Goal: Information Seeking & Learning: Learn about a topic

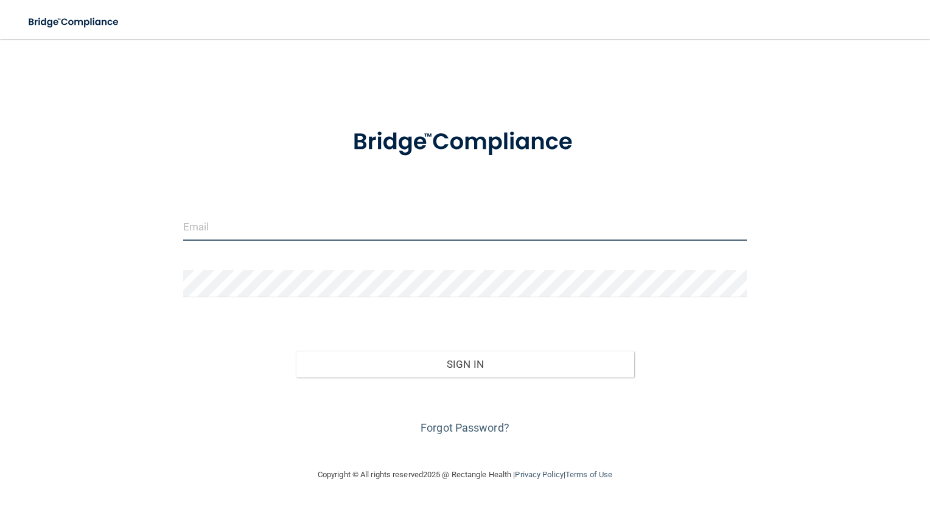
click at [453, 232] on input "email" at bounding box center [465, 227] width 564 height 27
type input "Sahara.wilson@expeditiondental.com"
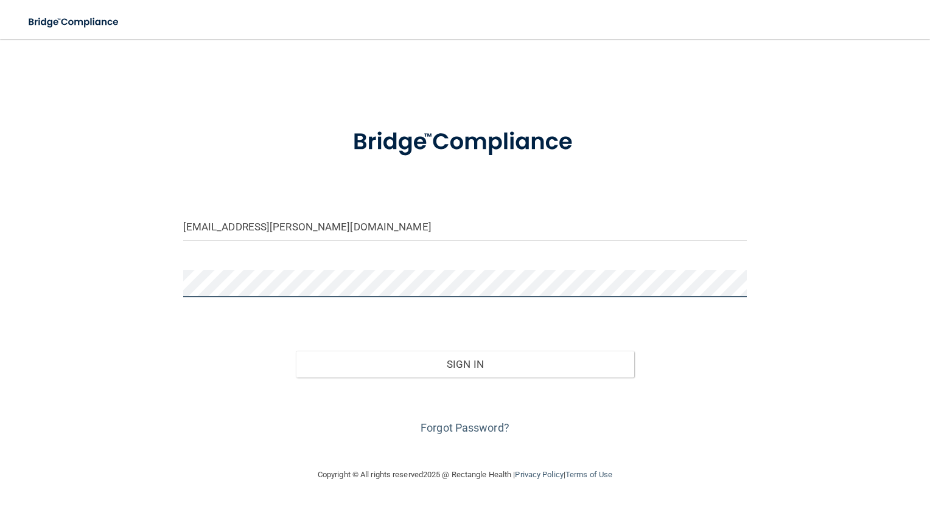
click at [296, 351] on button "Sign In" at bounding box center [465, 364] width 338 height 27
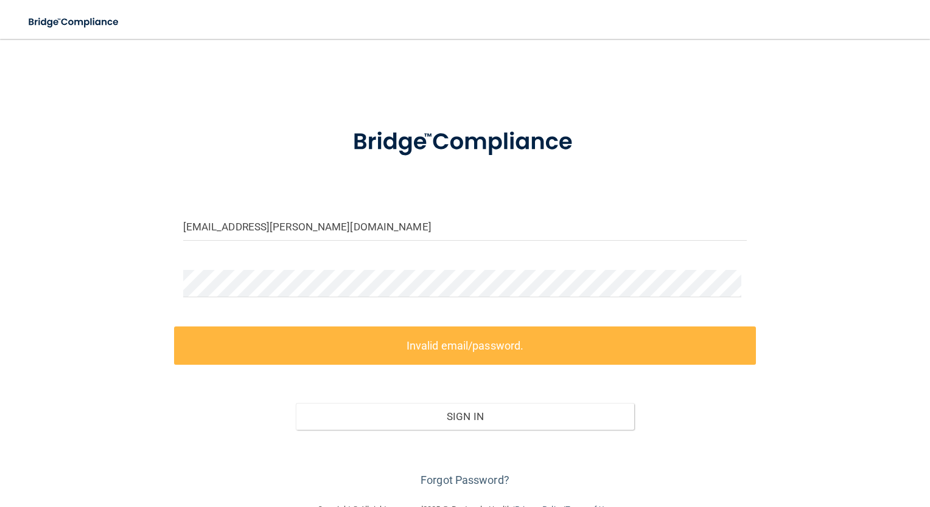
click at [336, 350] on label "Invalid email/password." at bounding box center [465, 346] width 582 height 38
click at [411, 347] on label "Invalid email/password." at bounding box center [465, 346] width 582 height 38
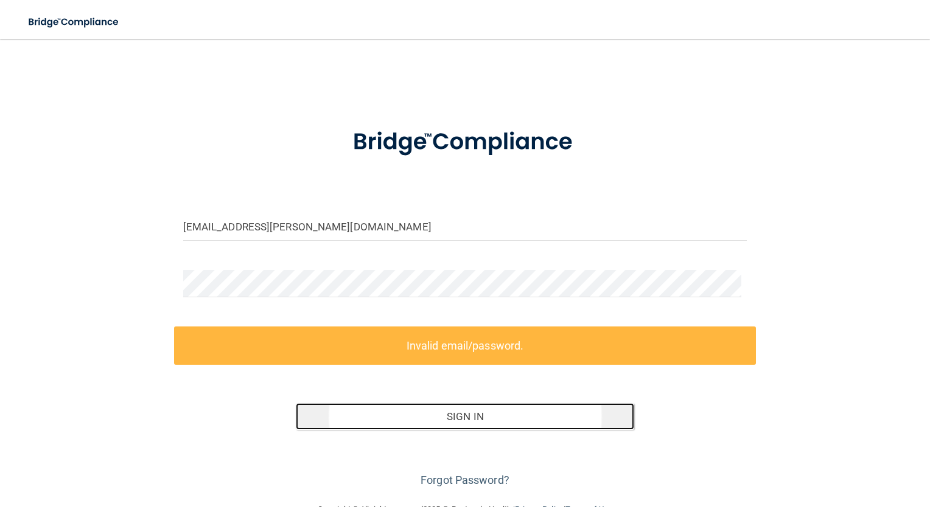
click at [439, 417] on button "Sign In" at bounding box center [465, 416] width 338 height 27
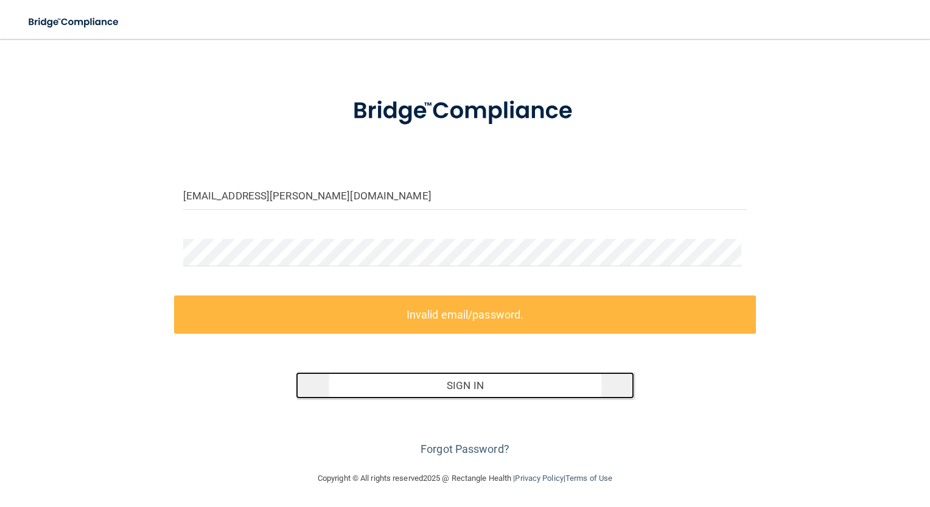
click at [439, 383] on button "Sign In" at bounding box center [465, 385] width 338 height 27
click at [443, 380] on button "Sign In" at bounding box center [465, 385] width 338 height 27
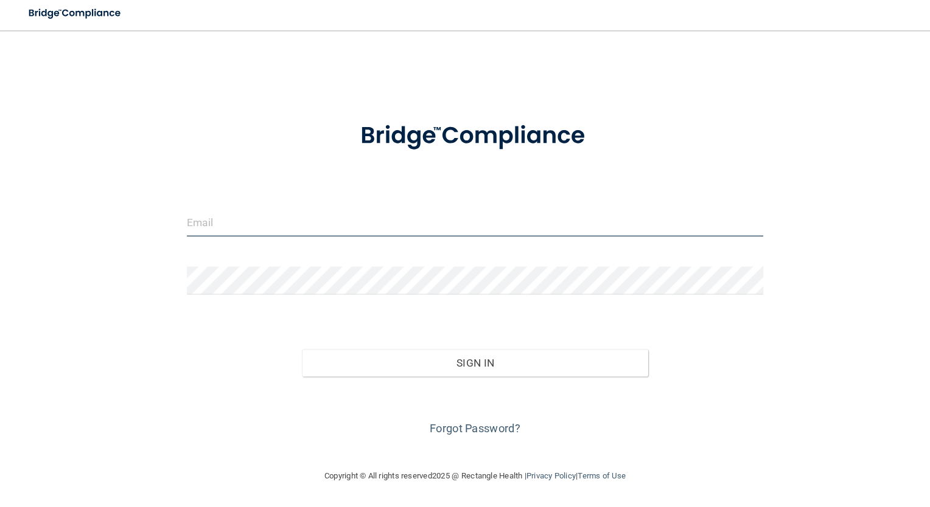
click at [232, 229] on input "email" at bounding box center [465, 227] width 564 height 27
type input "Sahara.wilson@expeditiondental.com"
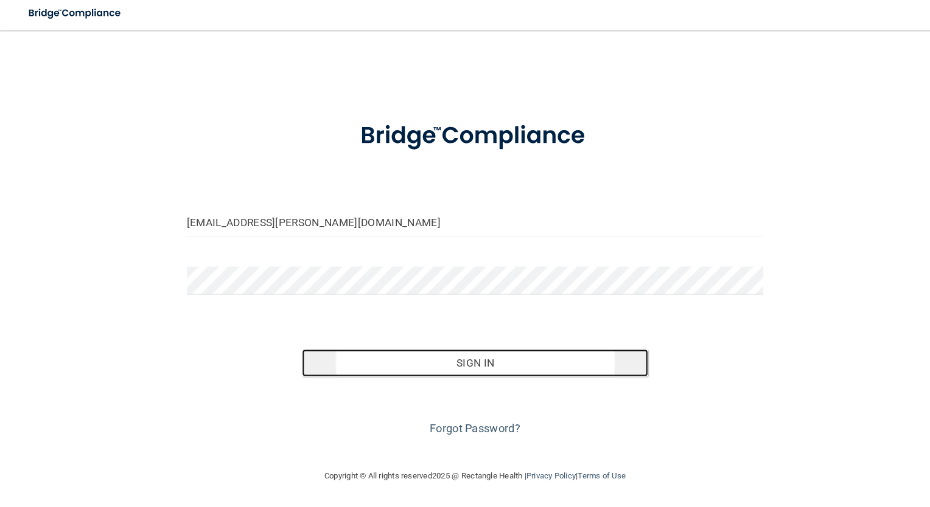
click at [332, 366] on button "Sign In" at bounding box center [465, 364] width 338 height 27
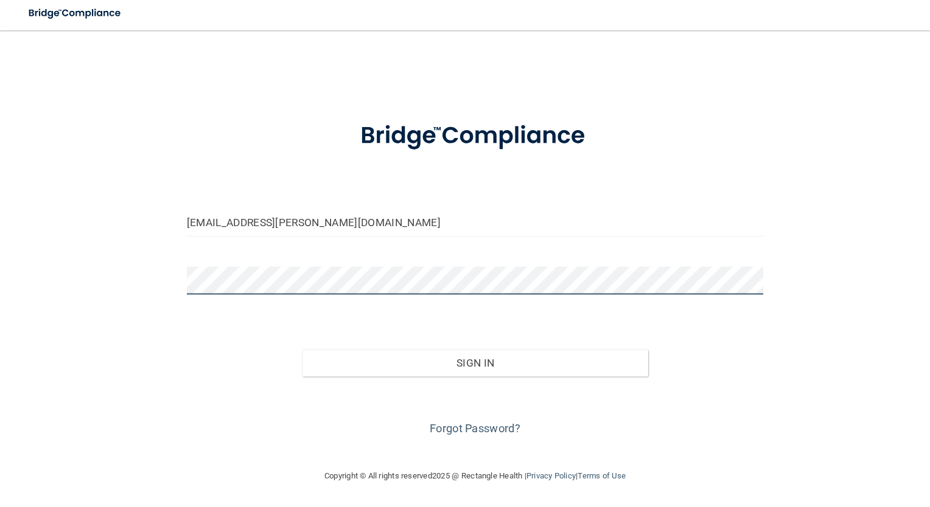
click at [296, 351] on button "Sign In" at bounding box center [465, 364] width 338 height 27
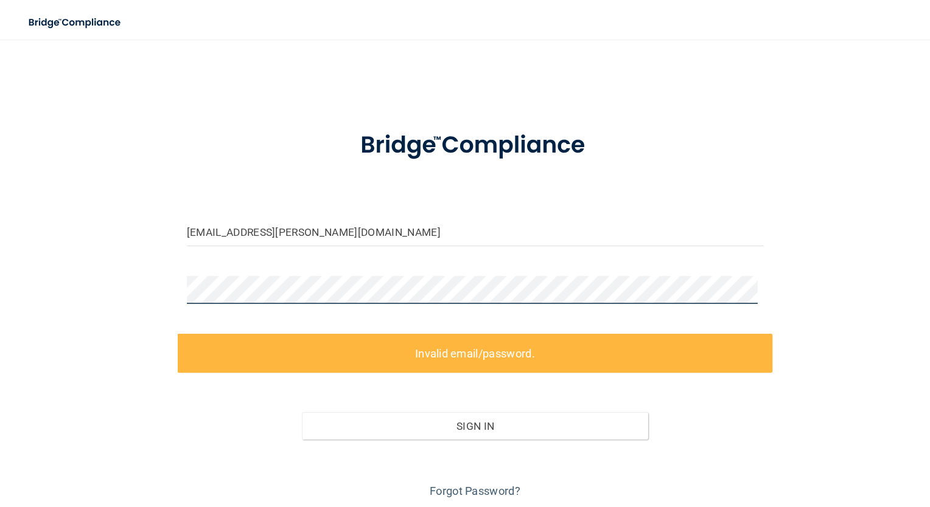
scroll to position [31, 0]
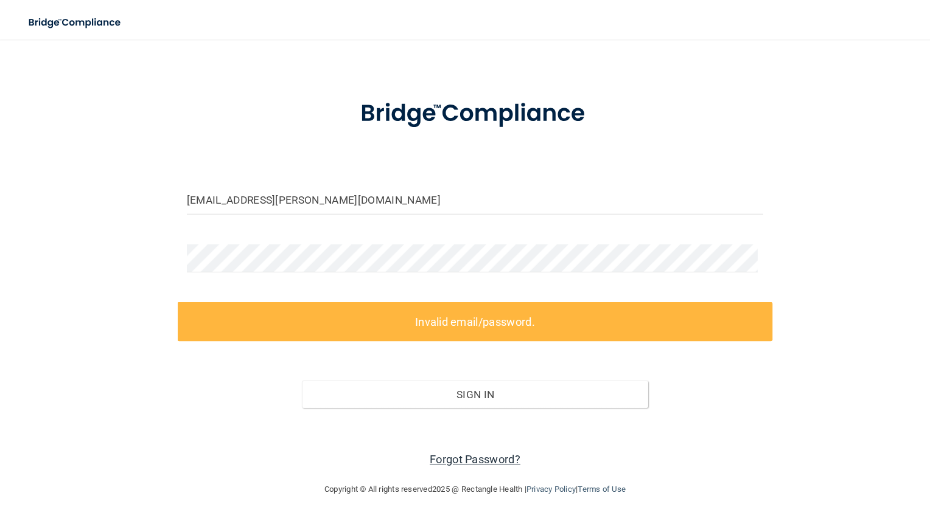
click at [469, 443] on link "Forgot Password?" at bounding box center [464, 449] width 89 height 13
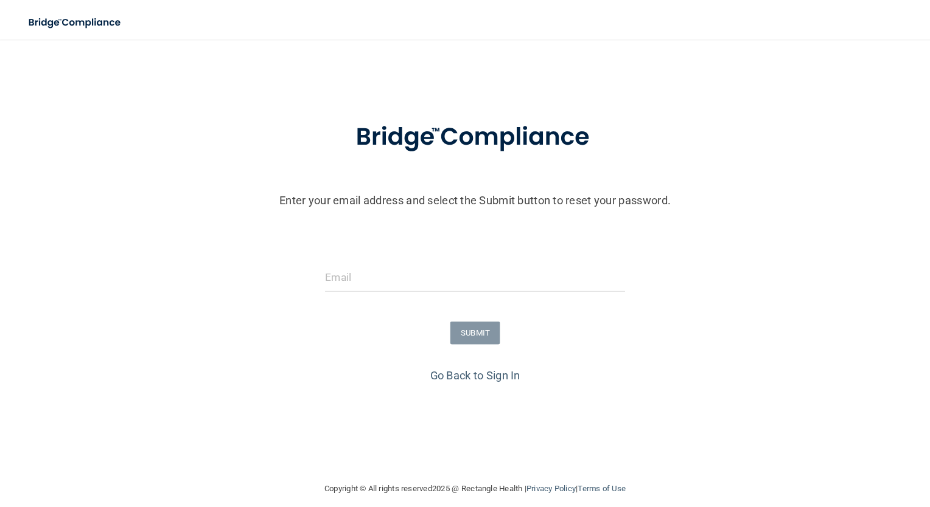
scroll to position [9, 0]
click at [467, 284] on input "email" at bounding box center [465, 271] width 294 height 27
type input "Sahara.wilson@expeditiondental.com"
click at [453, 319] on button "SUBMIT" at bounding box center [465, 326] width 49 height 23
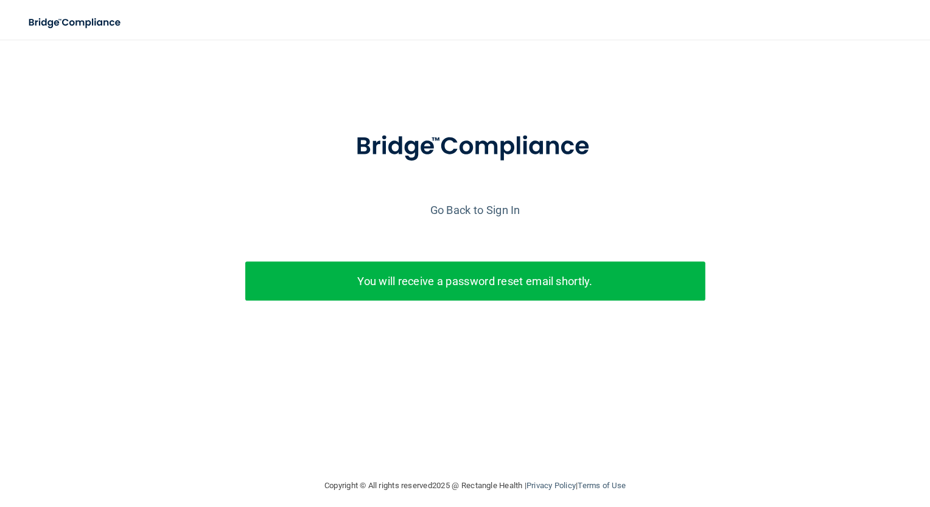
scroll to position [0, 0]
click at [403, 270] on p "You will receive a password reset email shortly." at bounding box center [464, 275] width 431 height 20
click at [468, 206] on link "Go Back to Sign In" at bounding box center [465, 205] width 88 height 13
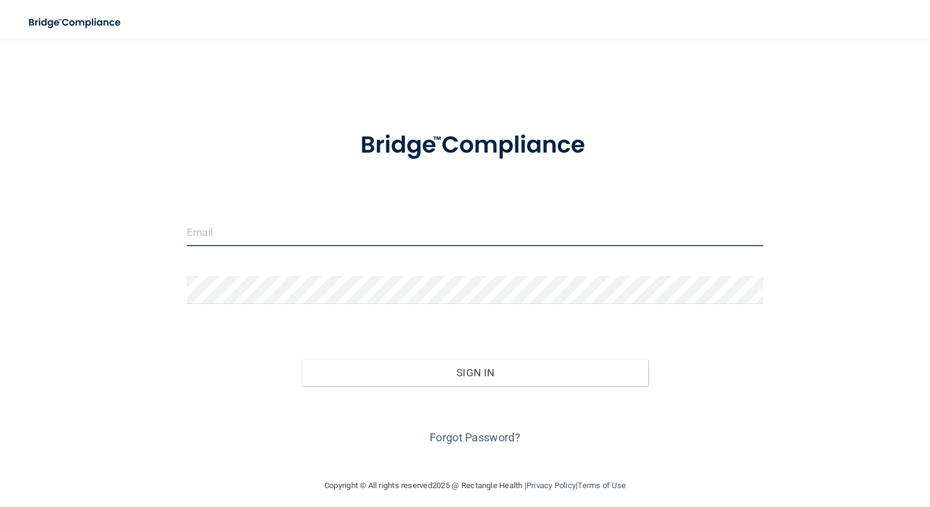
click at [263, 218] on input "email" at bounding box center [465, 227] width 564 height 27
type input "Sahara.wilson@expeditiondental.com"
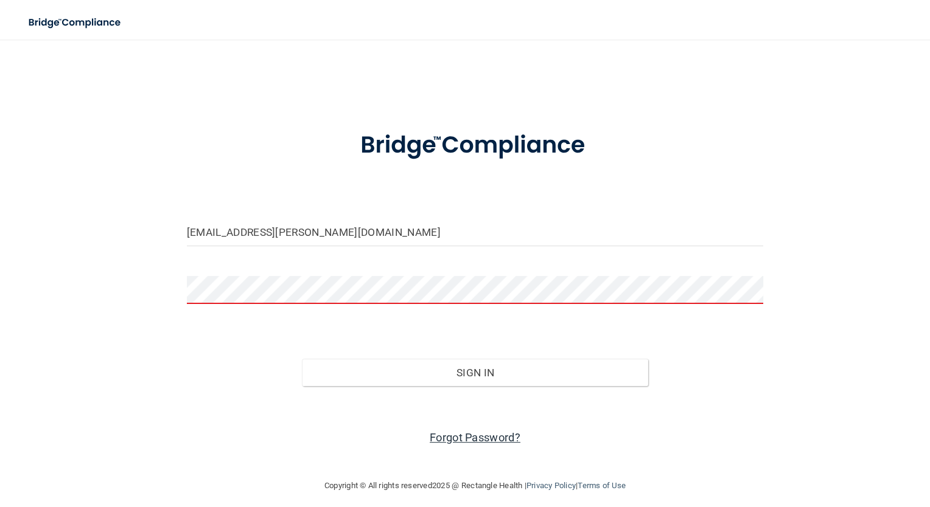
click at [463, 430] on link "Forgot Password?" at bounding box center [464, 428] width 89 height 13
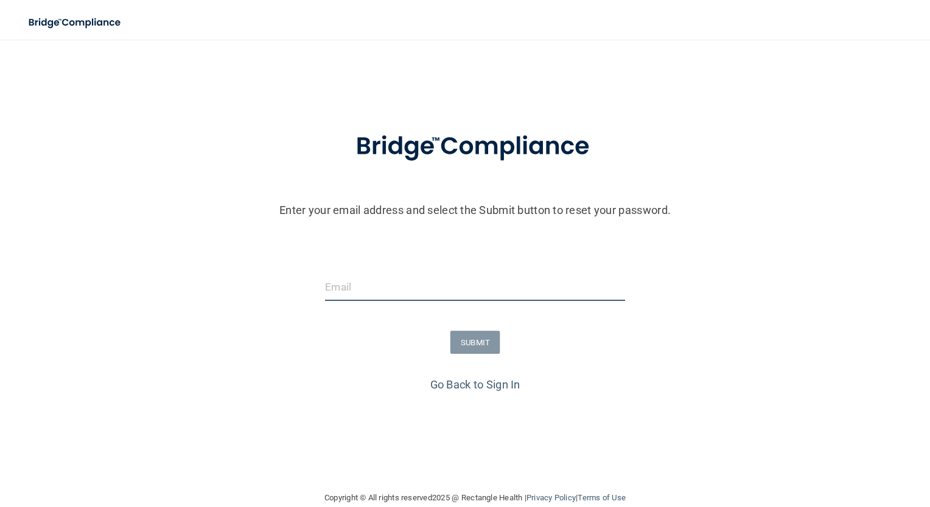
click at [377, 284] on input "email" at bounding box center [465, 280] width 294 height 27
type input "Sahara.wilson@expeditiondental.com"
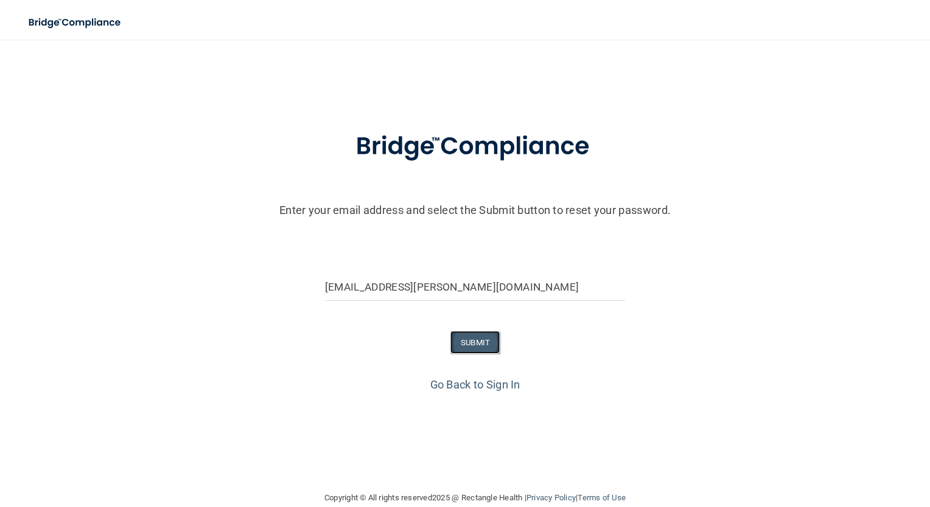
click at [467, 340] on button "SUBMIT" at bounding box center [465, 335] width 49 height 23
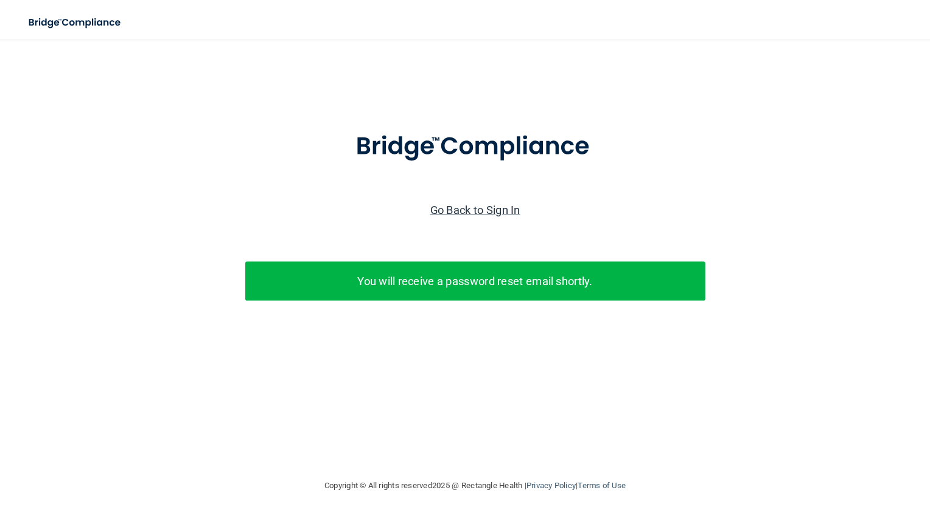
click at [435, 208] on link "Go Back to Sign In" at bounding box center [465, 205] width 88 height 13
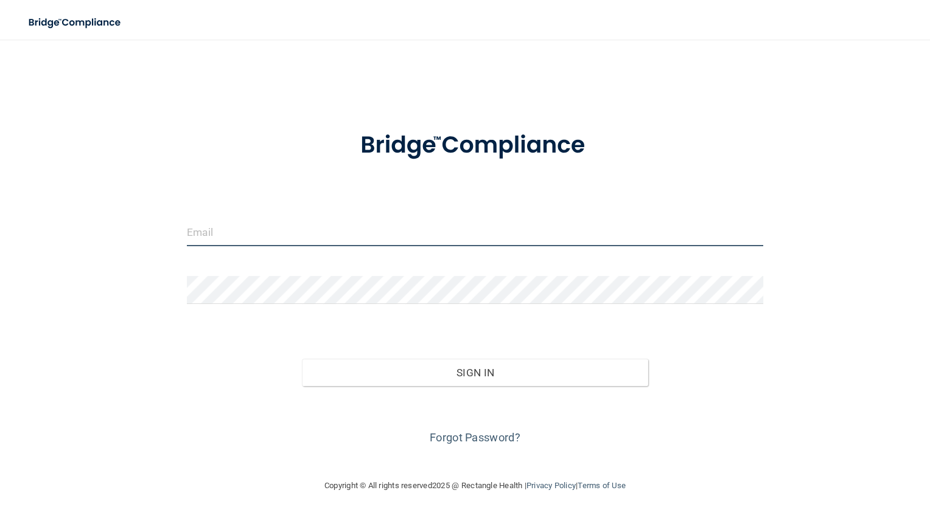
click at [320, 223] on input "email" at bounding box center [465, 227] width 564 height 27
type input "Sahara.wilson@expeditiondental.com"
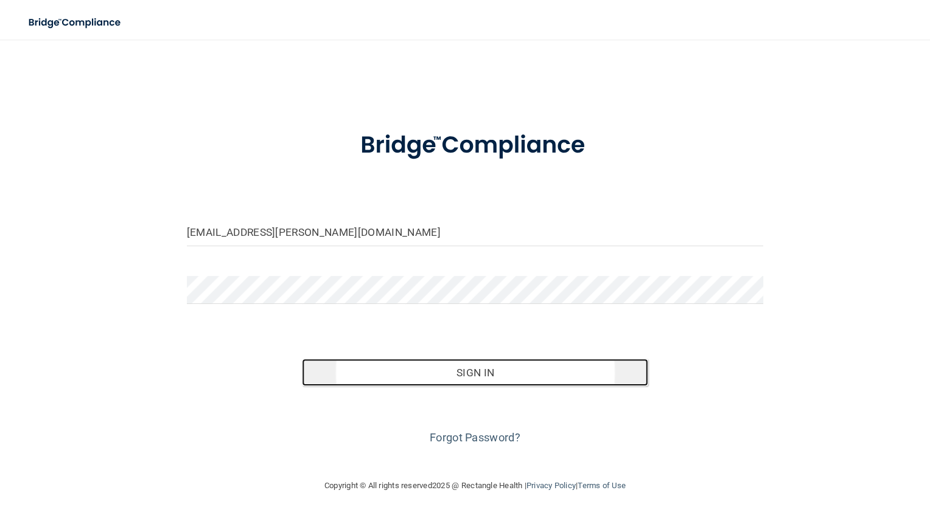
click at [369, 362] on button "Sign In" at bounding box center [465, 364] width 338 height 27
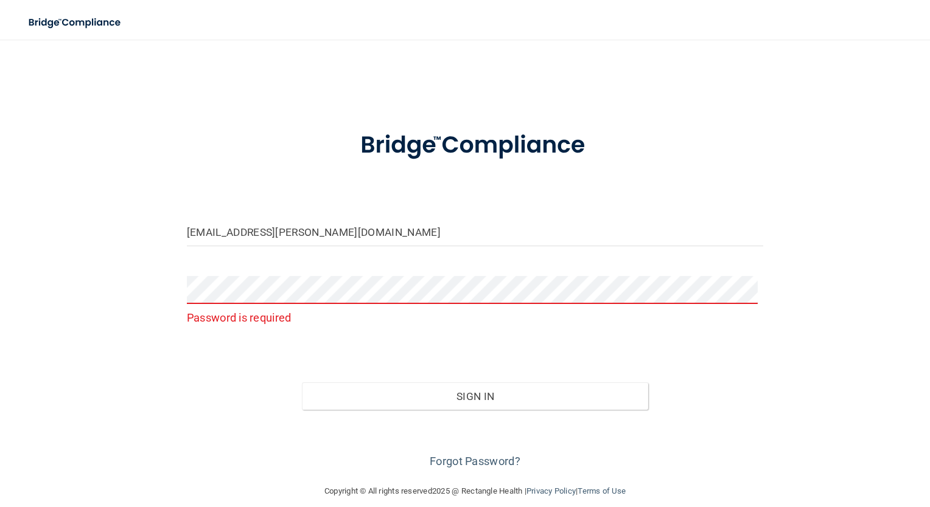
click at [430, 458] on div "Forgot Password?" at bounding box center [465, 431] width 582 height 61
click at [428, 451] on link "Forgot Password?" at bounding box center [464, 451] width 89 height 13
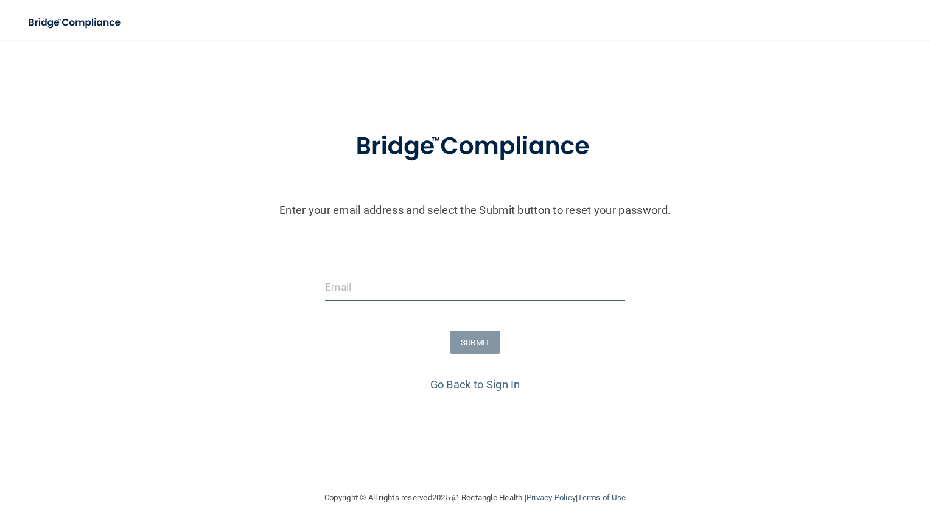
click at [374, 286] on input "email" at bounding box center [465, 280] width 294 height 27
type input "wilson.sahara@yahoo.com"
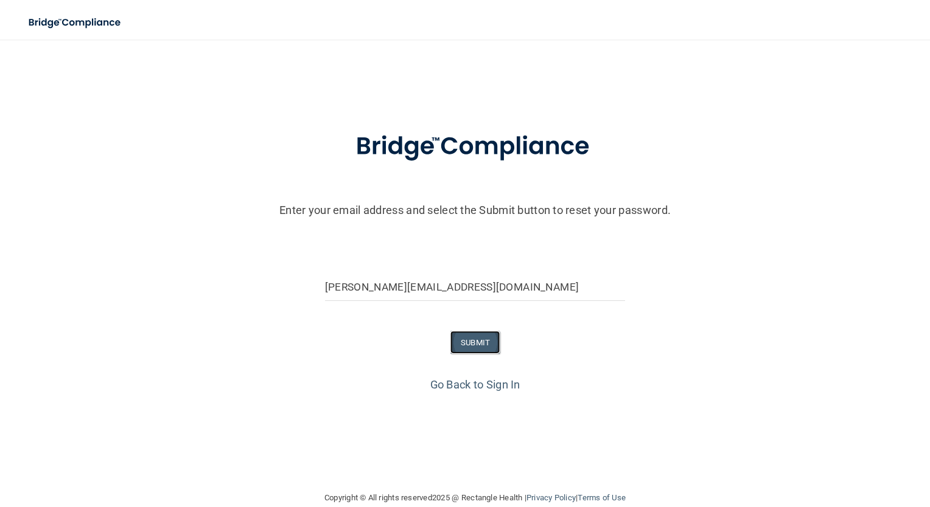
click at [458, 333] on button "SUBMIT" at bounding box center [465, 335] width 49 height 23
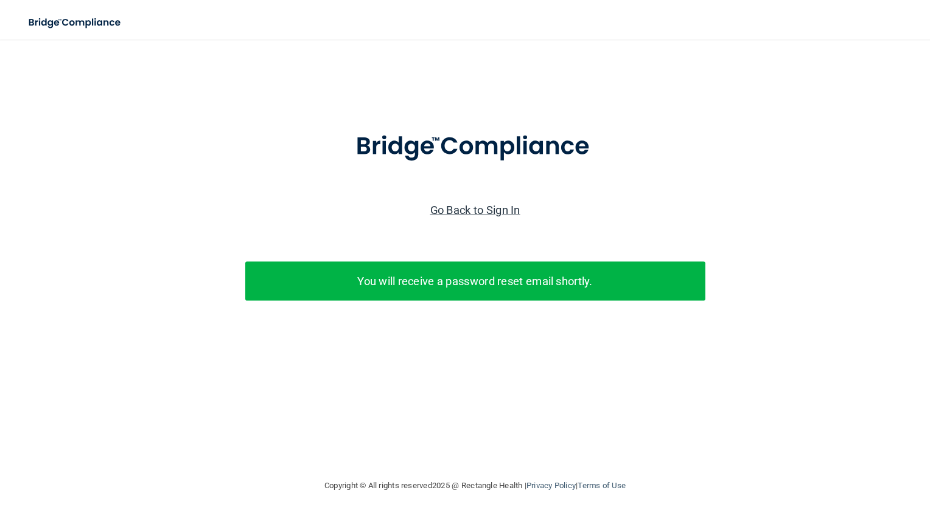
click at [436, 204] on link "Go Back to Sign In" at bounding box center [465, 205] width 88 height 13
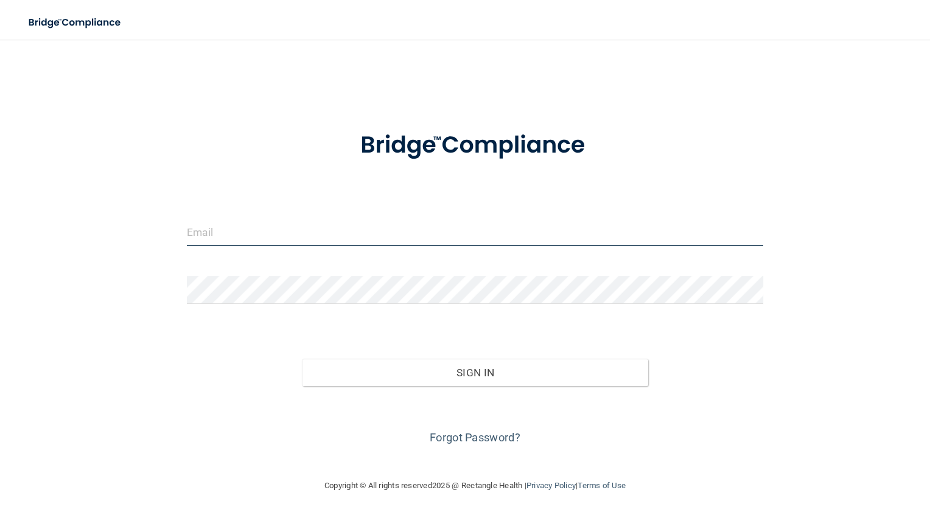
click at [369, 218] on input "email" at bounding box center [465, 227] width 564 height 27
type input "Sahara.wilson@expeditiondental.com"
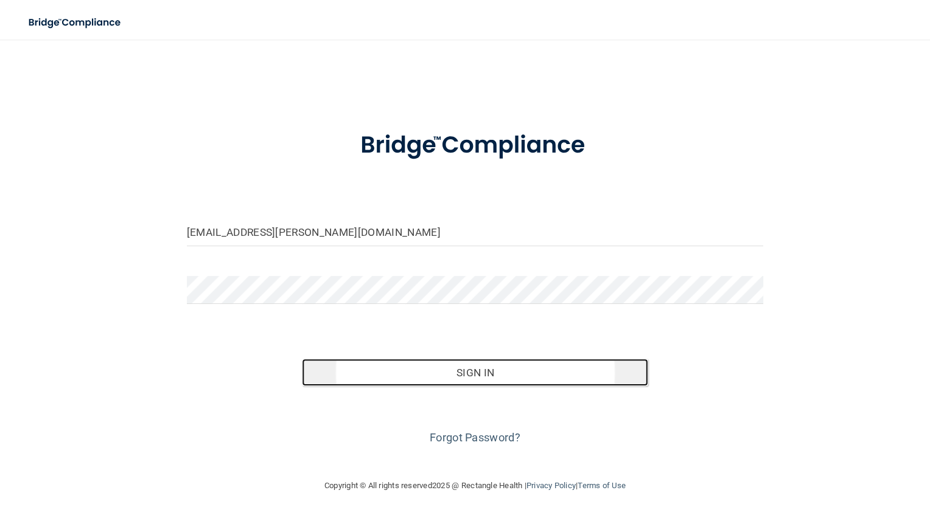
click at [378, 371] on button "Sign In" at bounding box center [465, 364] width 338 height 27
click at [499, 368] on button "Sign In" at bounding box center [465, 364] width 338 height 27
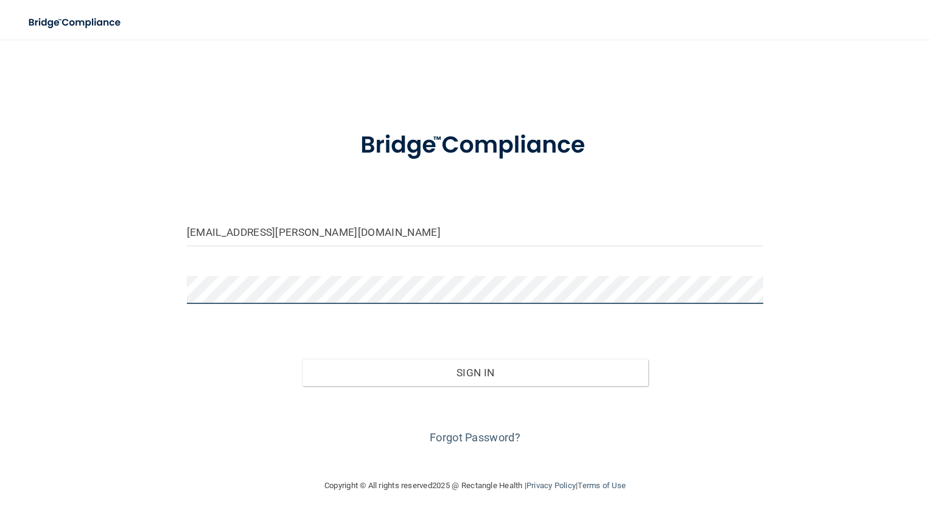
click at [296, 351] on button "Sign In" at bounding box center [465, 364] width 338 height 27
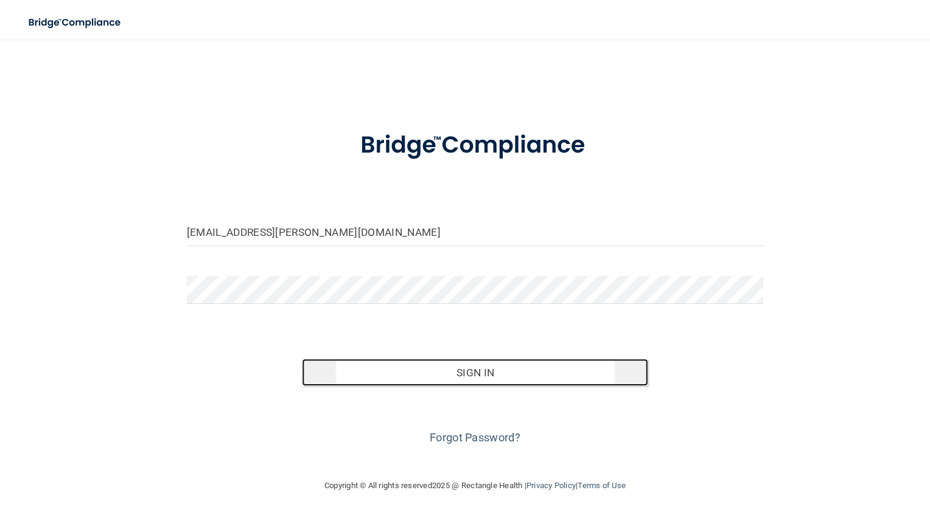
click at [414, 370] on button "Sign In" at bounding box center [465, 364] width 338 height 27
click at [470, 361] on button "Sign In" at bounding box center [465, 364] width 338 height 27
click at [531, 360] on button "Sign In" at bounding box center [465, 364] width 338 height 27
click at [504, 366] on button "Sign In" at bounding box center [465, 364] width 338 height 27
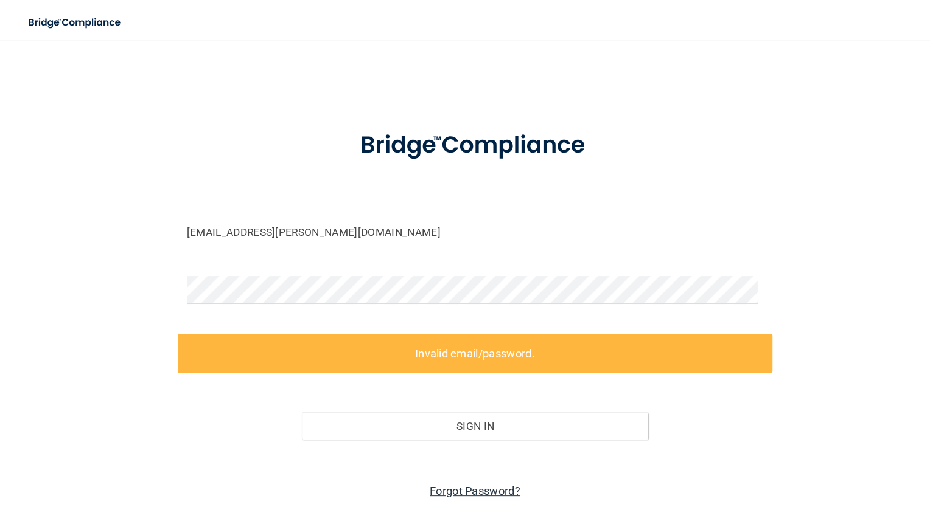
click at [438, 476] on link "Forgot Password?" at bounding box center [464, 480] width 89 height 13
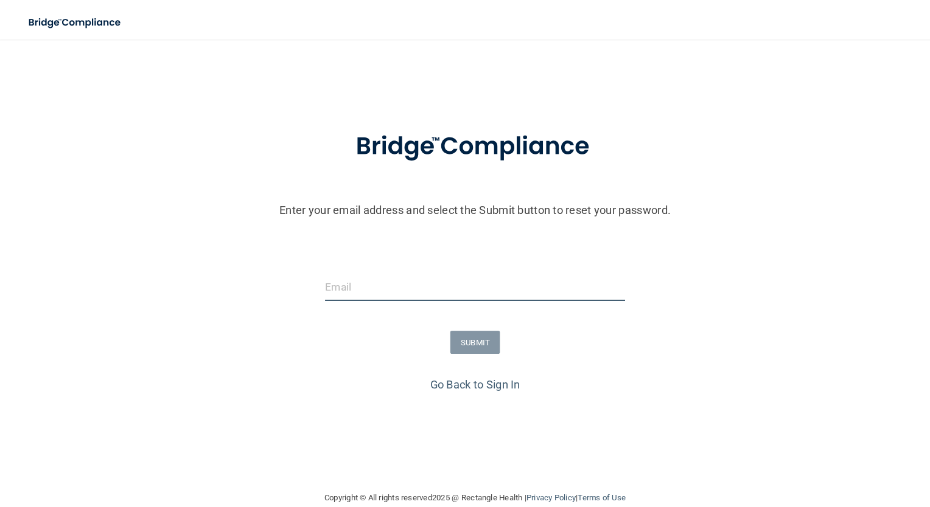
click at [412, 289] on input "email" at bounding box center [465, 280] width 294 height 27
type input "Sahara.wilson@expeditiondental.com"
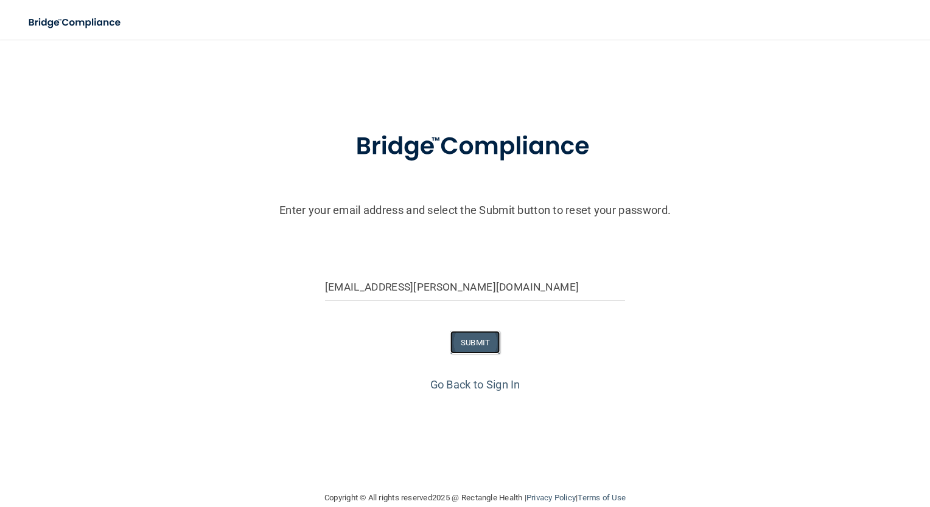
click at [460, 328] on button "SUBMIT" at bounding box center [465, 335] width 49 height 23
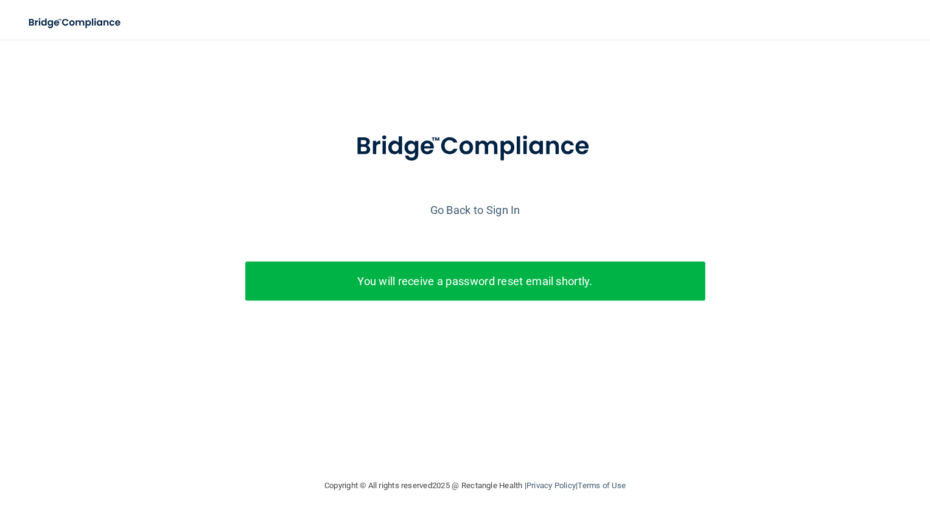
click at [447, 271] on p "You will receive a password reset email shortly." at bounding box center [464, 275] width 431 height 20
drag, startPoint x: 447, startPoint y: 271, endPoint x: 510, endPoint y: 286, distance: 65.1
click at [510, 286] on div "You will receive a password reset email shortly." at bounding box center [465, 275] width 450 height 38
drag, startPoint x: 472, startPoint y: 208, endPoint x: 419, endPoint y: 201, distance: 52.8
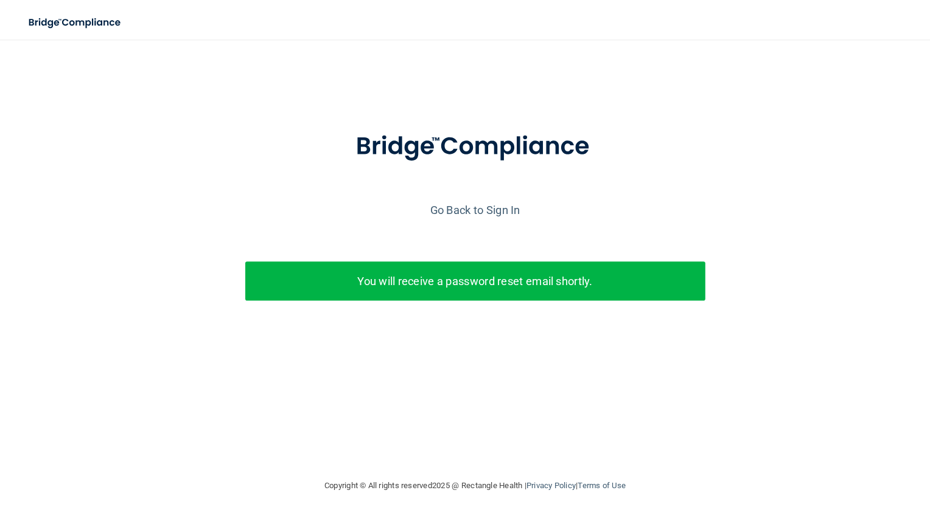
click at [419, 201] on div "Go Back to Sign In" at bounding box center [465, 205] width 936 height 20
click at [430, 207] on link "Go Back to Sign In" at bounding box center [465, 205] width 88 height 13
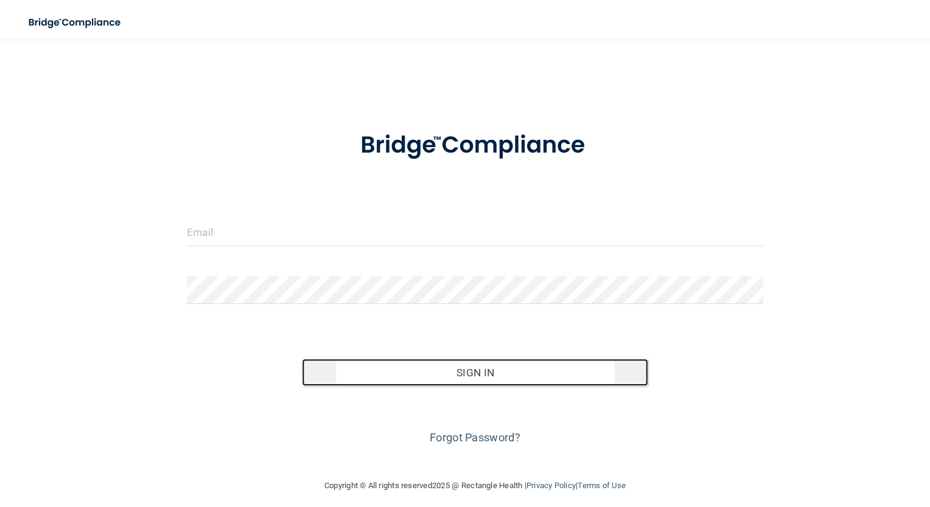
click at [446, 375] on button "Sign In" at bounding box center [465, 364] width 338 height 27
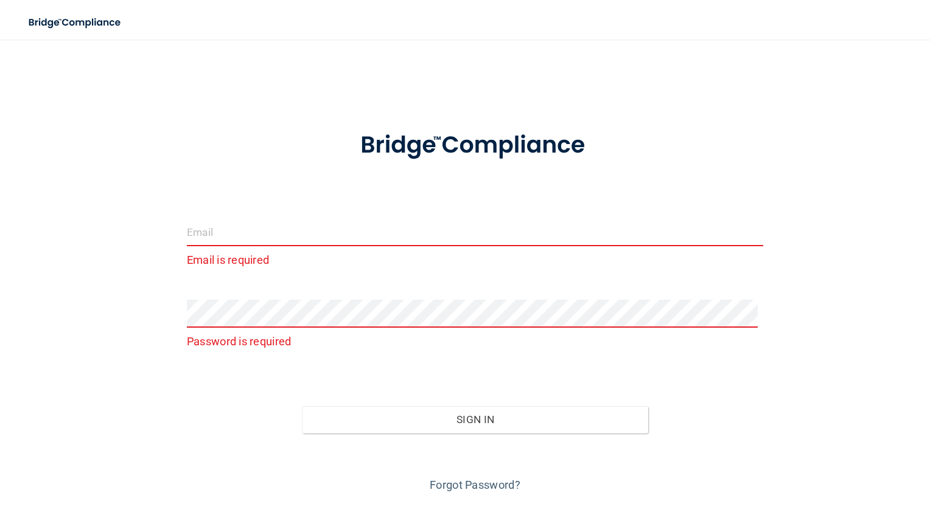
click at [305, 219] on input "email" at bounding box center [465, 227] width 564 height 27
type input "Sahara.wilson@expeditiondental.com"
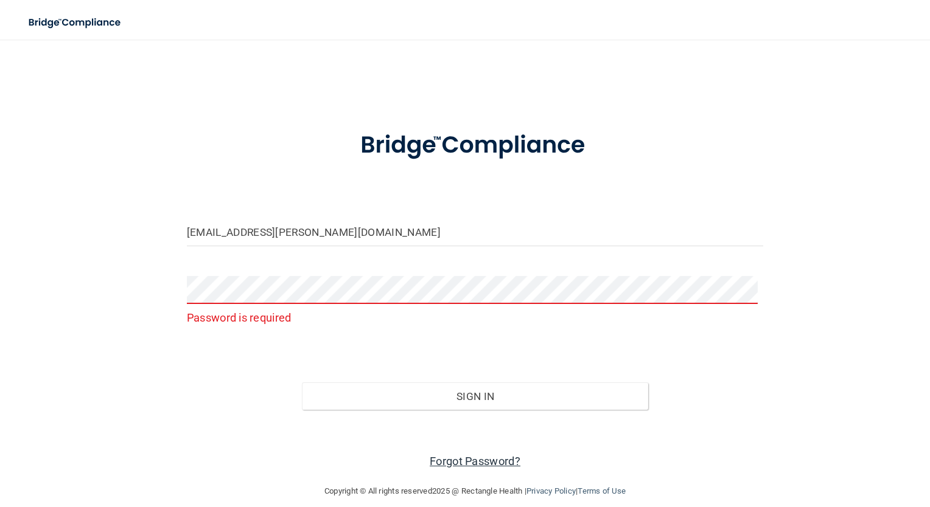
click at [473, 449] on link "Forgot Password?" at bounding box center [464, 451] width 89 height 13
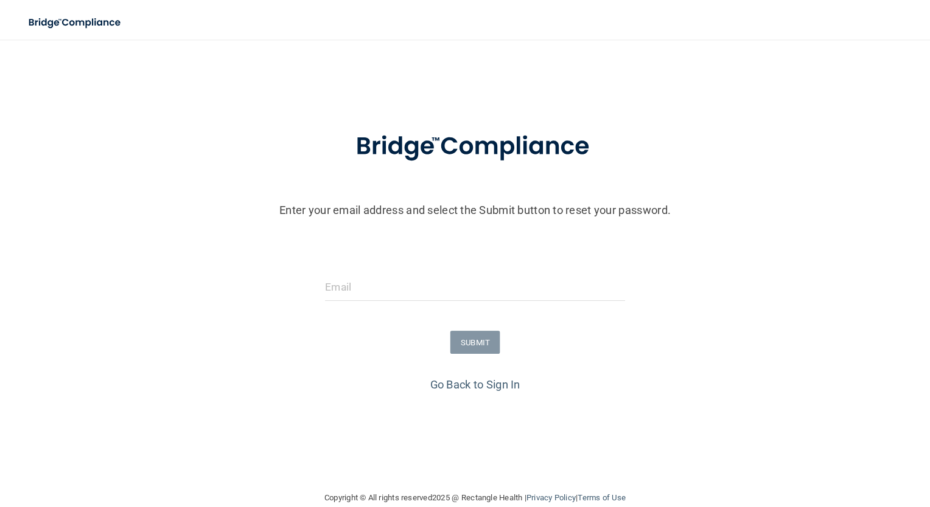
click at [378, 265] on form "Enter your email address and select the Submit button to reset your password. S…" at bounding box center [465, 239] width 918 height 254
click at [375, 276] on input "email" at bounding box center [465, 280] width 294 height 27
type input "Sahara.wilson@expeditiondental.com"
click at [461, 338] on button "SUBMIT" at bounding box center [465, 335] width 49 height 23
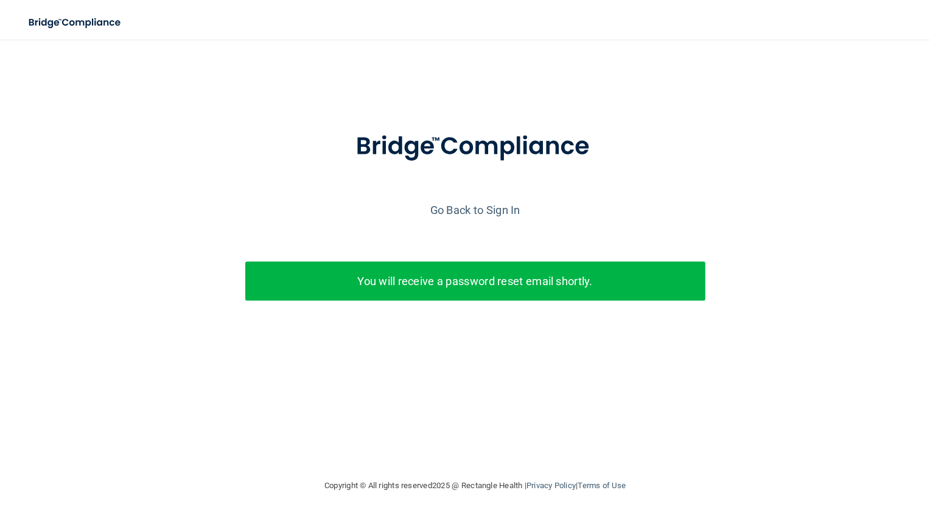
click at [452, 291] on div "You will receive a password reset email shortly." at bounding box center [465, 275] width 450 height 38
click at [449, 268] on p "You will receive a password reset email shortly." at bounding box center [464, 275] width 431 height 20
click at [444, 205] on link "Go Back to Sign In" at bounding box center [465, 205] width 88 height 13
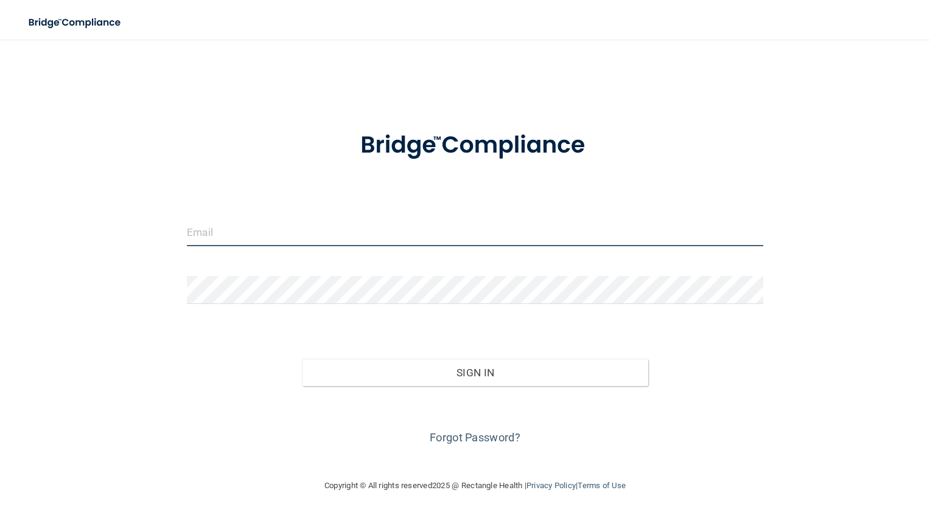
click at [424, 219] on input "email" at bounding box center [465, 227] width 564 height 27
type input "Sahara.wilson@expeditiondental.com"
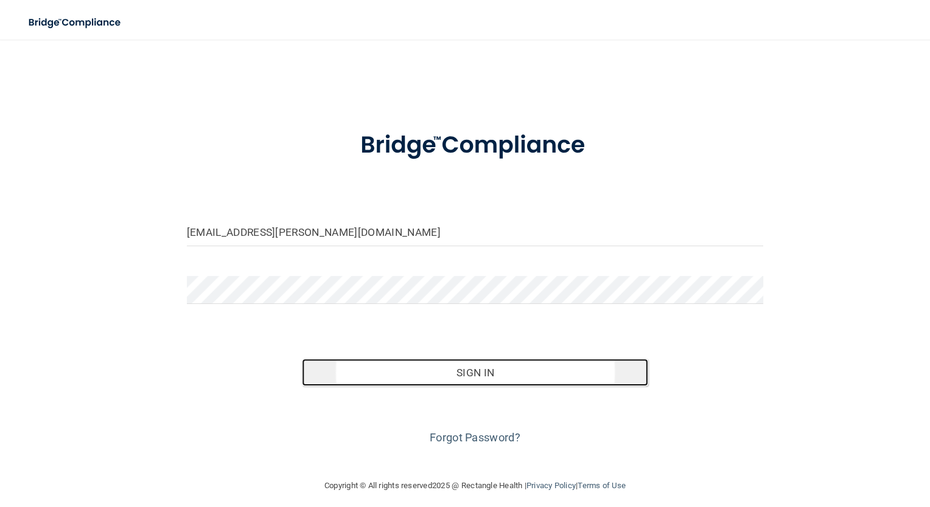
click at [466, 364] on button "Sign In" at bounding box center [465, 364] width 338 height 27
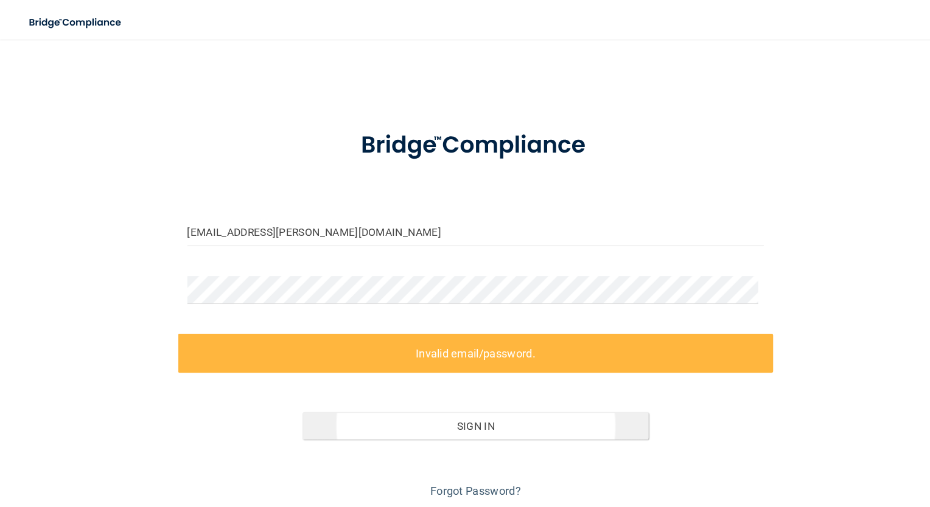
click at [476, 479] on link "Forgot Password?" at bounding box center [464, 480] width 89 height 13
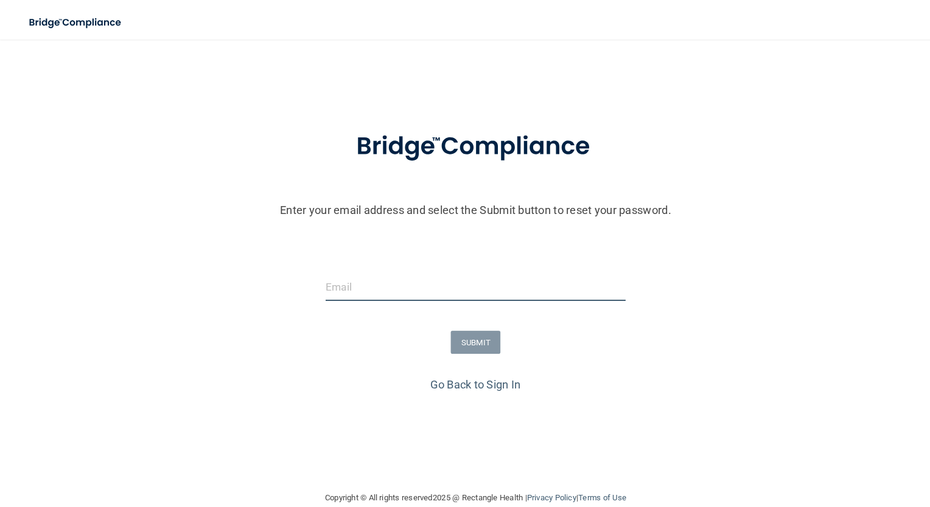
click at [468, 288] on input "email" at bounding box center [465, 280] width 294 height 27
type input "Sahara.wilson@expeditiondental.com"
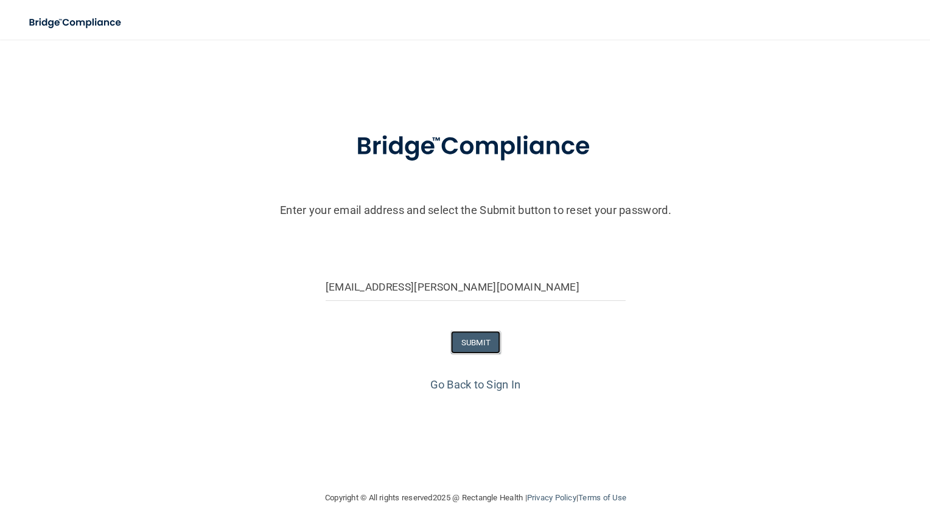
click at [457, 341] on button "SUBMIT" at bounding box center [465, 335] width 49 height 23
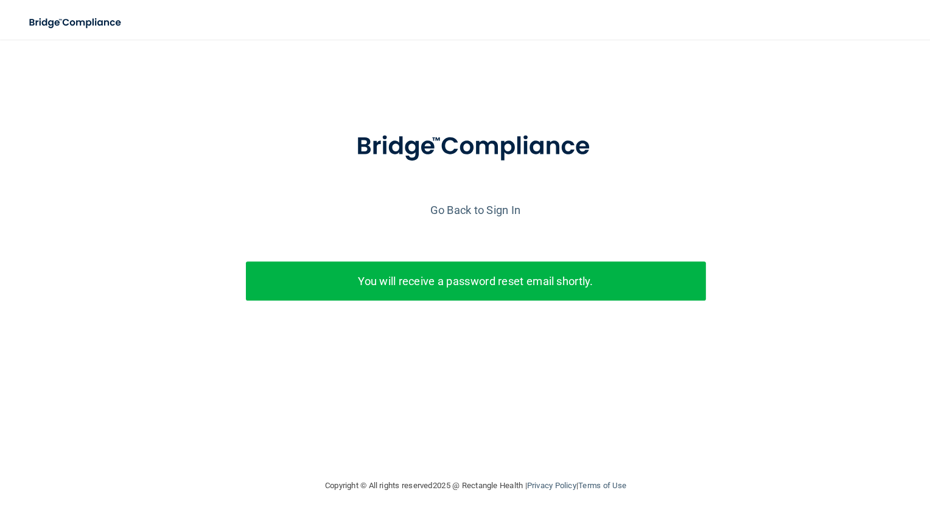
click at [459, 207] on link "Go Back to Sign In" at bounding box center [465, 205] width 88 height 13
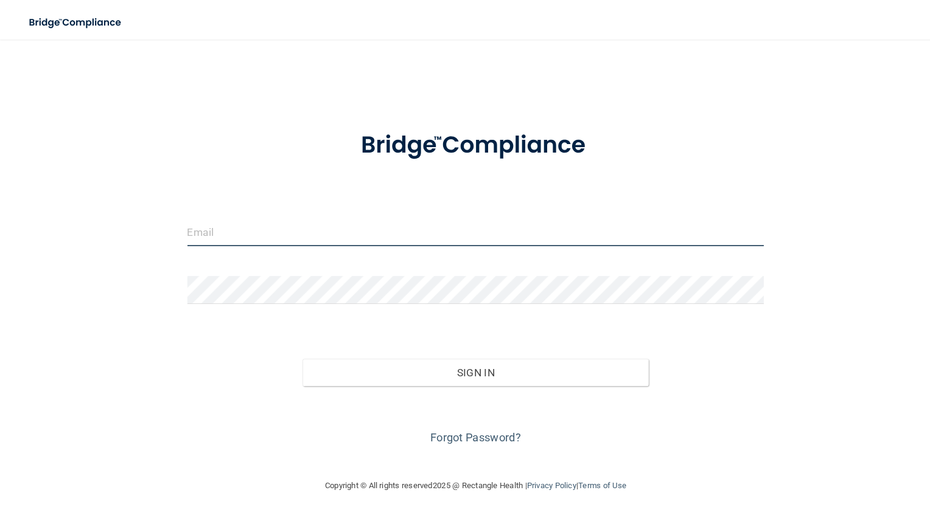
click at [411, 221] on input "email" at bounding box center [465, 227] width 564 height 27
type input "Sahara.wilson@expeditiondental.com"
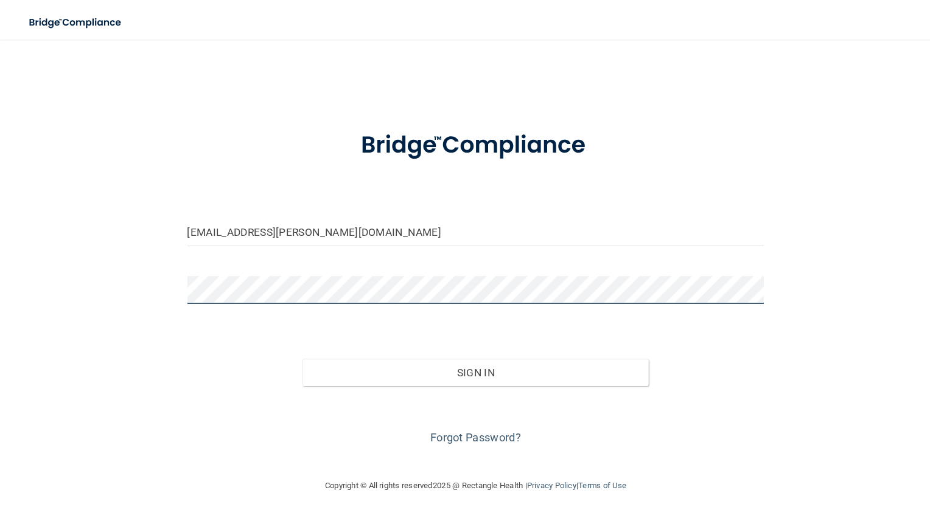
click at [296, 351] on button "Sign In" at bounding box center [465, 364] width 338 height 27
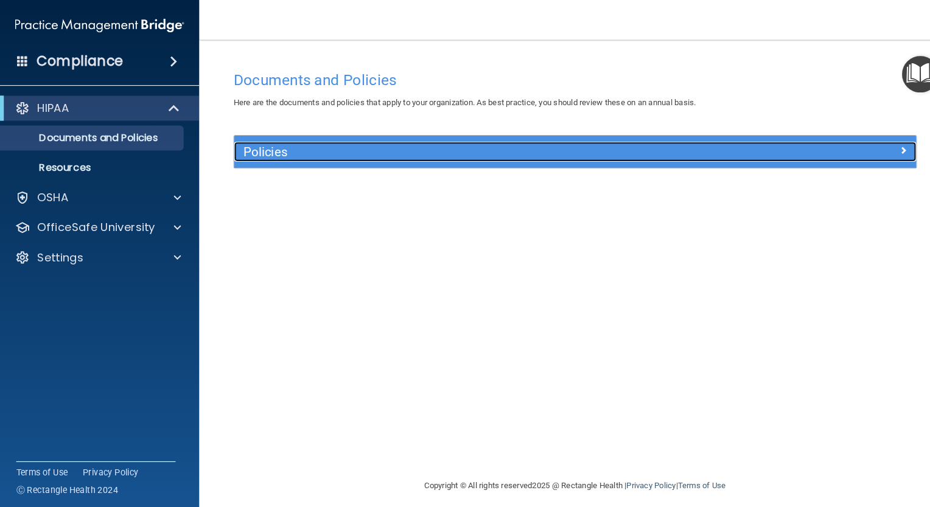
click at [461, 158] on div "Policies" at bounding box center [479, 148] width 500 height 19
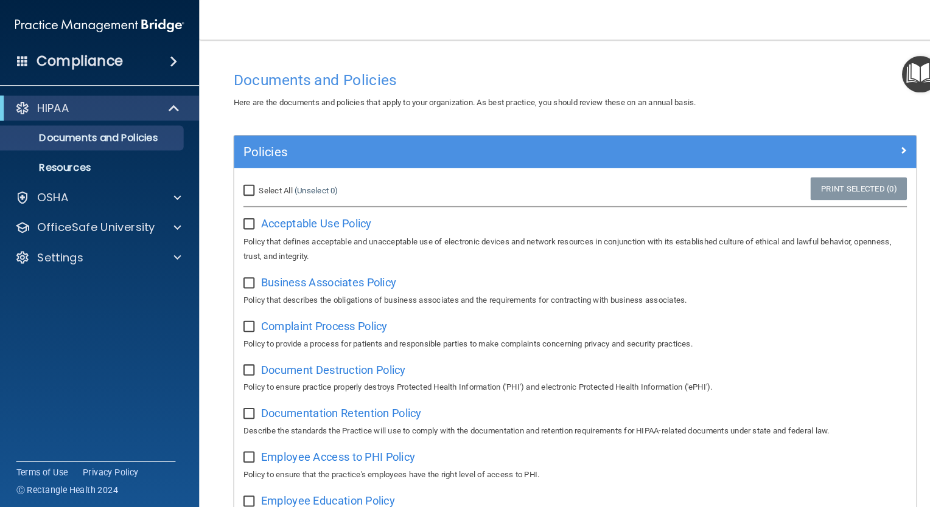
click at [235, 185] on div "Select All (Unselect 0) Unselect All" at bounding box center [340, 186] width 222 height 27
click at [242, 185] on input "Select All (Unselect 0) Unselect All" at bounding box center [245, 187] width 14 height 10
checkbox input "true"
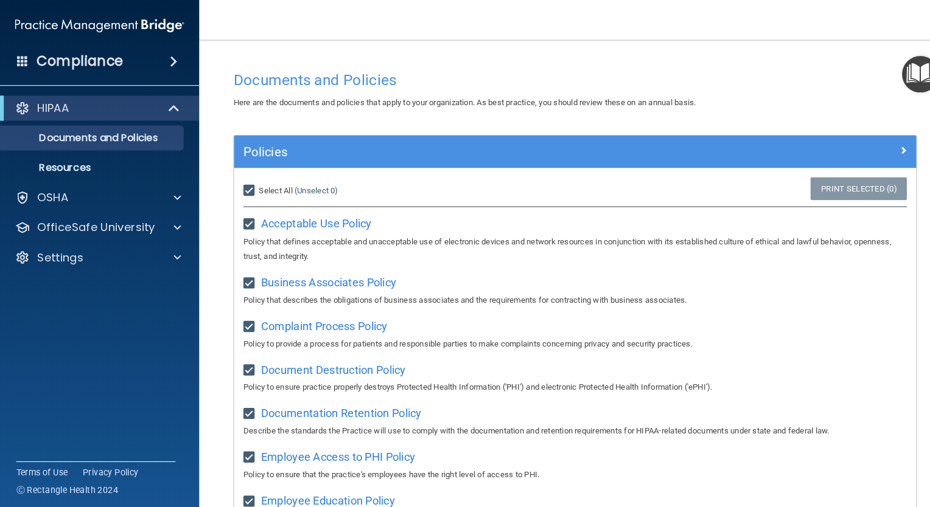
checkbox input "true"
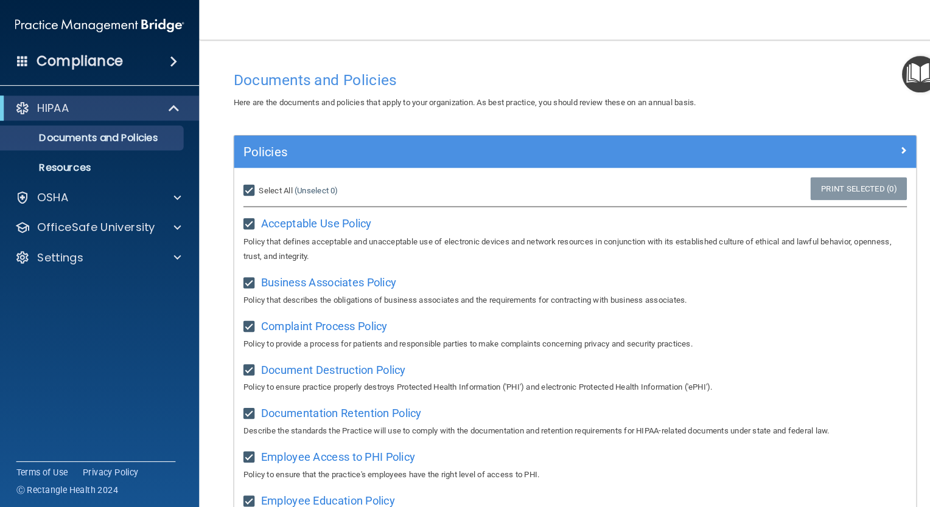
checkbox input "true"
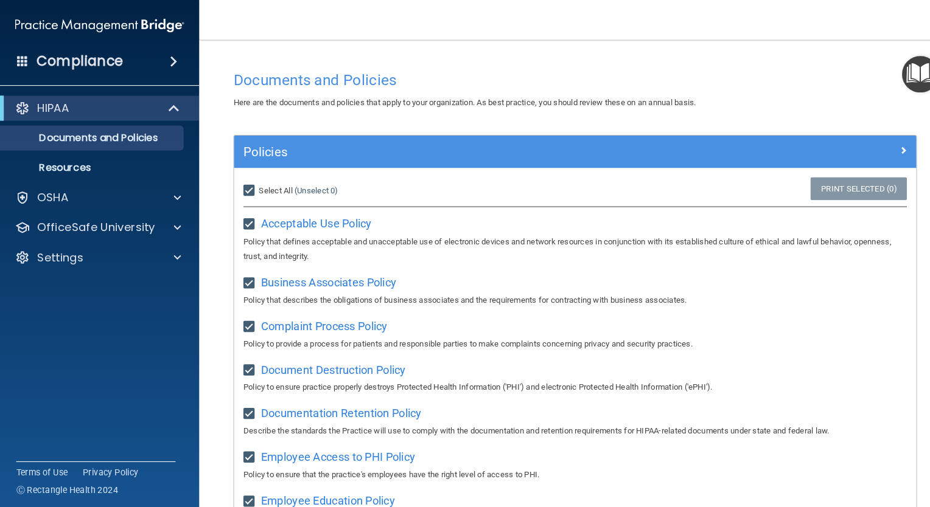
checkbox input "true"
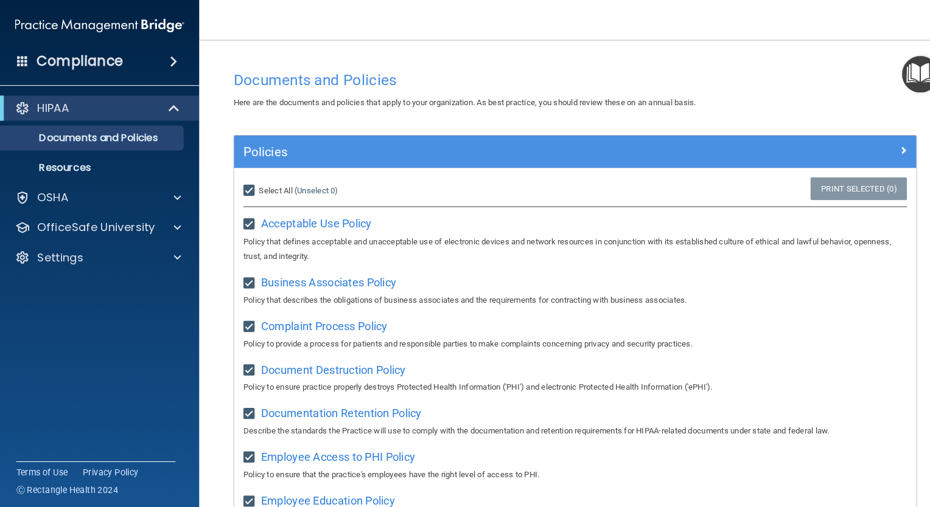
checkbox input "true"
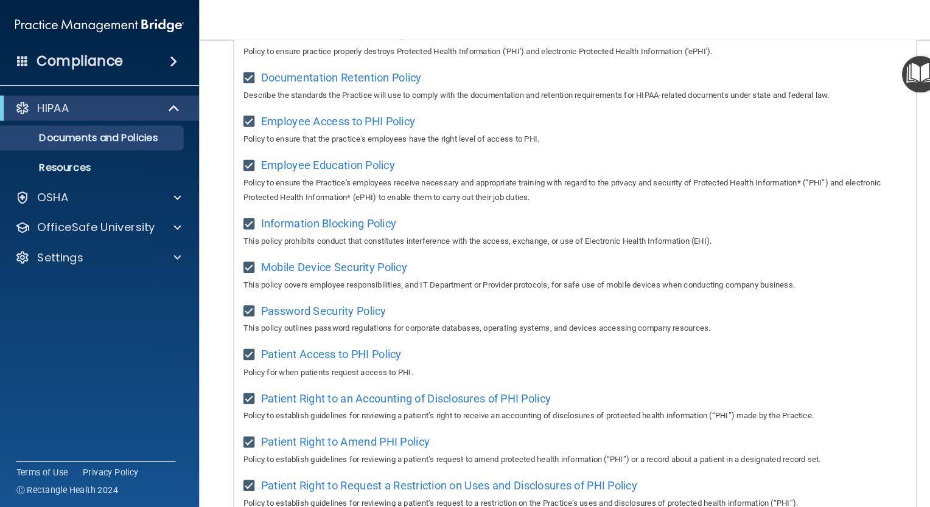
scroll to position [736, 0]
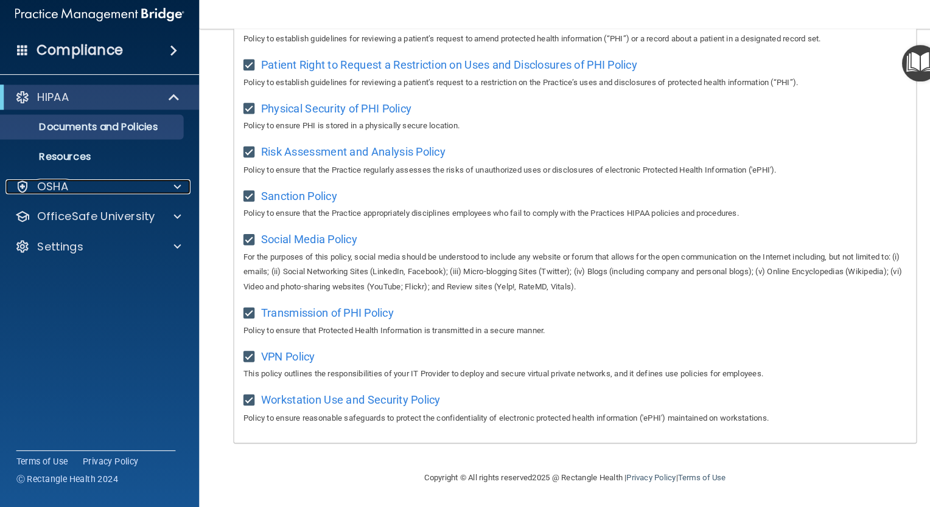
click at [97, 195] on div "OSHA" at bounding box center [80, 193] width 151 height 15
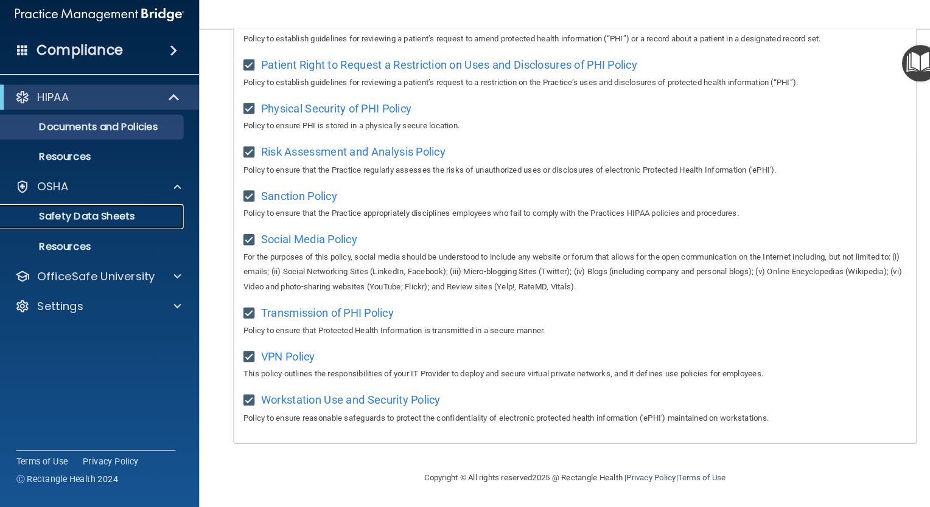
click at [97, 229] on link "Safety Data Sheets" at bounding box center [84, 223] width 192 height 24
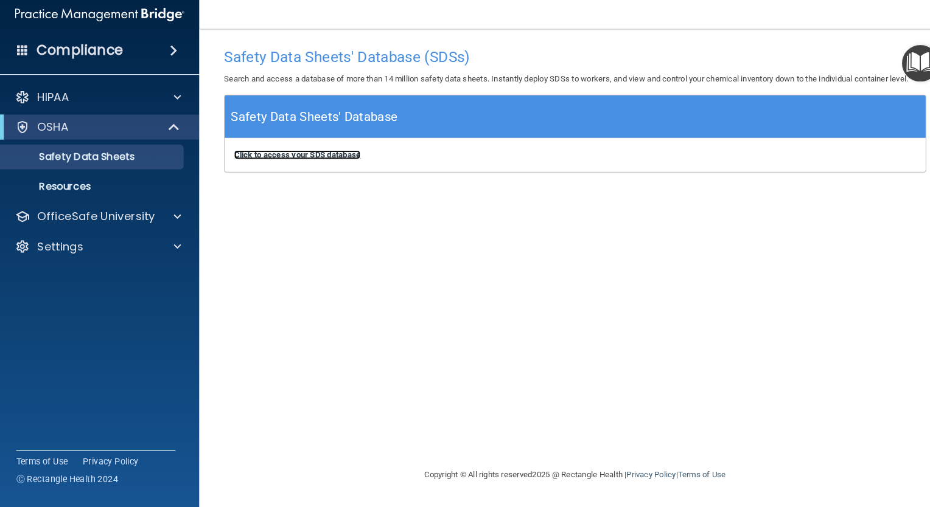
click at [302, 161] on b "Click to access your SDS database" at bounding box center [291, 162] width 124 height 9
click at [116, 215] on p "OfficeSafe University" at bounding box center [94, 222] width 115 height 15
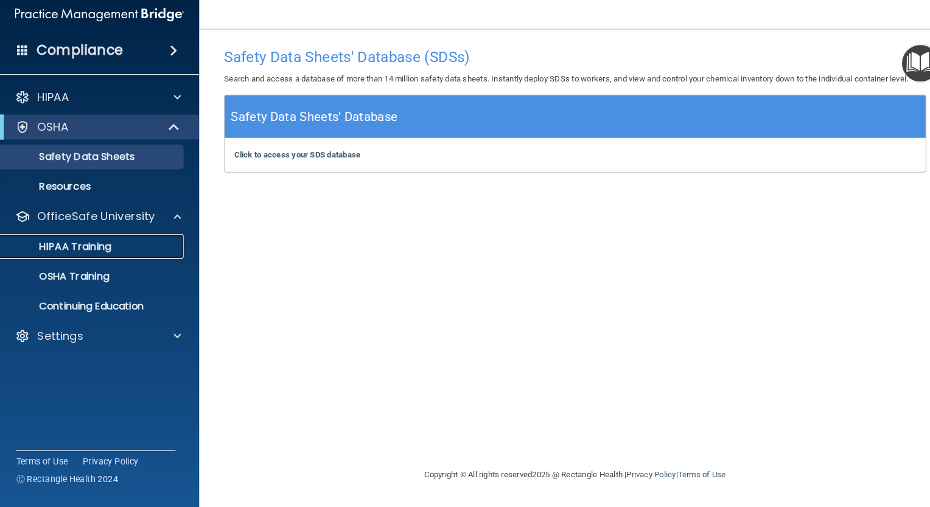
click at [100, 251] on p "HIPAA Training" at bounding box center [58, 252] width 100 height 12
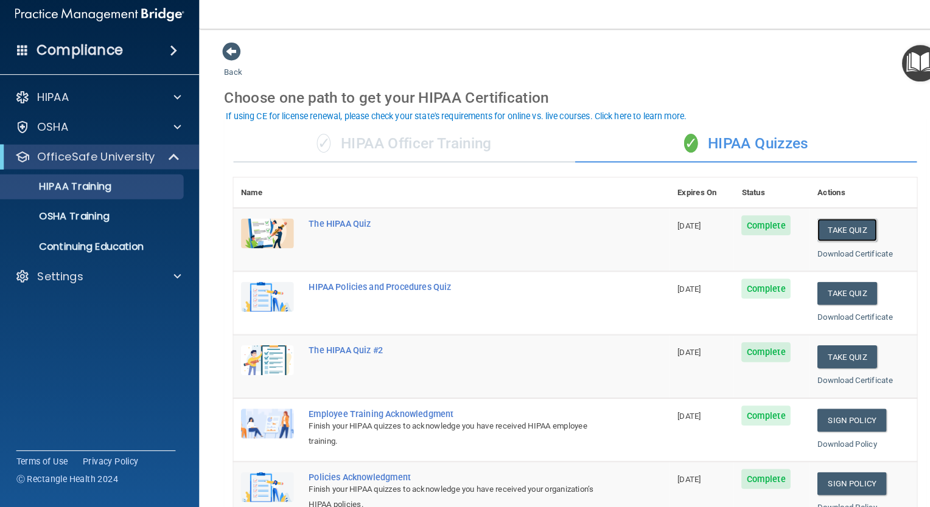
click at [829, 242] on button "Take Quiz" at bounding box center [828, 236] width 58 height 23
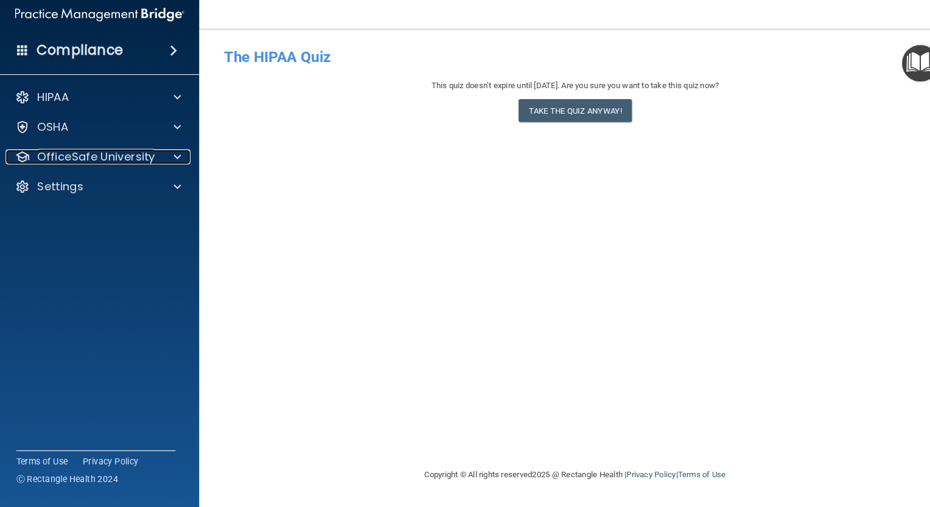
click at [117, 164] on p "OfficeSafe University" at bounding box center [94, 164] width 115 height 15
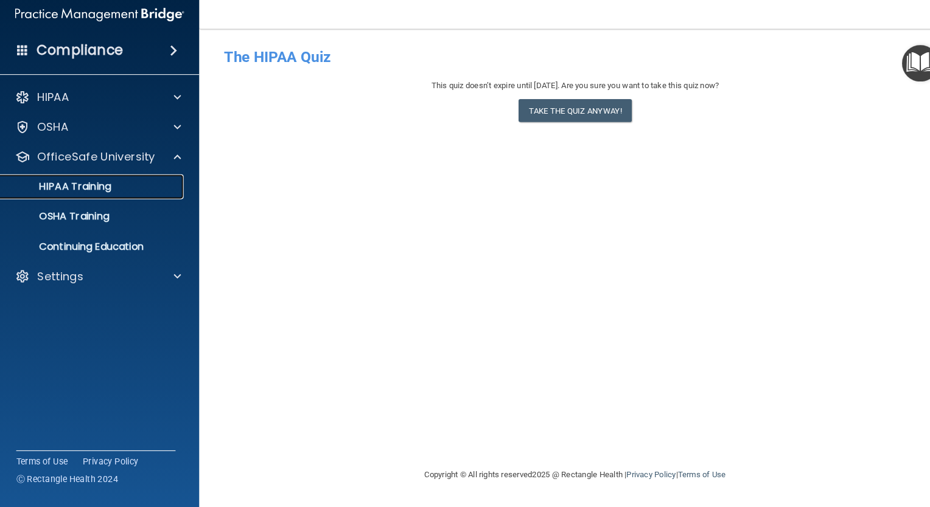
click at [89, 197] on p "HIPAA Training" at bounding box center [58, 193] width 100 height 12
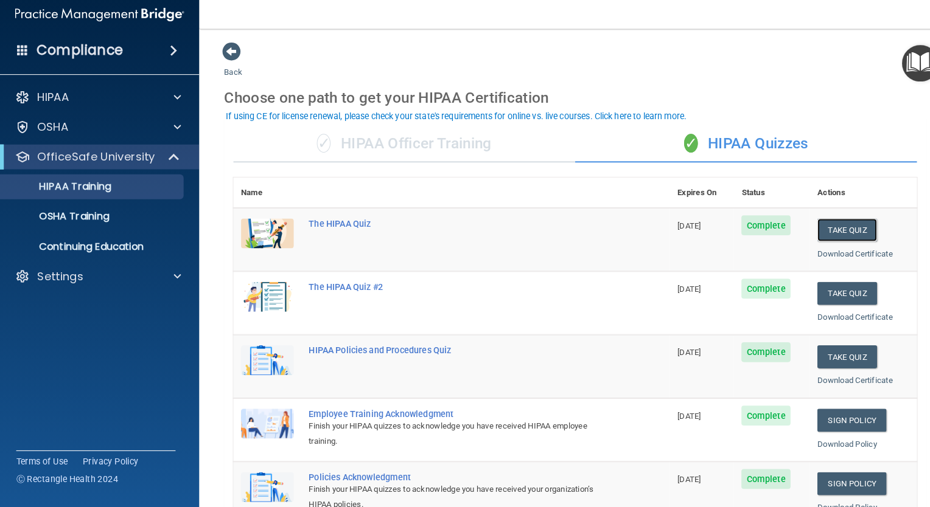
click at [823, 241] on button "Take Quiz" at bounding box center [828, 236] width 58 height 23
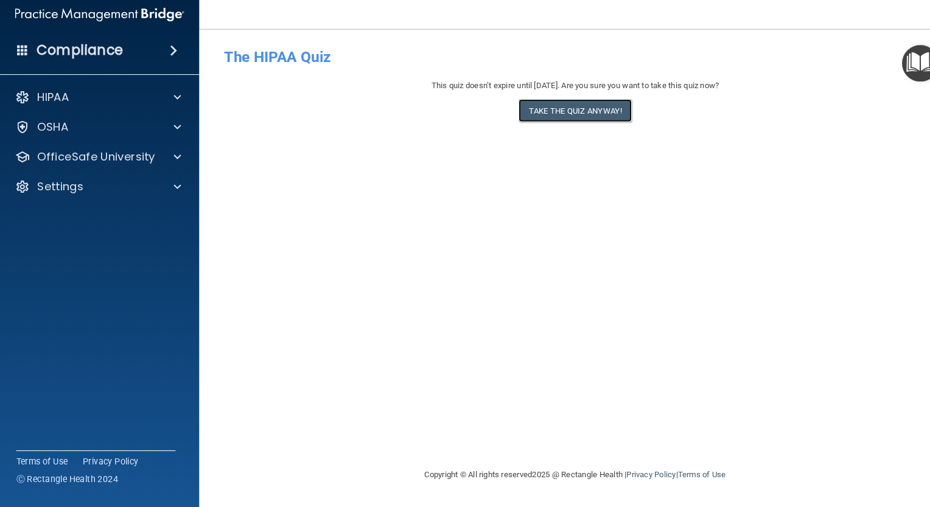
click at [594, 121] on button "Take the quiz anyway!" at bounding box center [562, 119] width 111 height 23
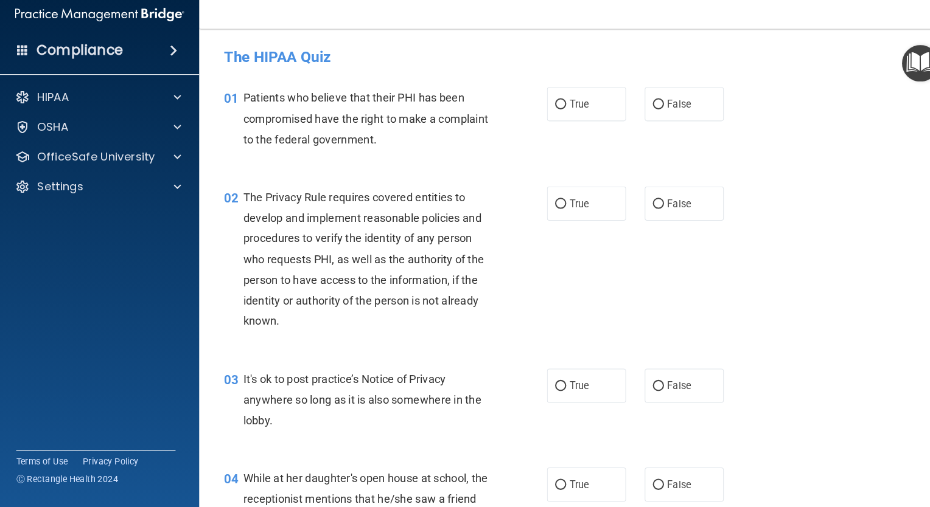
click at [546, 114] on input "True" at bounding box center [548, 113] width 11 height 9
radio input "true"
click at [548, 207] on input "True" at bounding box center [548, 210] width 11 height 9
radio input "true"
click at [641, 389] on input "False" at bounding box center [643, 389] width 11 height 9
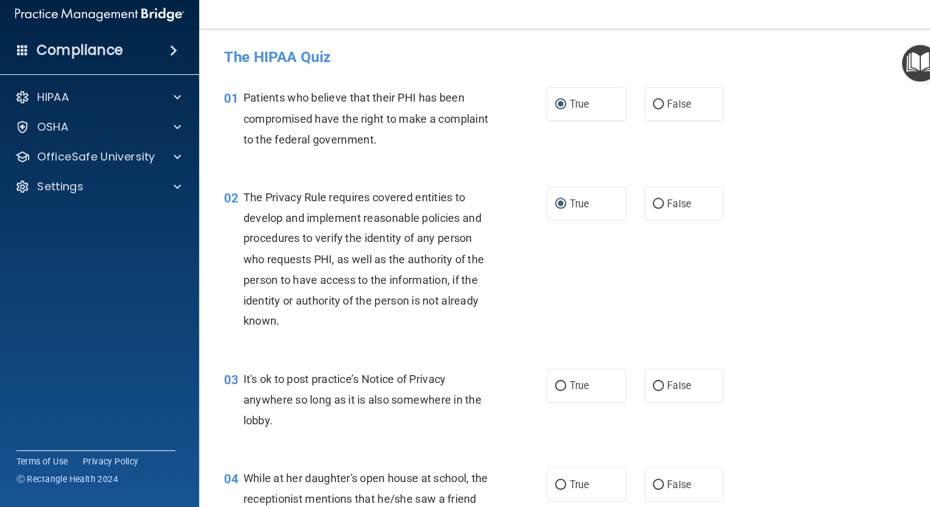
radio input "true"
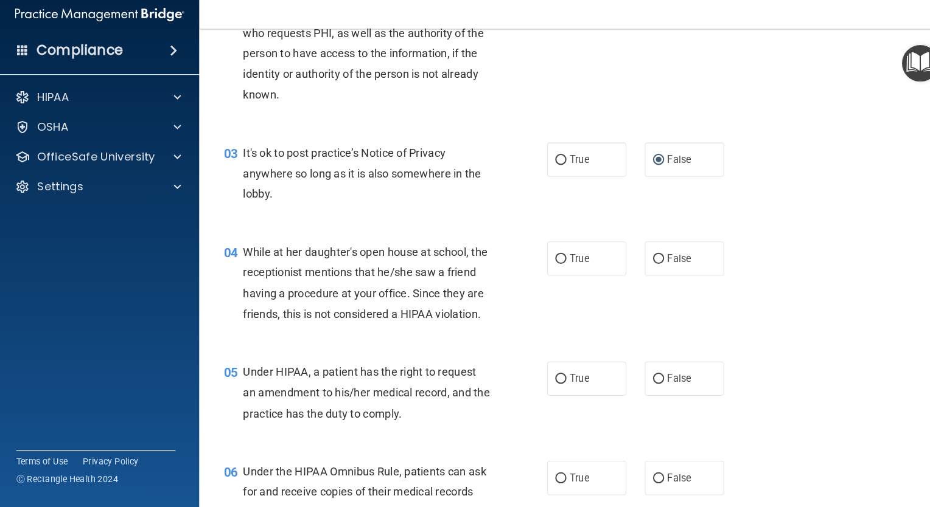
scroll to position [221, 0]
click at [638, 260] on input "False" at bounding box center [643, 264] width 11 height 9
radio input "true"
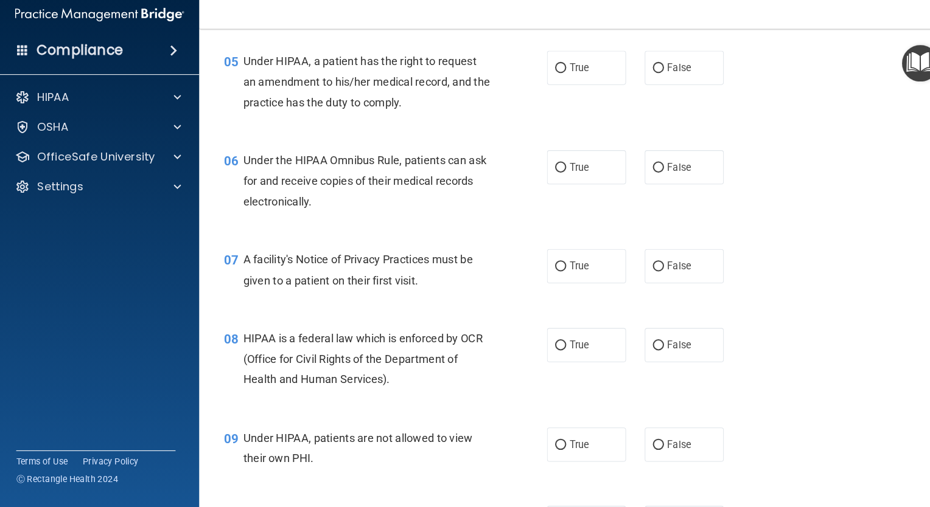
scroll to position [526, 0]
click at [543, 82] on input "True" at bounding box center [548, 76] width 11 height 9
radio input "true"
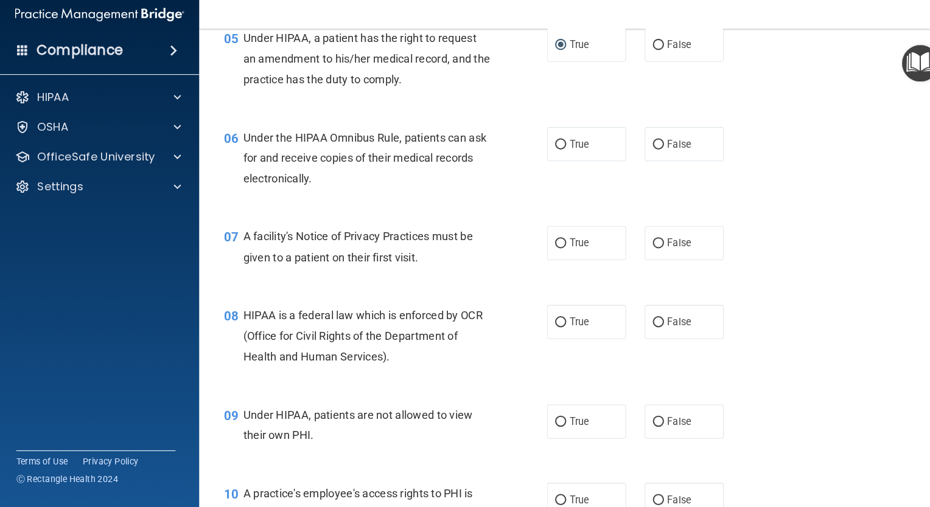
scroll to position [548, 0]
click at [546, 158] on input "True" at bounding box center [548, 152] width 11 height 9
radio input "true"
click at [543, 254] on input "True" at bounding box center [548, 249] width 11 height 9
radio input "true"
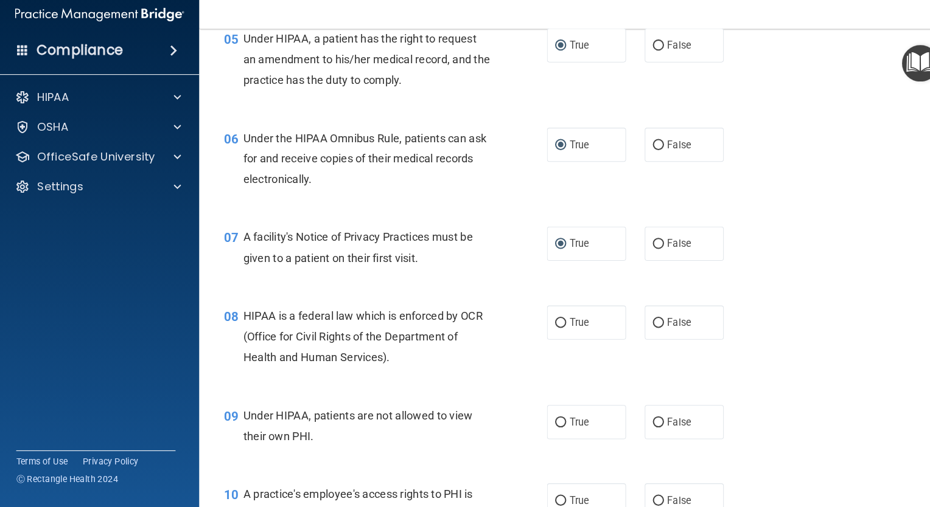
click at [546, 332] on input "True" at bounding box center [548, 326] width 11 height 9
radio input "true"
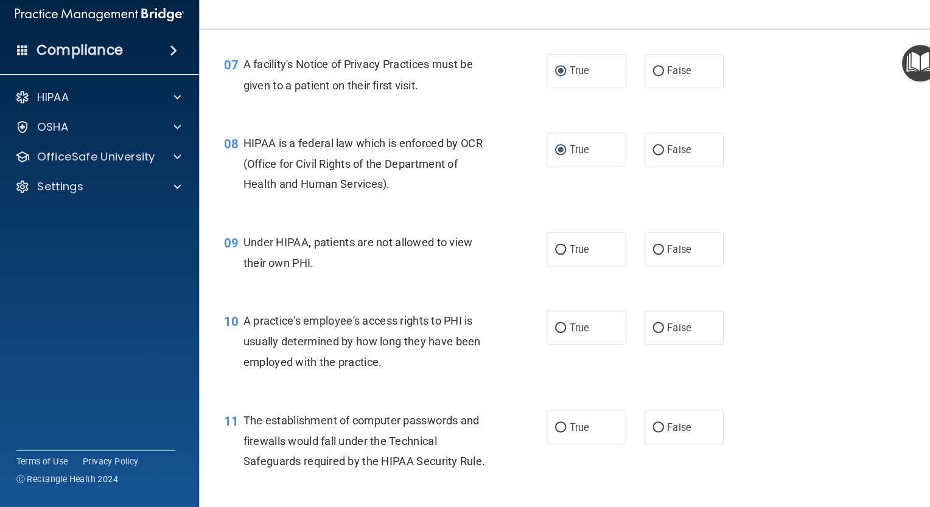
scroll to position [722, 0]
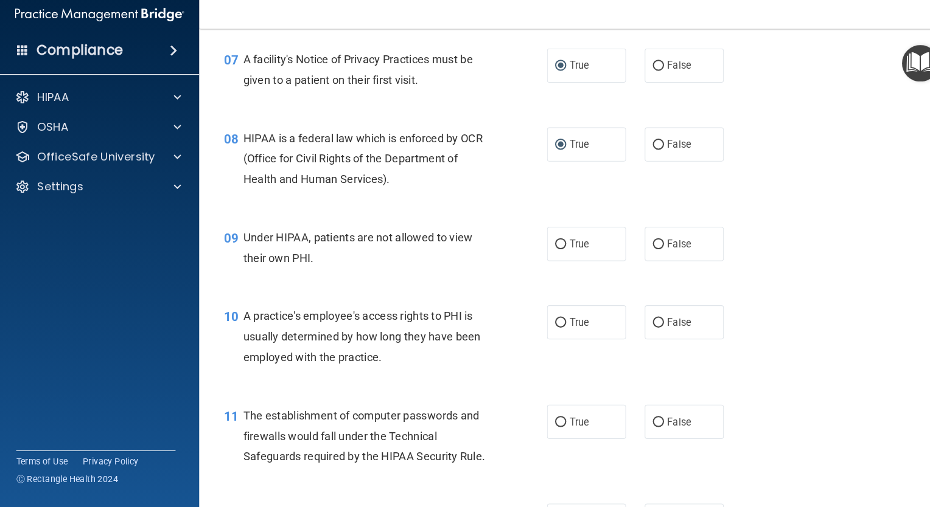
click at [638, 255] on input "False" at bounding box center [643, 250] width 11 height 9
radio input "true"
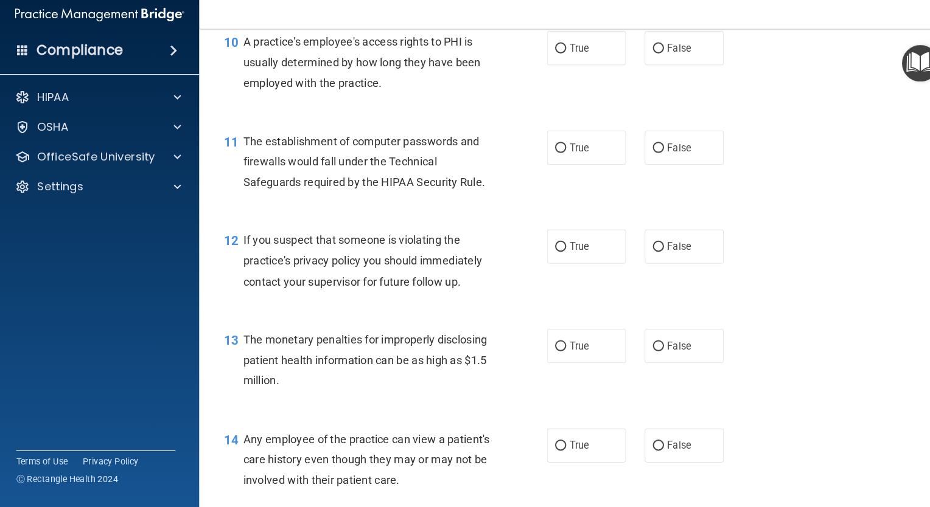
scroll to position [992, 0]
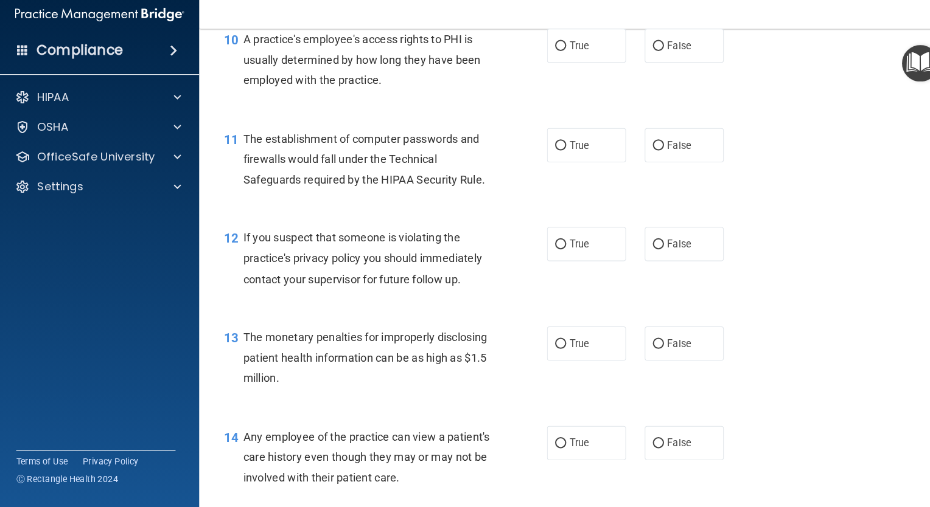
click at [638, 61] on input "False" at bounding box center [643, 56] width 11 height 9
radio input "true"
click at [543, 158] on input "True" at bounding box center [548, 153] width 11 height 9
radio input "true"
click at [543, 255] on input "True" at bounding box center [548, 250] width 11 height 9
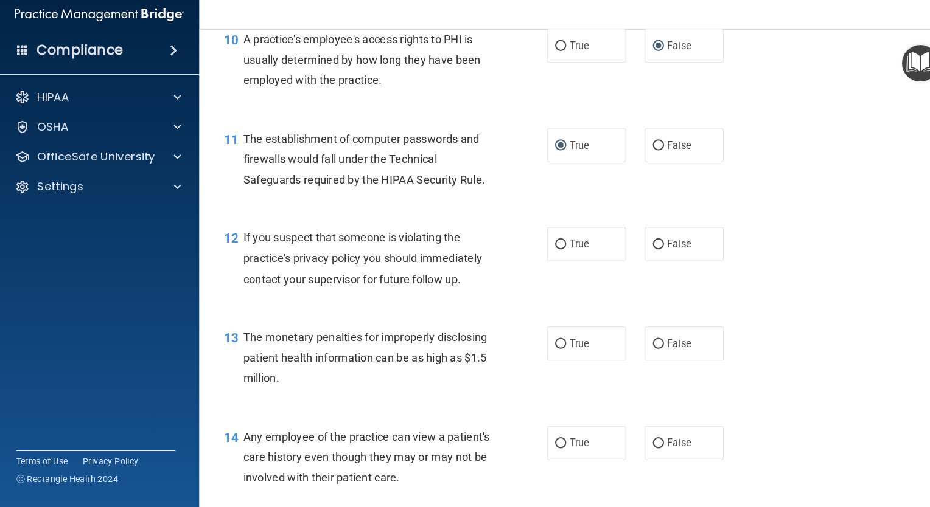
radio input "true"
click at [544, 352] on input "True" at bounding box center [548, 347] width 11 height 9
radio input "true"
click at [638, 450] on input "False" at bounding box center [643, 445] width 11 height 9
radio input "true"
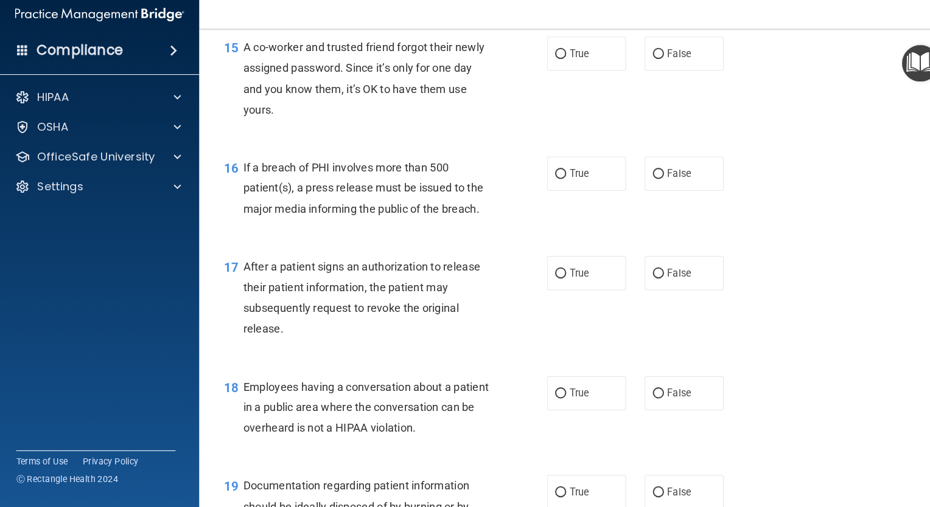
scroll to position [1467, 0]
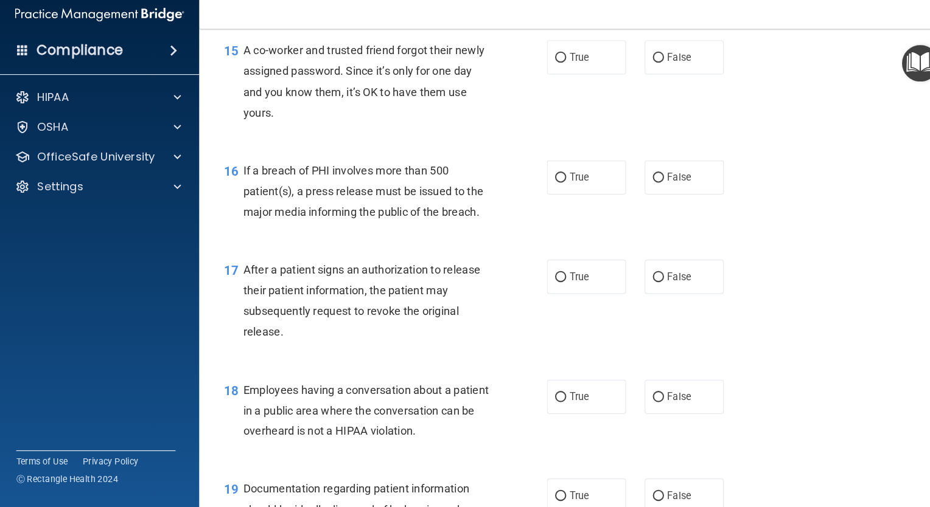
click at [638, 72] on input "False" at bounding box center [643, 67] width 11 height 9
radio input "true"
click at [557, 190] on span "True" at bounding box center [566, 184] width 19 height 12
click at [551, 189] on input "True" at bounding box center [548, 184] width 11 height 9
radio input "true"
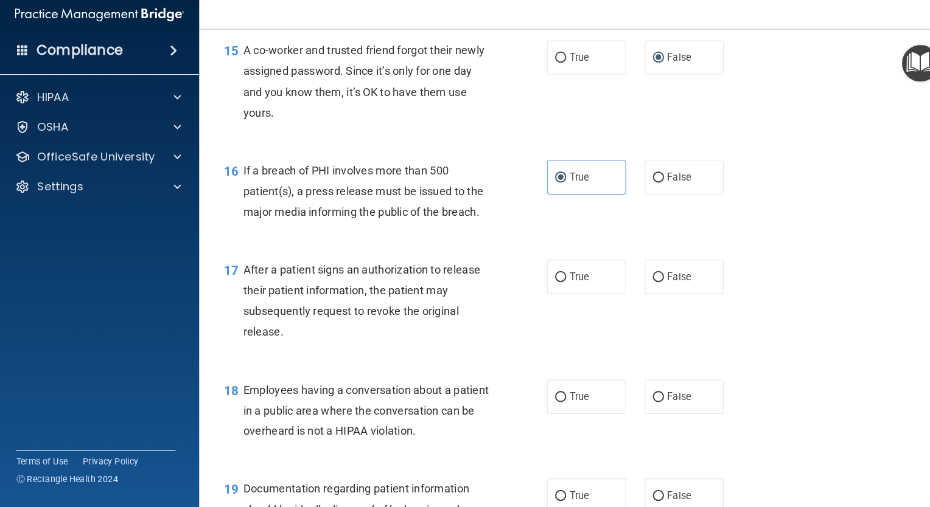
click at [543, 287] on input "True" at bounding box center [548, 281] width 11 height 9
radio input "true"
click at [638, 404] on input "False" at bounding box center [643, 399] width 11 height 9
radio input "true"
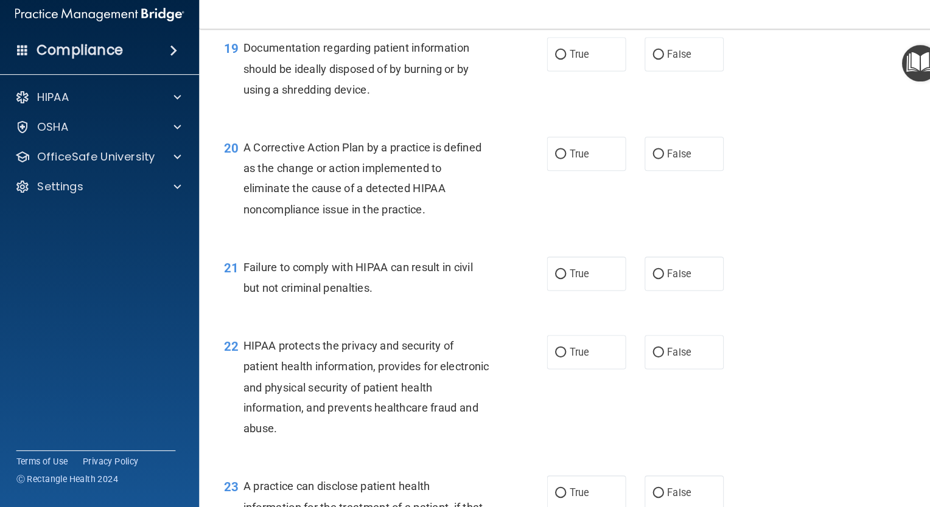
scroll to position [1898, 0]
click at [545, 70] on input "True" at bounding box center [548, 65] width 11 height 9
radio input "true"
click at [543, 167] on input "True" at bounding box center [548, 162] width 11 height 9
radio input "true"
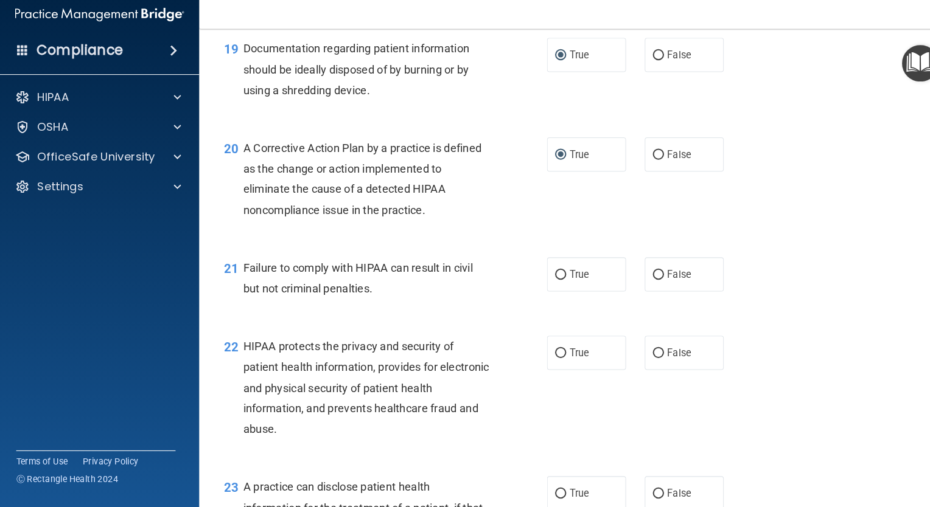
click at [640, 285] on input "False" at bounding box center [643, 280] width 11 height 9
radio input "true"
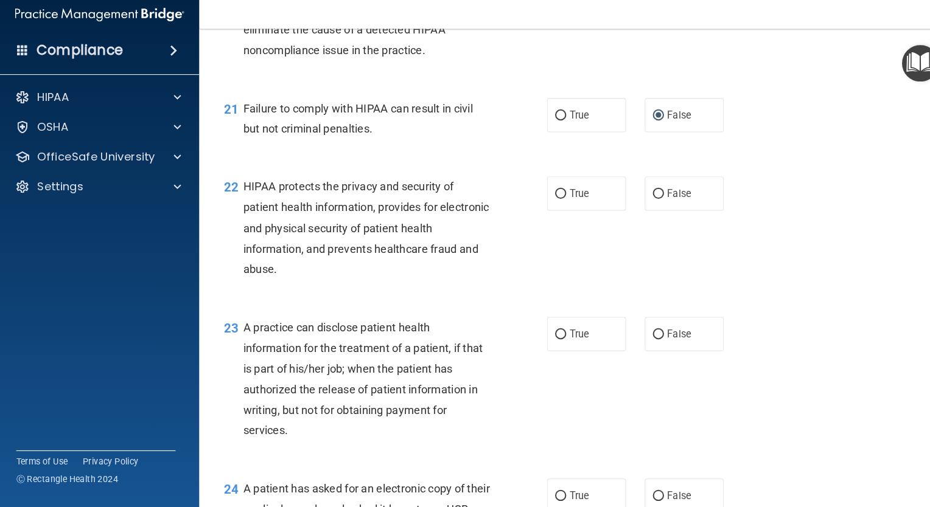
scroll to position [2060, 0]
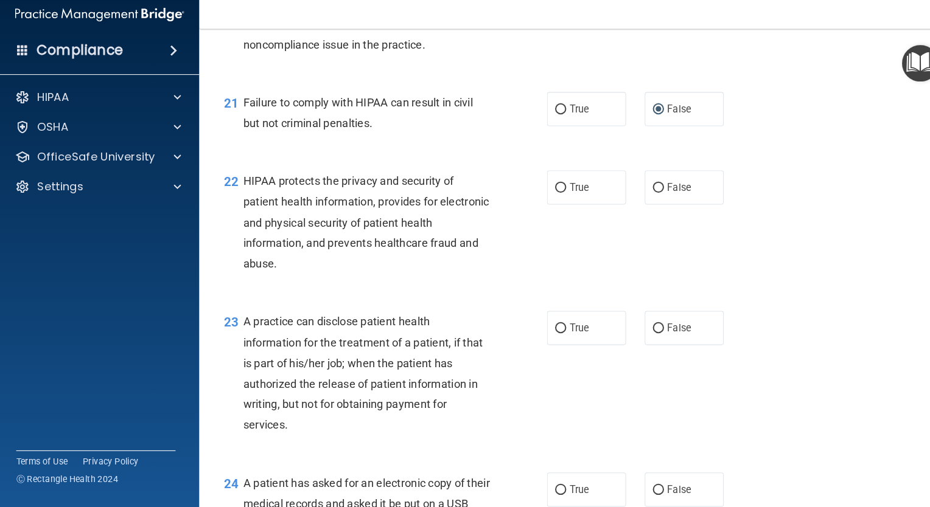
click at [544, 200] on input "True" at bounding box center [548, 194] width 11 height 9
radio input "true"
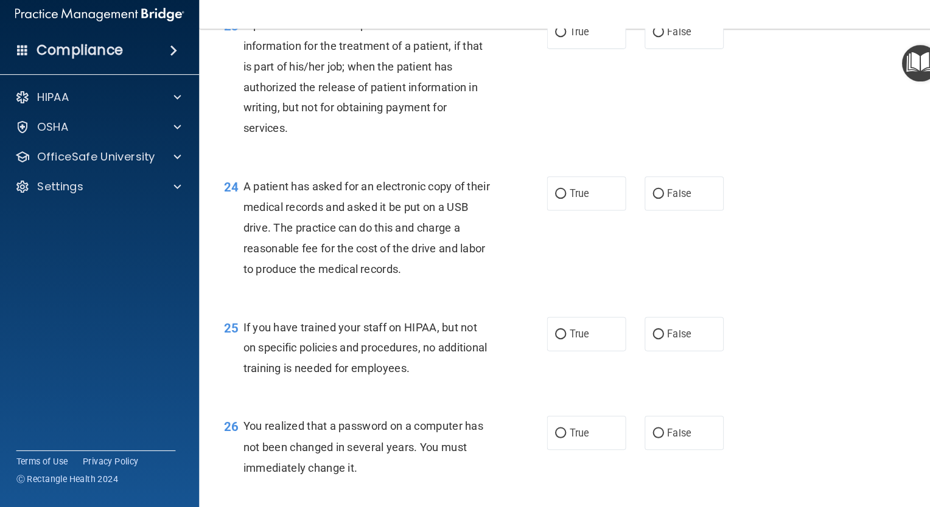
scroll to position [2351, 0]
click at [543, 46] on input "True" at bounding box center [548, 41] width 11 height 9
radio input "true"
click at [543, 204] on input "True" at bounding box center [548, 199] width 11 height 9
radio input "true"
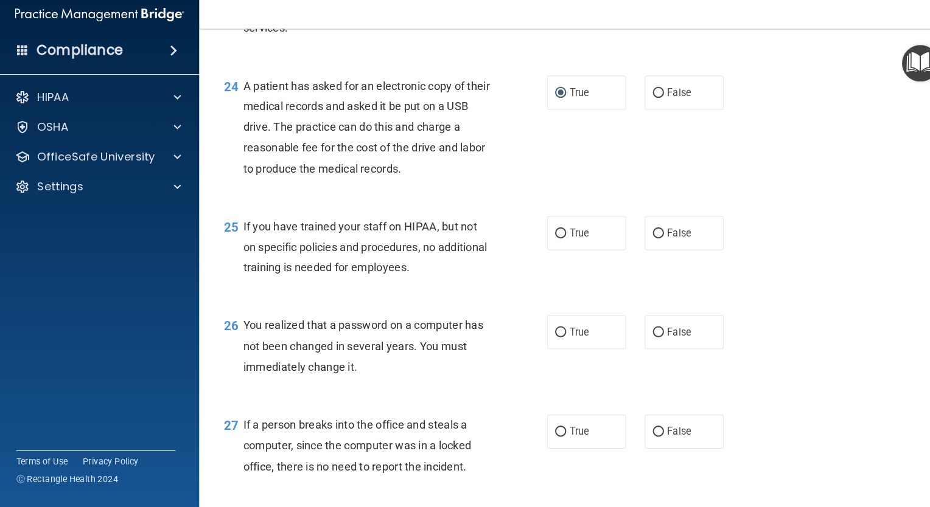
scroll to position [2492, 0]
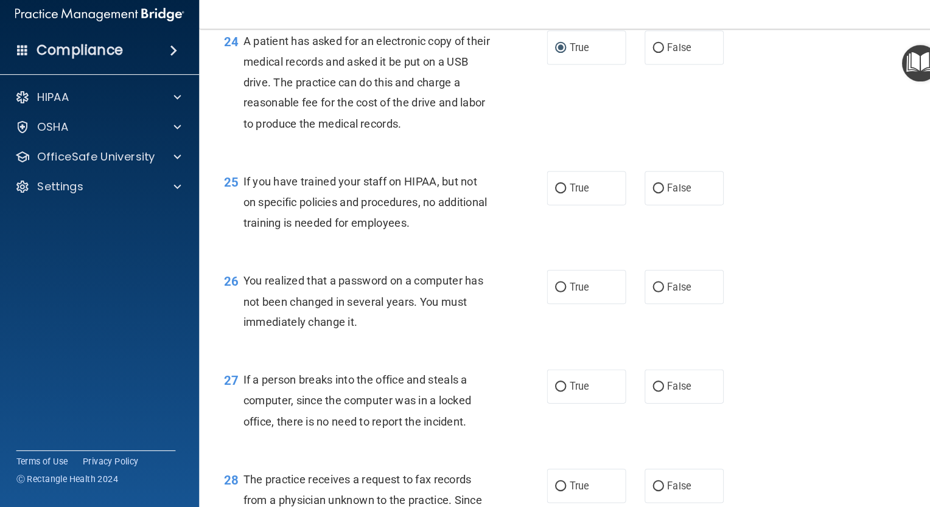
click at [638, 200] on input "False" at bounding box center [643, 195] width 11 height 9
radio input "true"
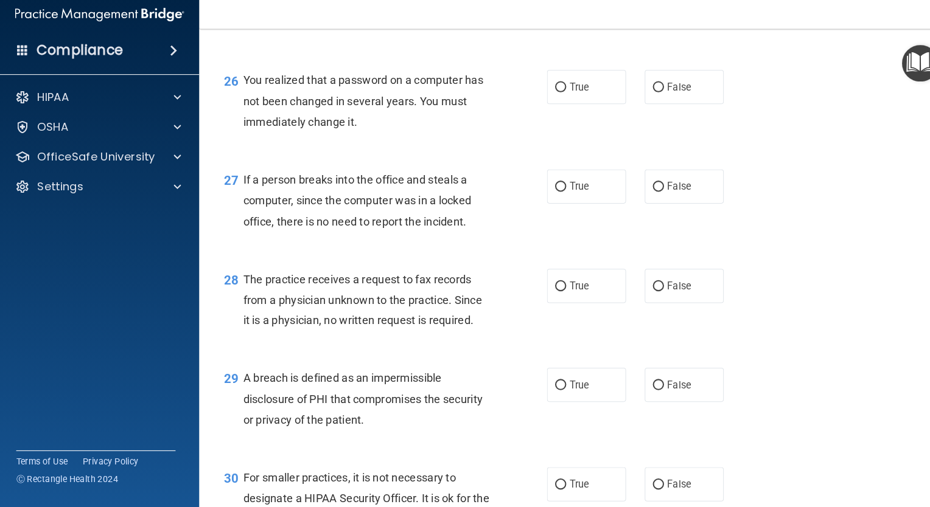
scroll to position [2692, 0]
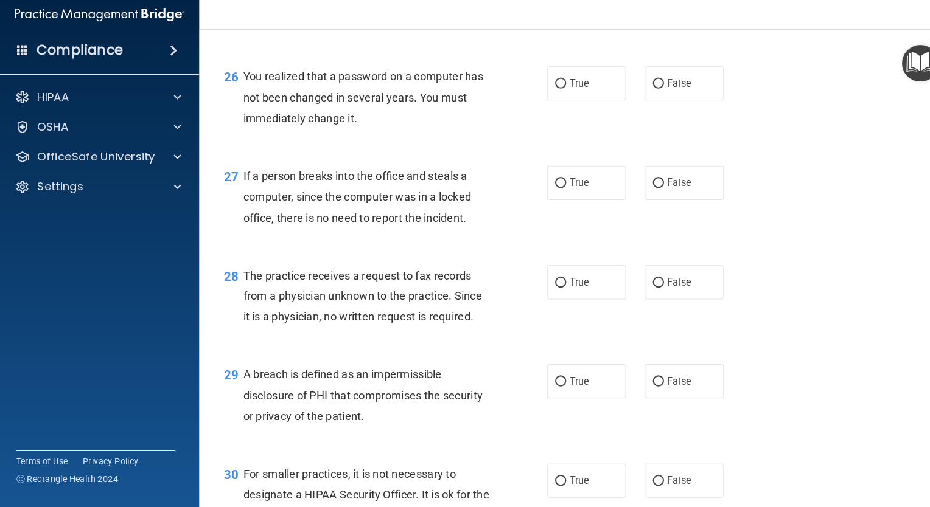
click at [546, 97] on input "True" at bounding box center [548, 92] width 11 height 9
radio input "true"
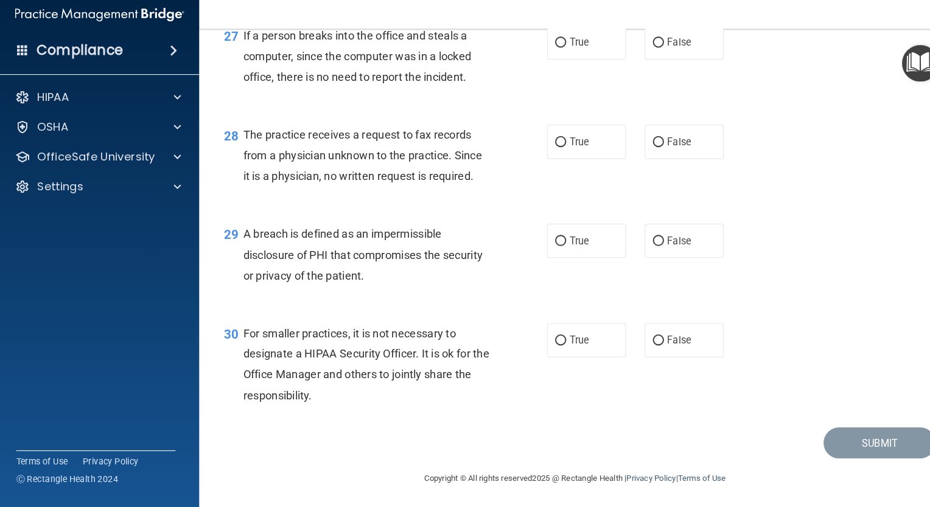
scroll to position [2831, 0]
click at [640, 57] on input "False" at bounding box center [643, 51] width 11 height 9
radio input "true"
click at [638, 154] on input "False" at bounding box center [643, 149] width 11 height 9
radio input "true"
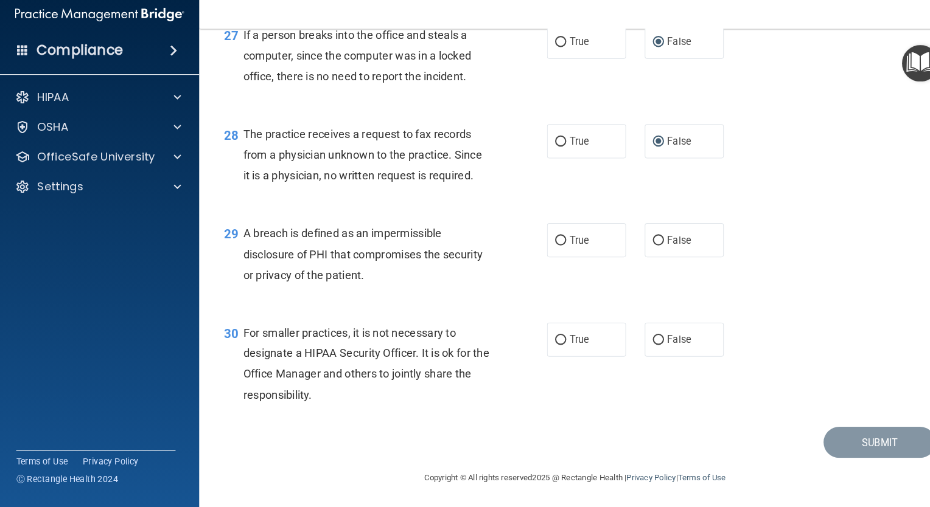
click at [543, 251] on input "True" at bounding box center [548, 246] width 11 height 9
radio input "true"
click at [640, 348] on input "False" at bounding box center [643, 343] width 11 height 9
radio input "true"
click at [818, 452] on button "Submit" at bounding box center [860, 443] width 110 height 31
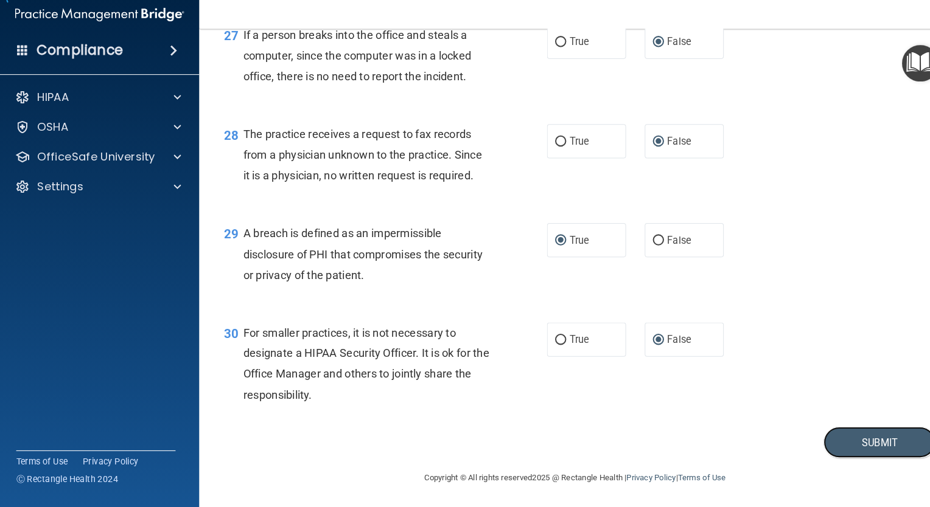
click at [854, 459] on button "Submit" at bounding box center [860, 443] width 110 height 31
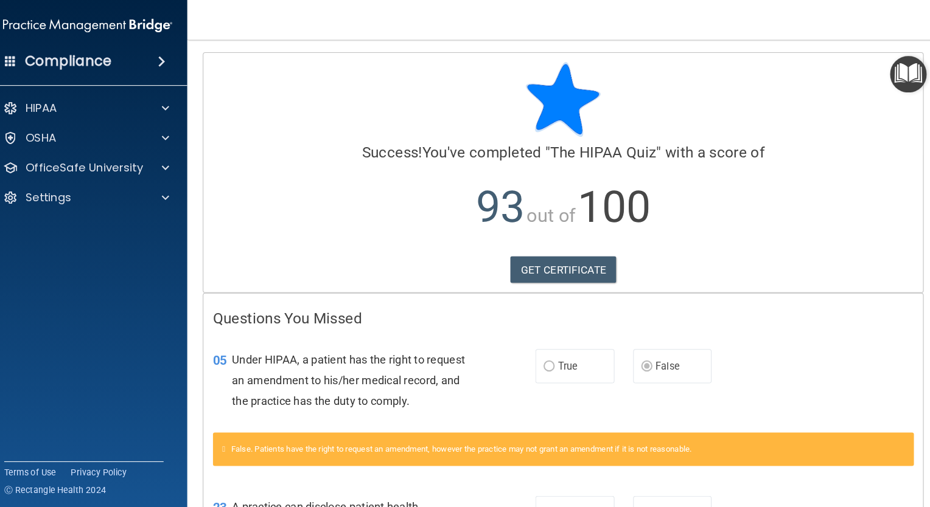
click at [139, 97] on div "HIPAA" at bounding box center [97, 106] width 195 height 24
click at [129, 99] on div "HIPAA" at bounding box center [80, 106] width 151 height 15
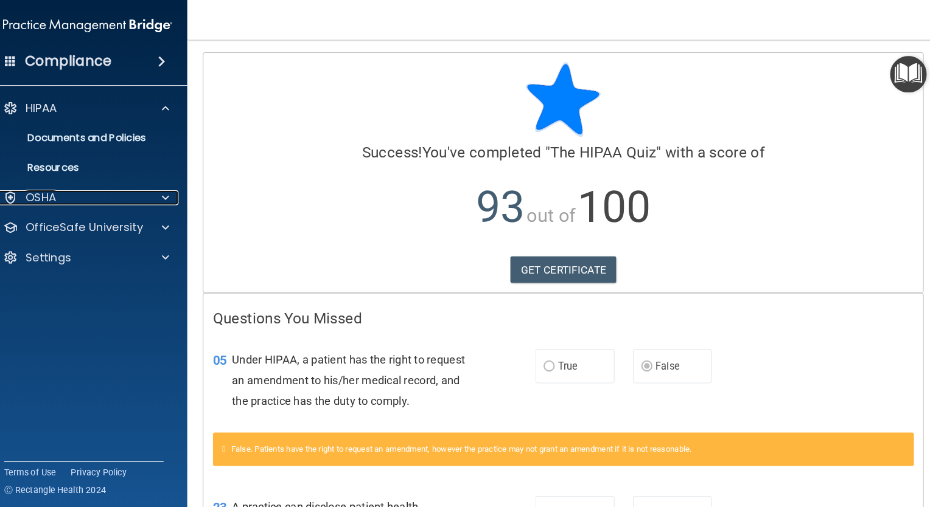
click at [97, 195] on div "OSHA" at bounding box center [80, 193] width 151 height 15
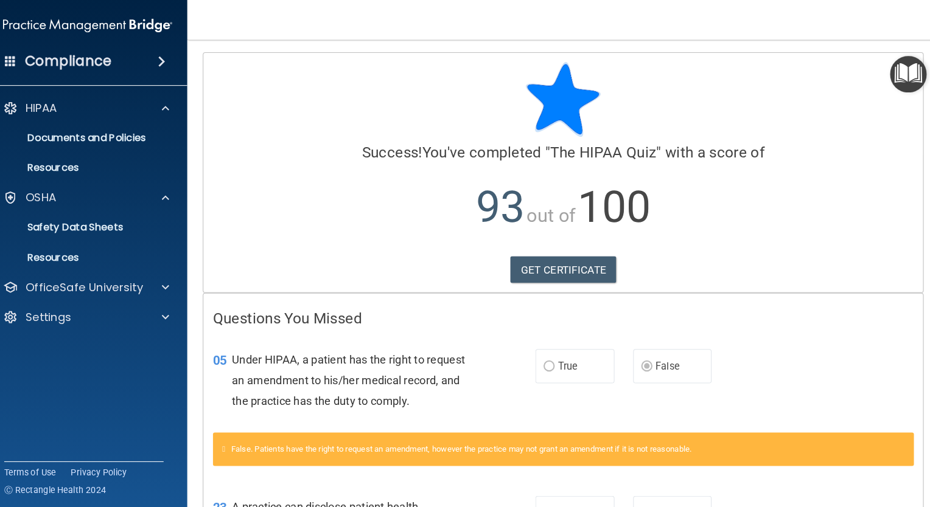
click at [141, 60] on div "Compliance" at bounding box center [97, 60] width 195 height 27
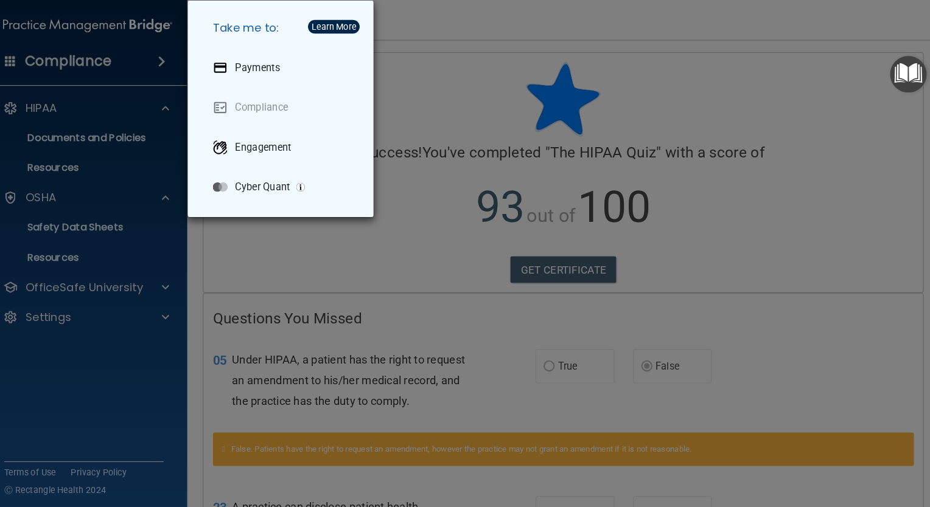
click at [45, 57] on div "Take me to: Payments Compliance Engagement Cyber Quant" at bounding box center [465, 253] width 930 height 507
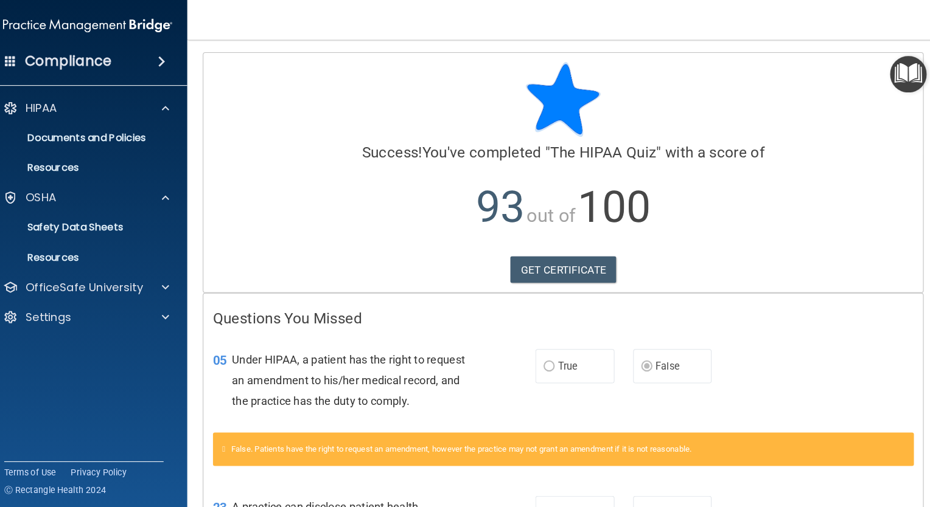
click at [12, 57] on div "Compliance" at bounding box center [97, 60] width 195 height 27
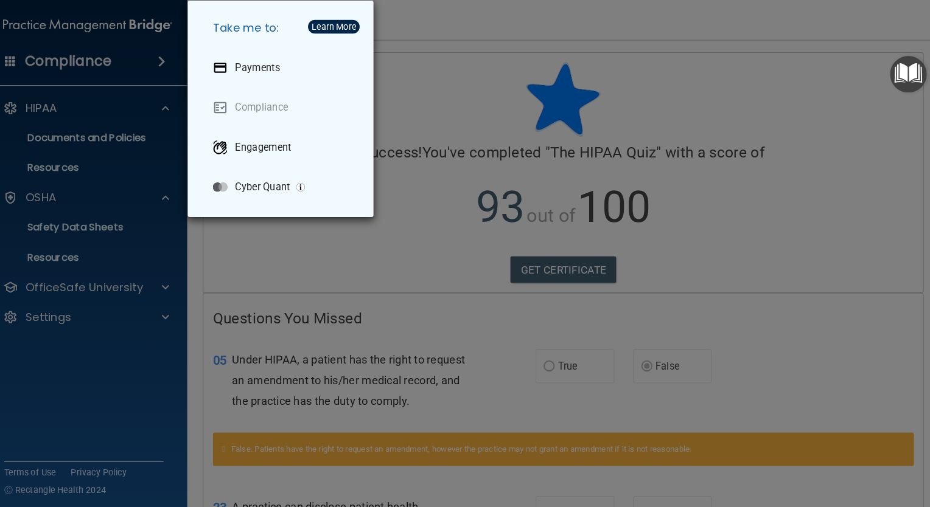
click at [154, 184] on div "Take me to: Payments Compliance Engagement Cyber Quant" at bounding box center [465, 253] width 930 height 507
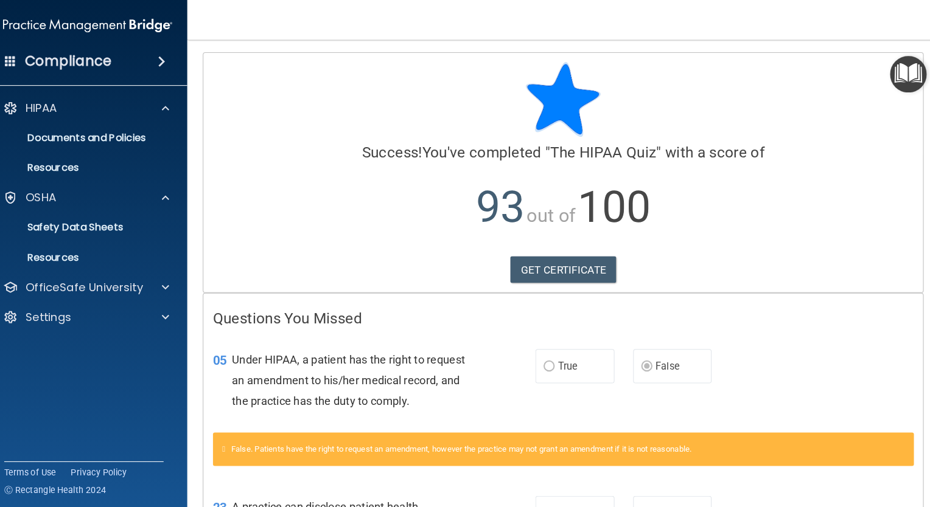
drag, startPoint x: 542, startPoint y: 256, endPoint x: 507, endPoint y: 310, distance: 63.8
click at [507, 310] on h4 "Questions You Missed" at bounding box center [562, 312] width 685 height 16
click at [525, 263] on link "GET CERTIFICATE" at bounding box center [563, 264] width 104 height 27
click at [98, 309] on div "Settings" at bounding box center [80, 310] width 151 height 15
click at [94, 298] on div "Settings" at bounding box center [97, 310] width 195 height 24
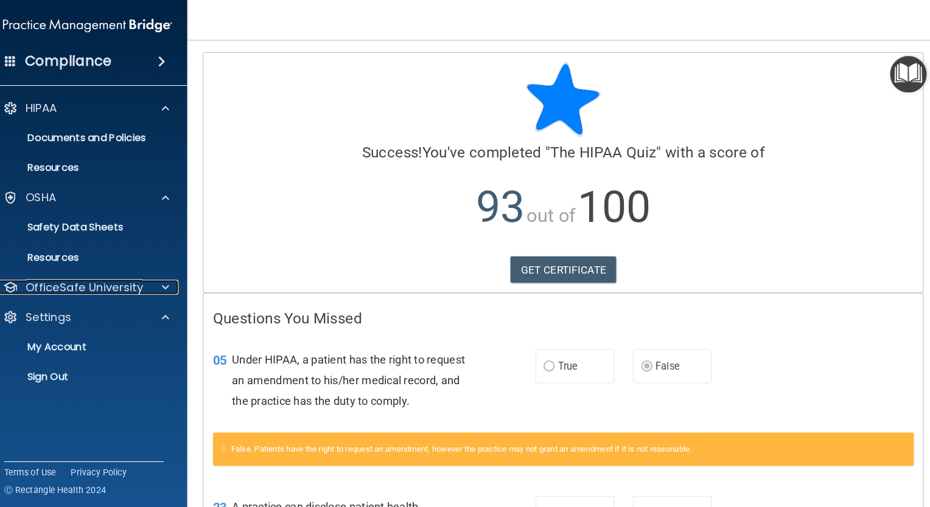
click at [89, 285] on p "OfficeSafe University" at bounding box center [94, 281] width 115 height 15
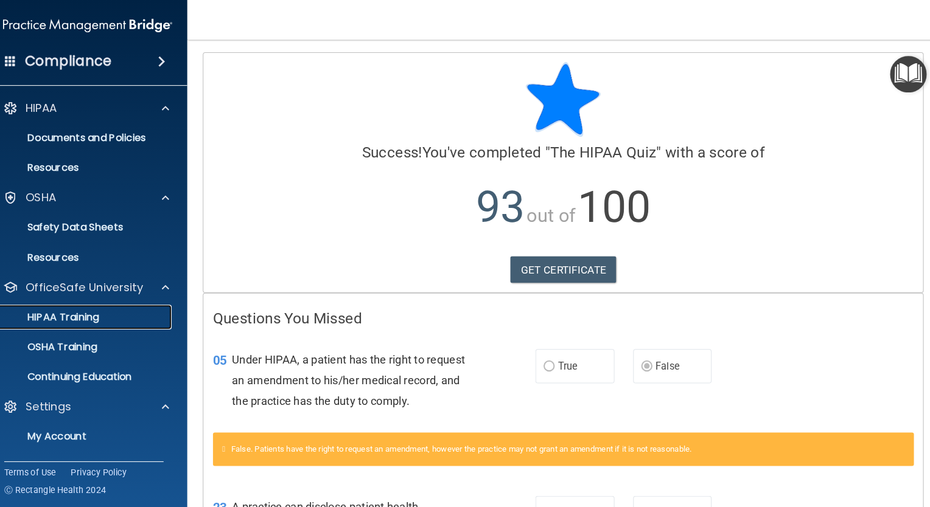
click at [71, 311] on p "HIPAA Training" at bounding box center [58, 310] width 100 height 12
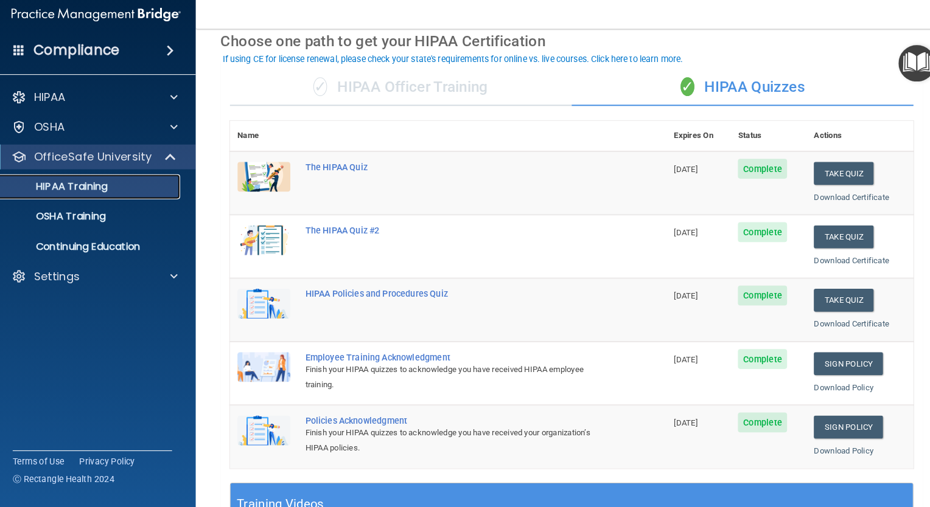
scroll to position [55, 0]
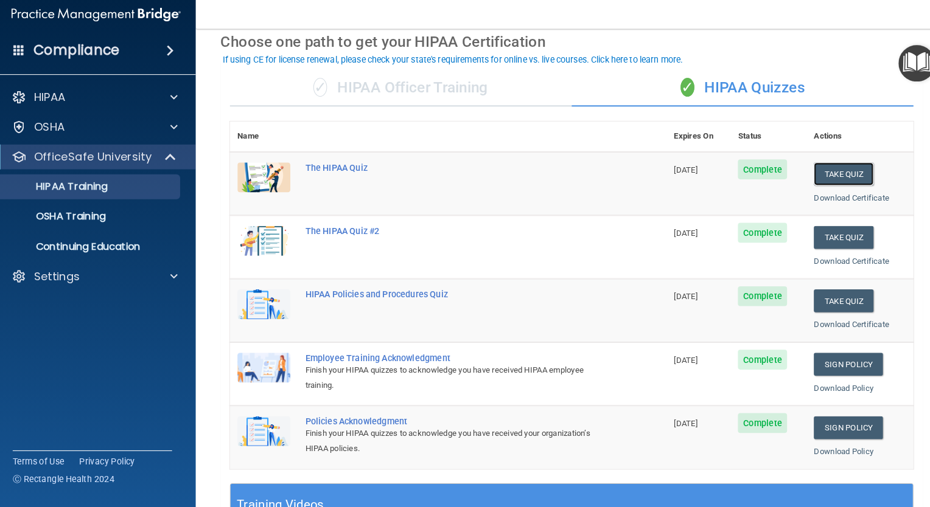
click at [824, 183] on button "Take Quiz" at bounding box center [828, 181] width 58 height 23
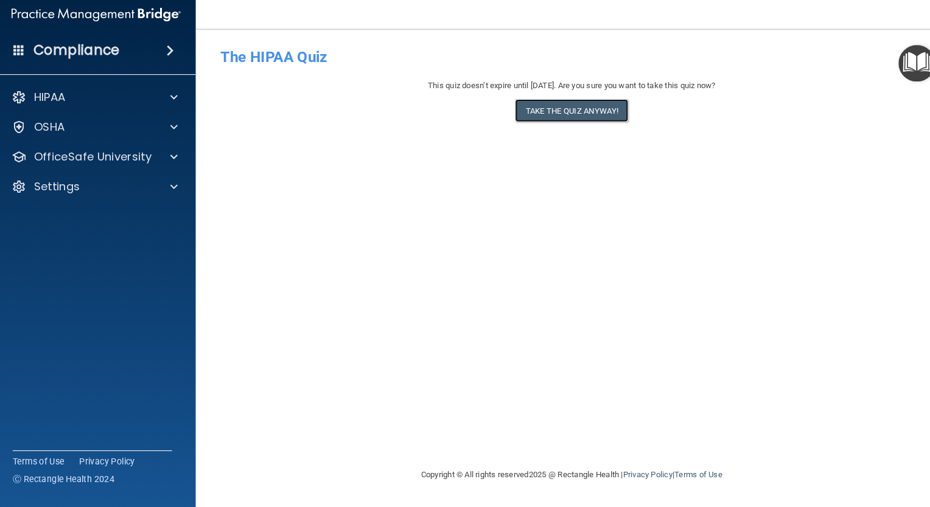
click at [604, 127] on button "Take the quiz anyway!" at bounding box center [562, 119] width 111 height 23
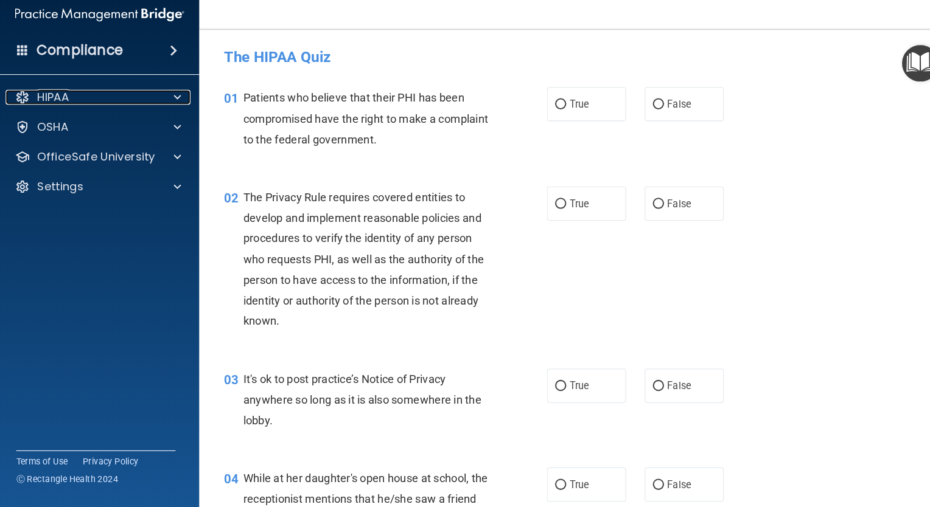
click at [124, 104] on div "HIPAA" at bounding box center [80, 106] width 151 height 15
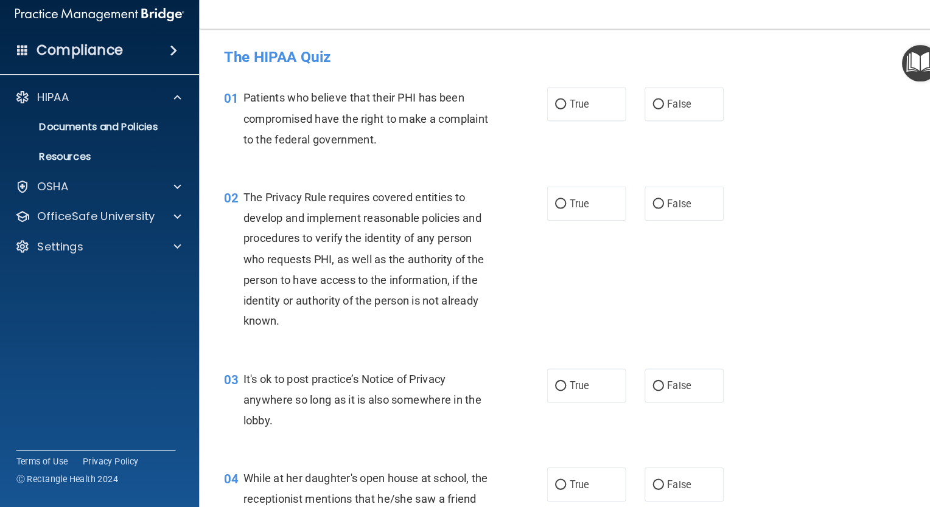
click at [86, 205] on div "OSHA" at bounding box center [97, 193] width 195 height 24
click at [87, 217] on p "OfficeSafe University" at bounding box center [94, 222] width 115 height 15
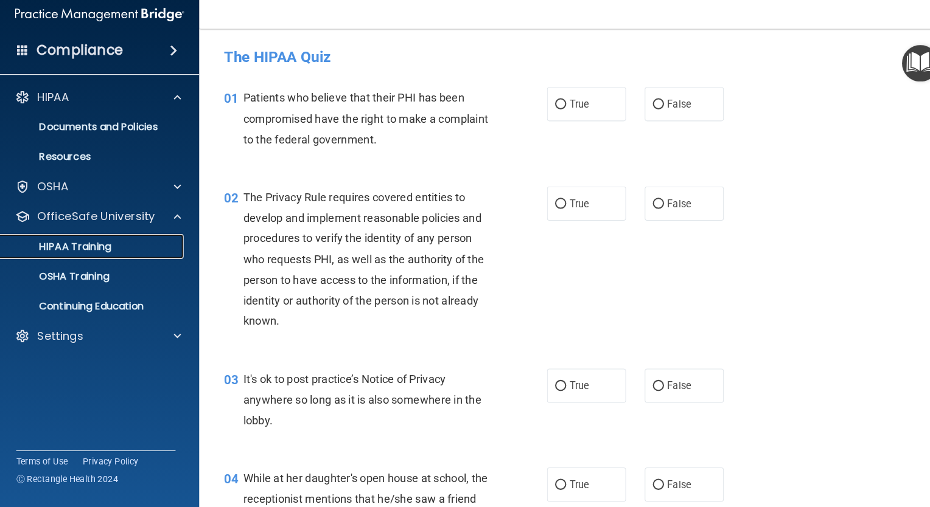
click at [89, 248] on p "HIPAA Training" at bounding box center [58, 252] width 100 height 12
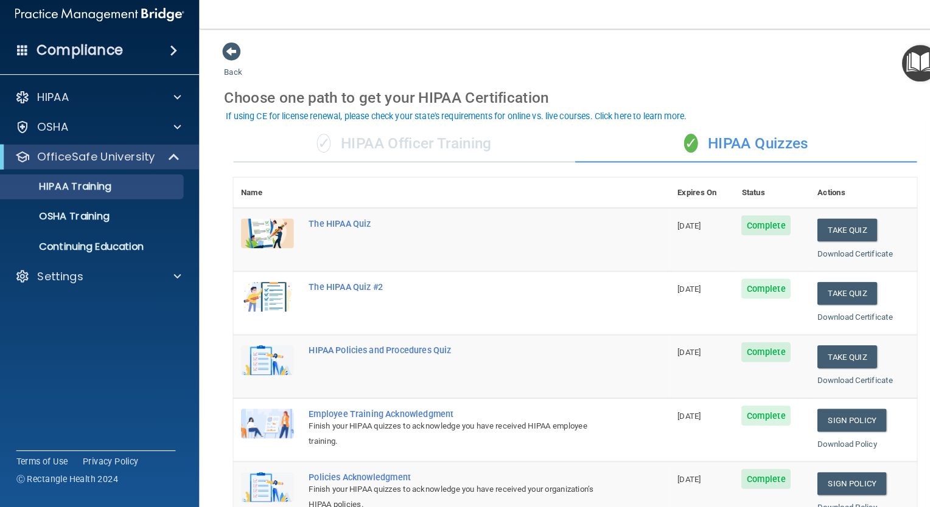
click at [736, 228] on span "Complete" at bounding box center [749, 230] width 48 height 19
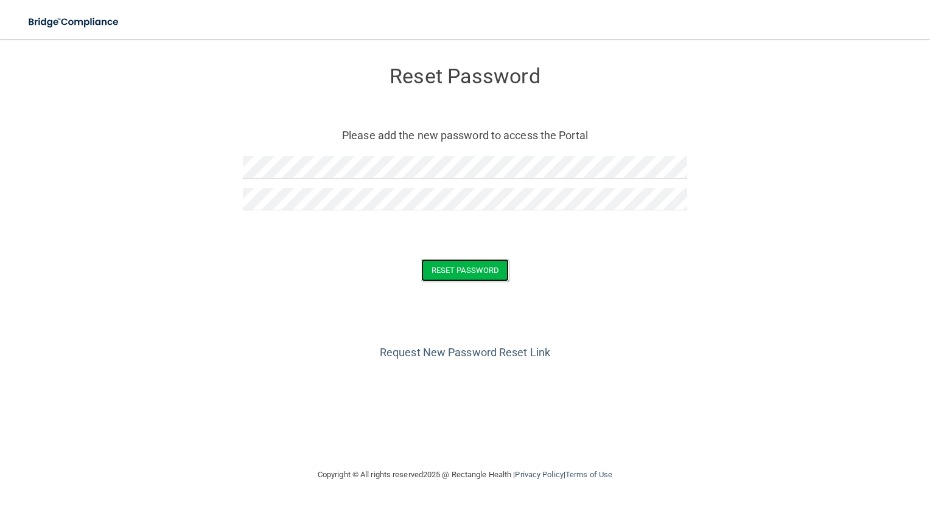
click at [481, 268] on button "Reset Password" at bounding box center [465, 270] width 88 height 23
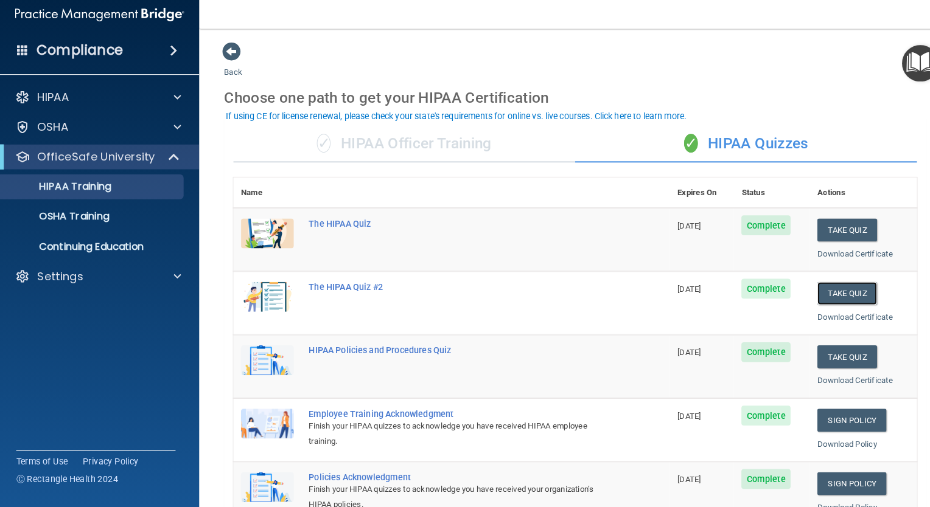
click at [803, 298] on button "Take Quiz" at bounding box center [828, 298] width 58 height 23
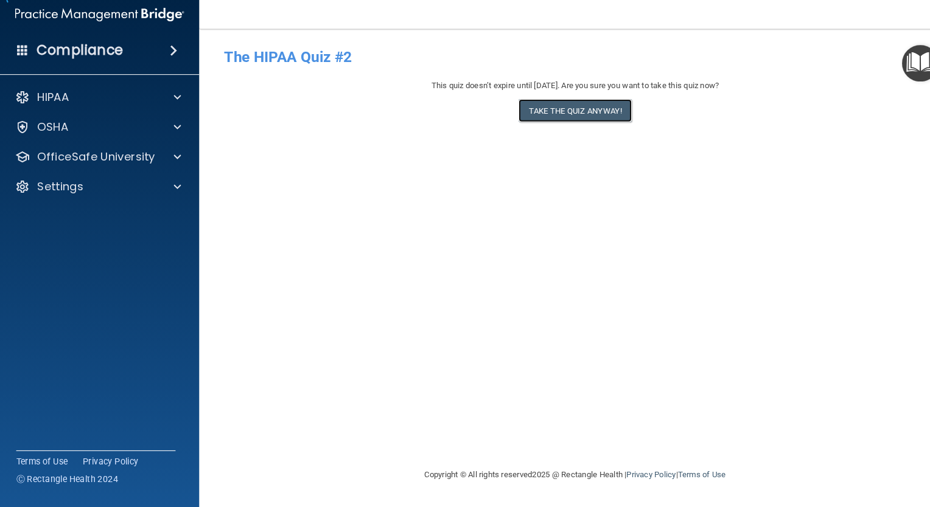
click at [528, 120] on button "Take the quiz anyway!" at bounding box center [562, 119] width 111 height 23
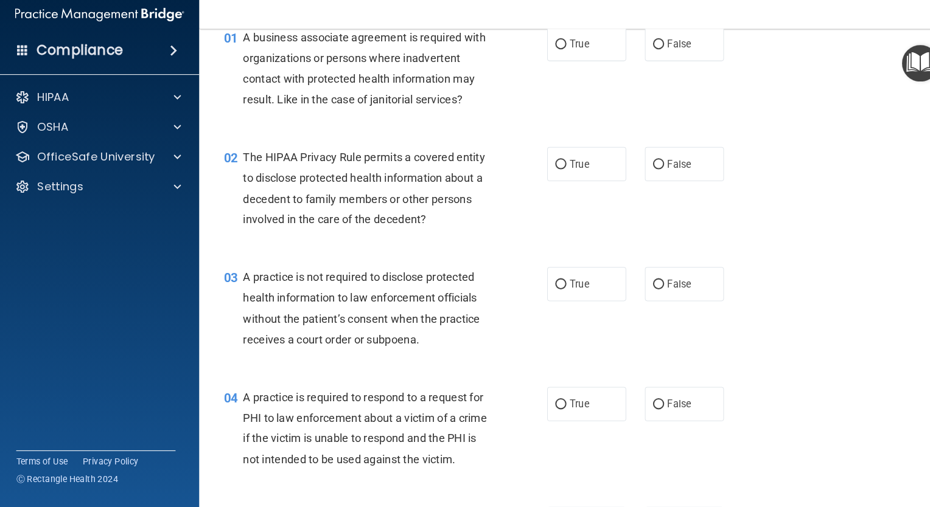
scroll to position [60, 0]
click at [638, 55] on input "False" at bounding box center [643, 53] width 11 height 9
radio input "true"
click at [543, 167] on input "True" at bounding box center [548, 171] width 11 height 9
radio input "true"
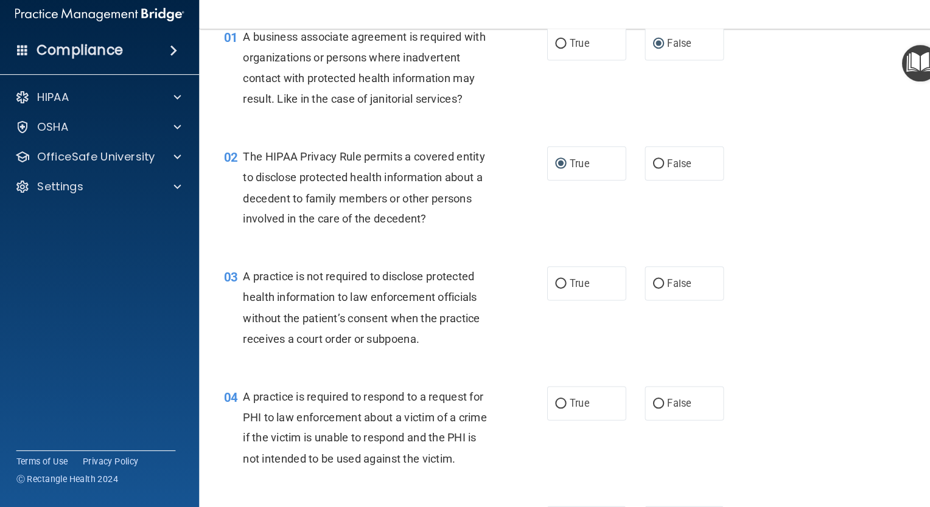
click at [638, 290] on input "False" at bounding box center [643, 288] width 11 height 9
radio input "true"
click at [543, 406] on input "True" at bounding box center [548, 406] width 11 height 9
radio input "true"
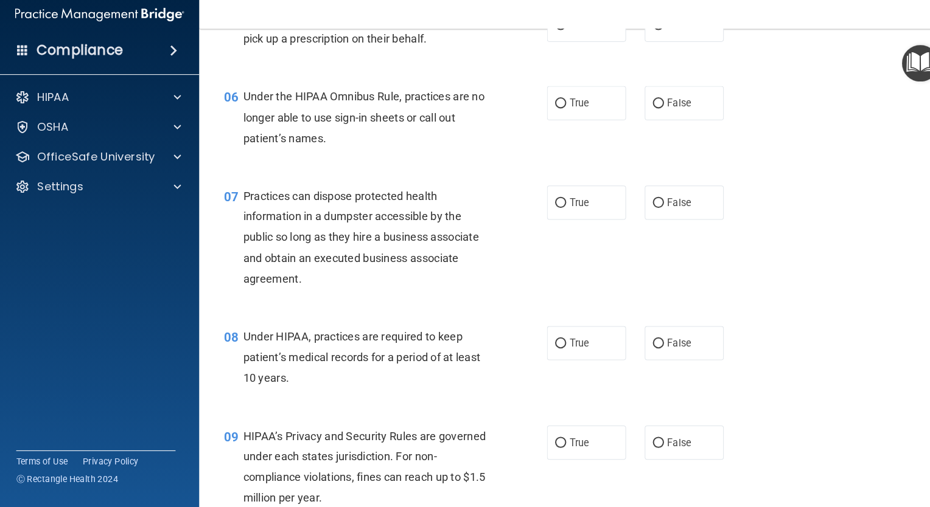
scroll to position [548, 0]
click at [543, 40] on input "True" at bounding box center [548, 34] width 11 height 9
radio input "true"
click at [638, 116] on input "False" at bounding box center [643, 111] width 11 height 9
radio input "true"
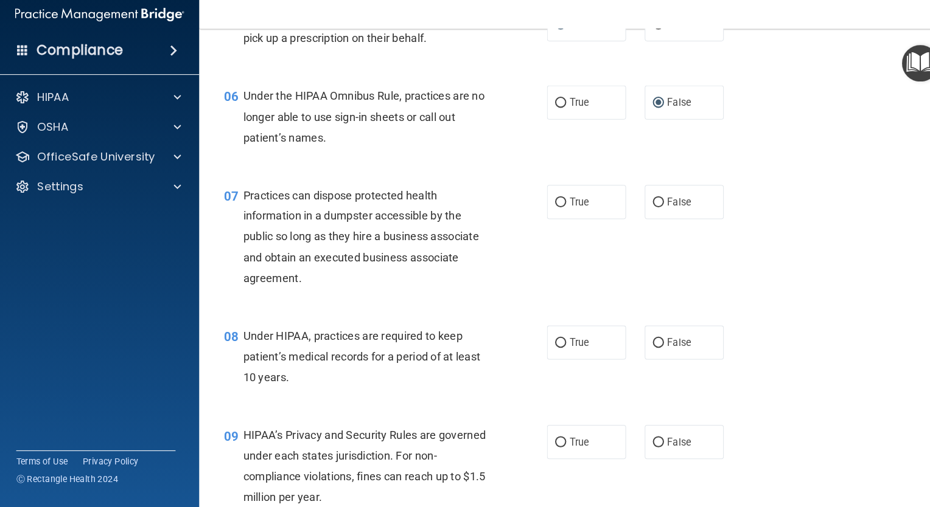
click at [636, 225] on label "False" at bounding box center [668, 208] width 77 height 33
click at [638, 214] on input "False" at bounding box center [643, 208] width 11 height 9
radio input "true"
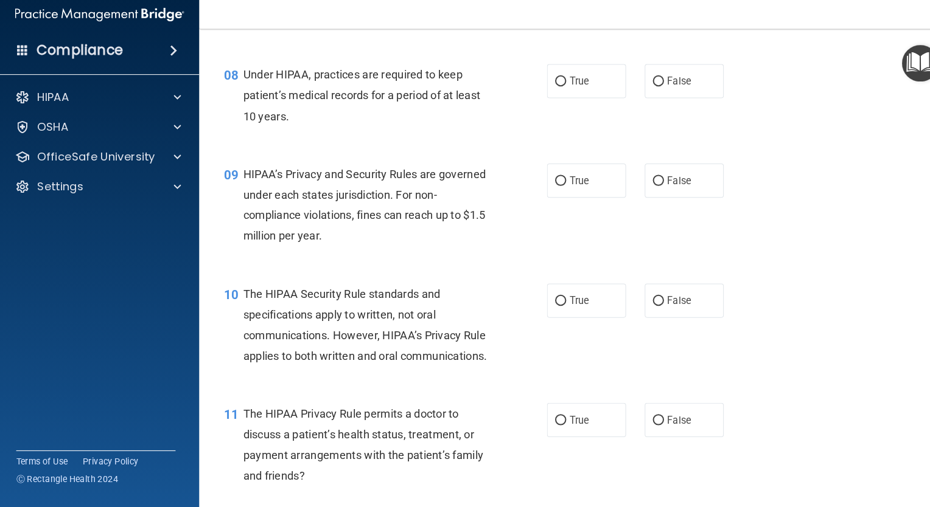
scroll to position [805, 0]
click at [638, 94] on input "False" at bounding box center [643, 89] width 11 height 9
radio input "true"
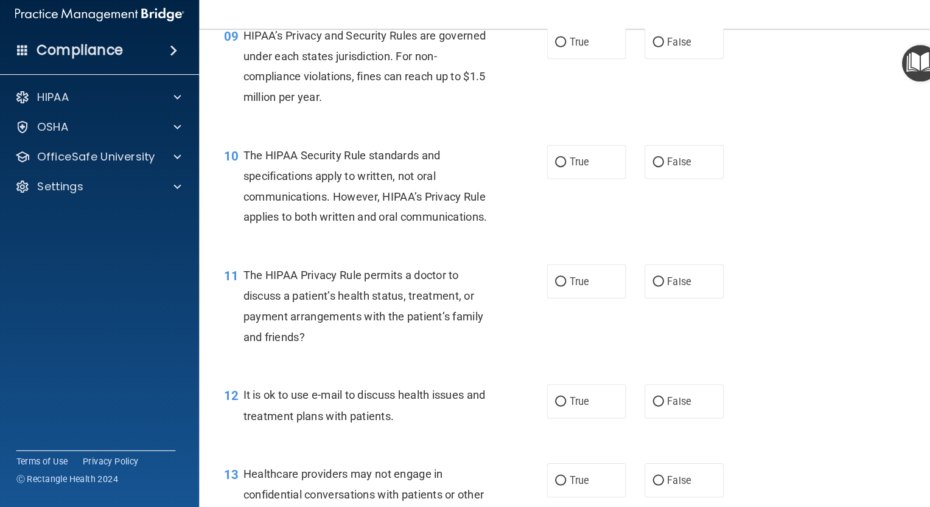
scroll to position [937, 0]
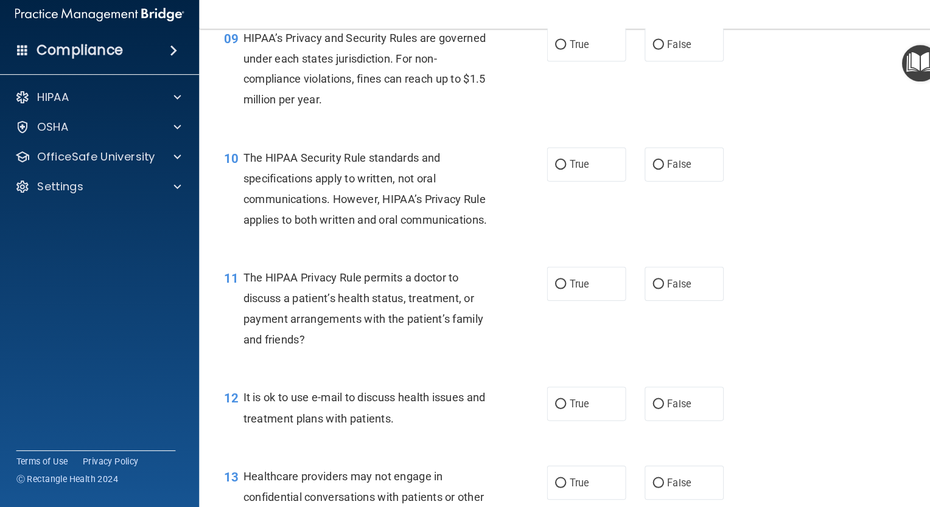
click at [638, 60] on input "False" at bounding box center [643, 55] width 11 height 9
radio input "true"
click at [545, 60] on input "True" at bounding box center [548, 55] width 11 height 9
radio input "true"
radio input "false"
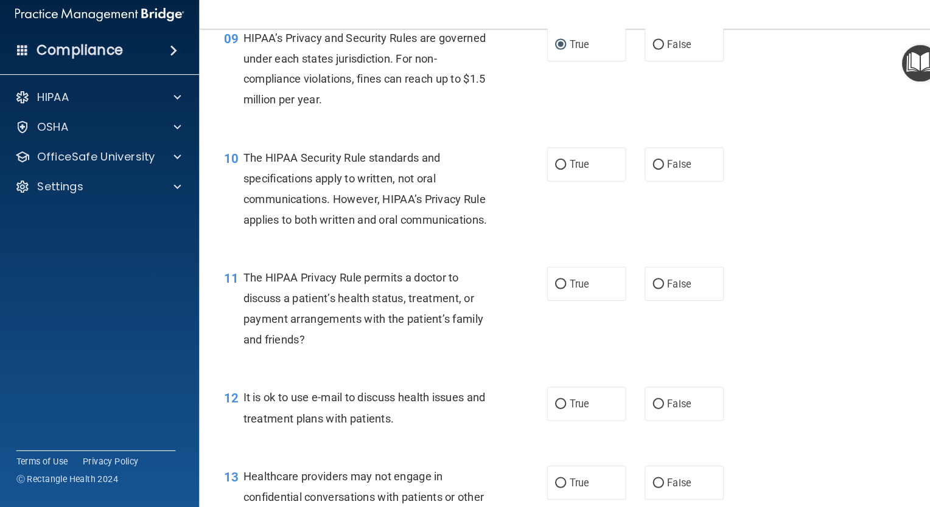
click at [549, 189] on label "True" at bounding box center [573, 171] width 77 height 33
click at [549, 177] on input "True" at bounding box center [548, 172] width 11 height 9
radio input "true"
click at [548, 294] on input "True" at bounding box center [548, 289] width 11 height 9
radio input "true"
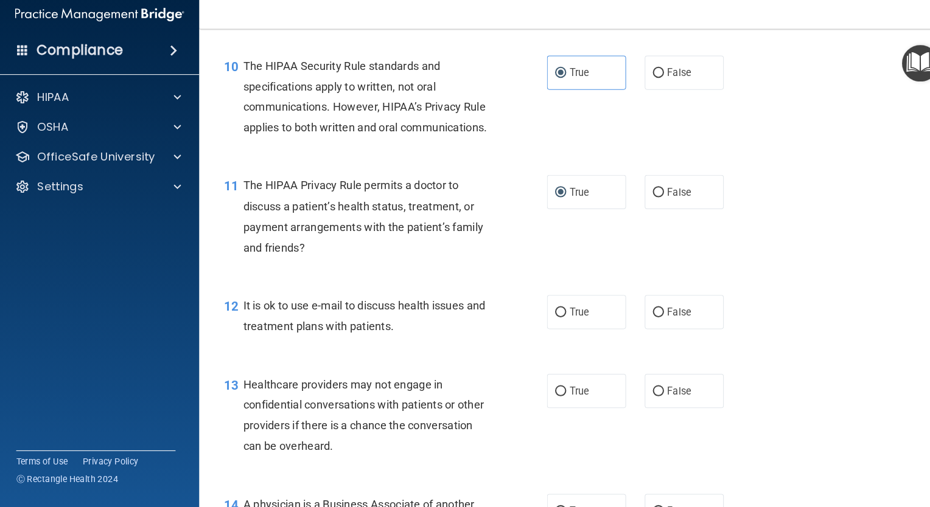
scroll to position [1051, 0]
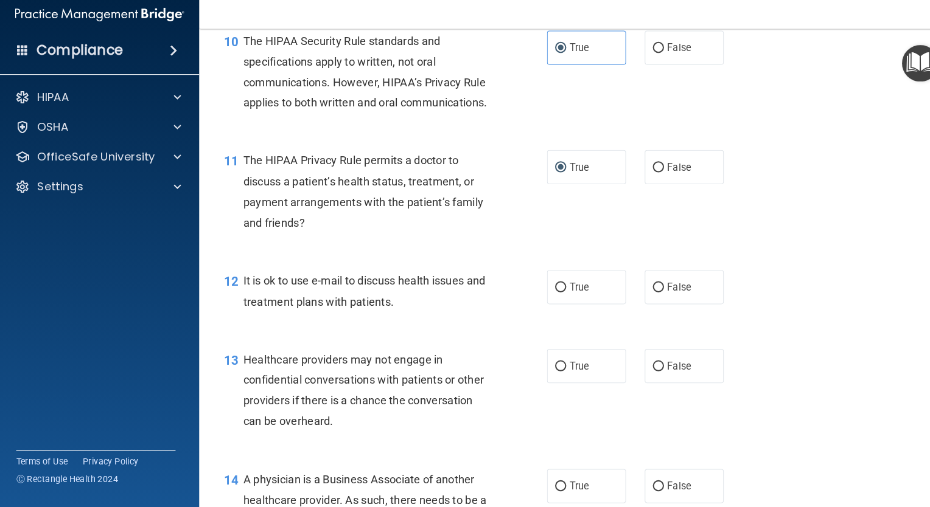
click at [548, 297] on input "True" at bounding box center [548, 292] width 11 height 9
radio input "true"
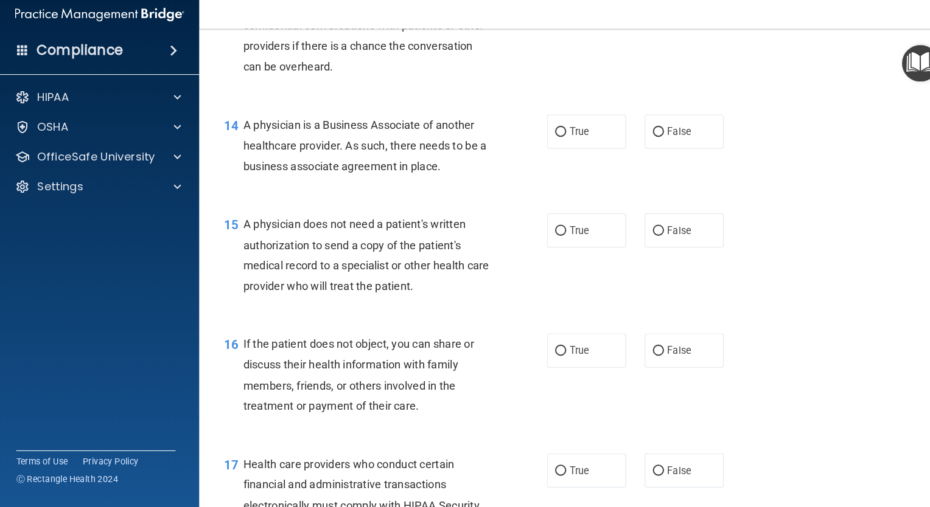
scroll to position [1399, 0]
click at [542, 38] on label "True" at bounding box center [573, 20] width 77 height 33
click at [543, 26] on input "True" at bounding box center [548, 21] width 11 height 9
radio input "true"
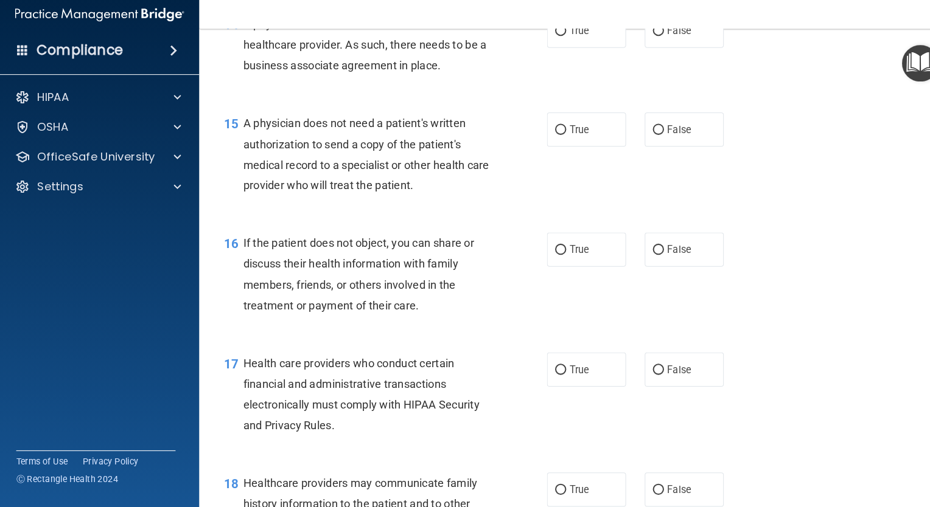
scroll to position [1496, 0]
click at [644, 155] on label "False" at bounding box center [668, 138] width 77 height 33
click at [644, 144] on input "False" at bounding box center [643, 138] width 11 height 9
radio input "true"
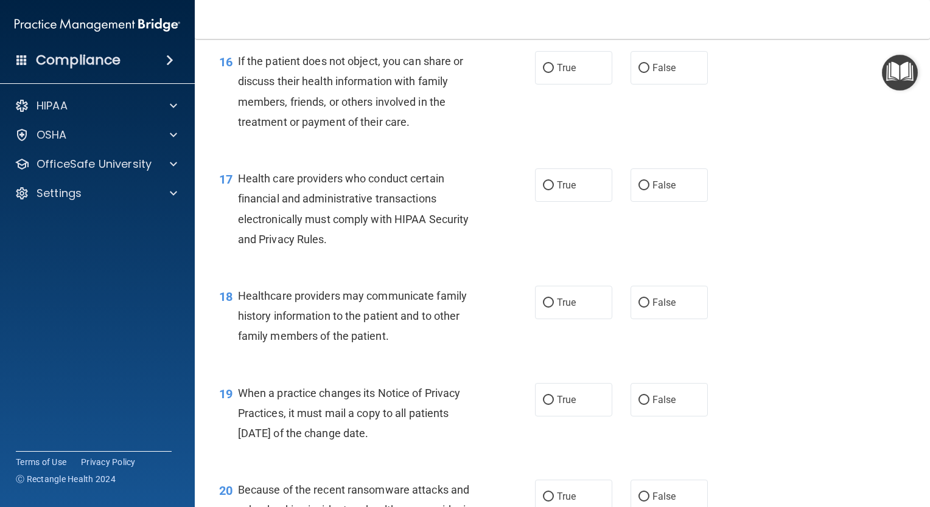
scroll to position [1684, 0]
click at [543, 74] on input "True" at bounding box center [548, 68] width 11 height 9
radio input "true"
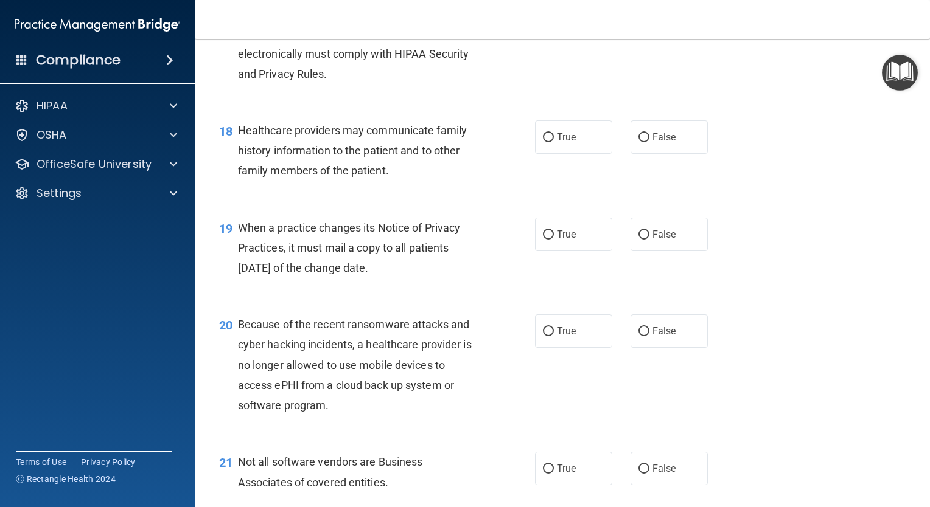
scroll to position [1850, 0]
click at [543, 24] on input "True" at bounding box center [548, 19] width 11 height 9
radio input "true"
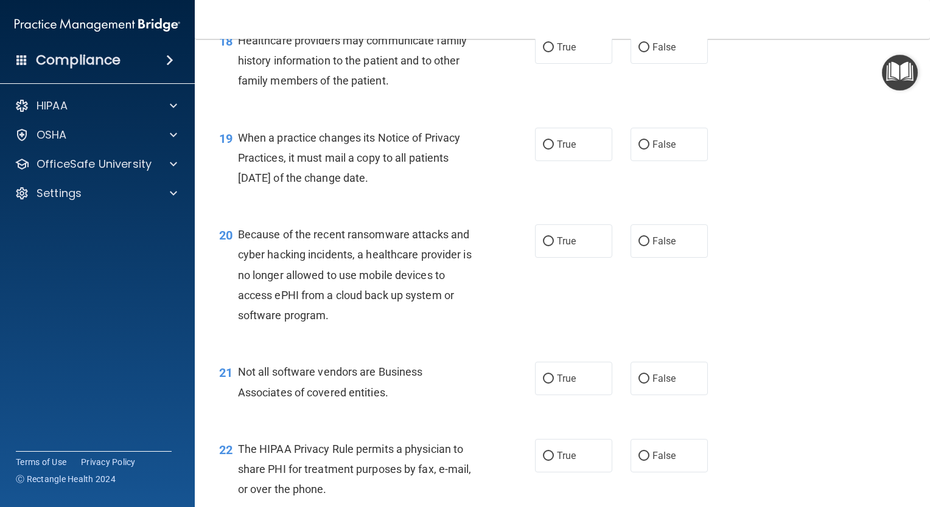
scroll to position [1940, 0]
click at [635, 63] on label "False" at bounding box center [668, 46] width 77 height 33
click at [638, 52] on input "False" at bounding box center [643, 47] width 11 height 9
radio input "true"
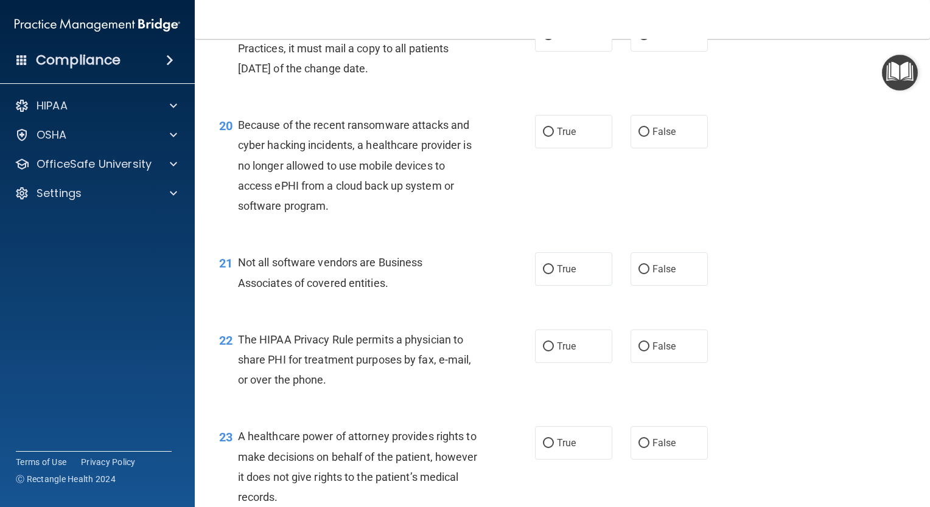
scroll to position [2050, 0]
click at [640, 40] on input "False" at bounding box center [643, 34] width 11 height 9
radio input "true"
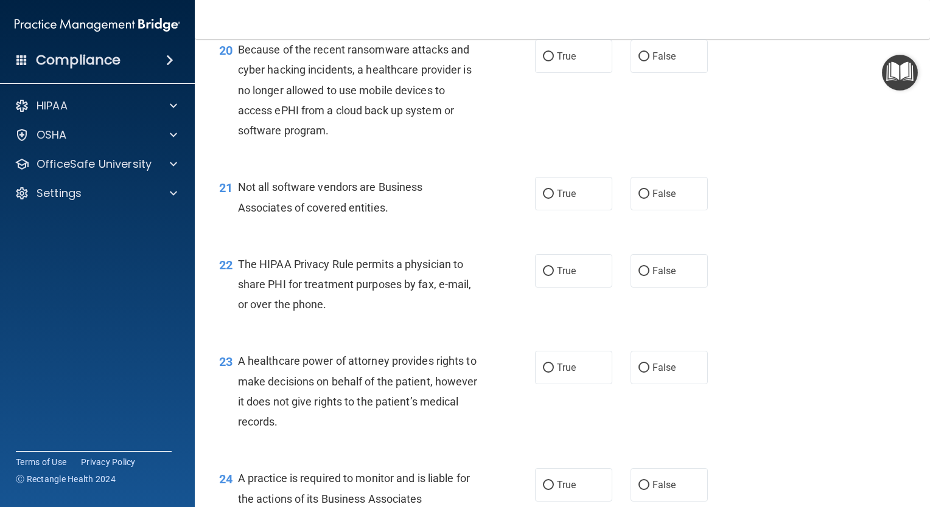
scroll to position [2127, 0]
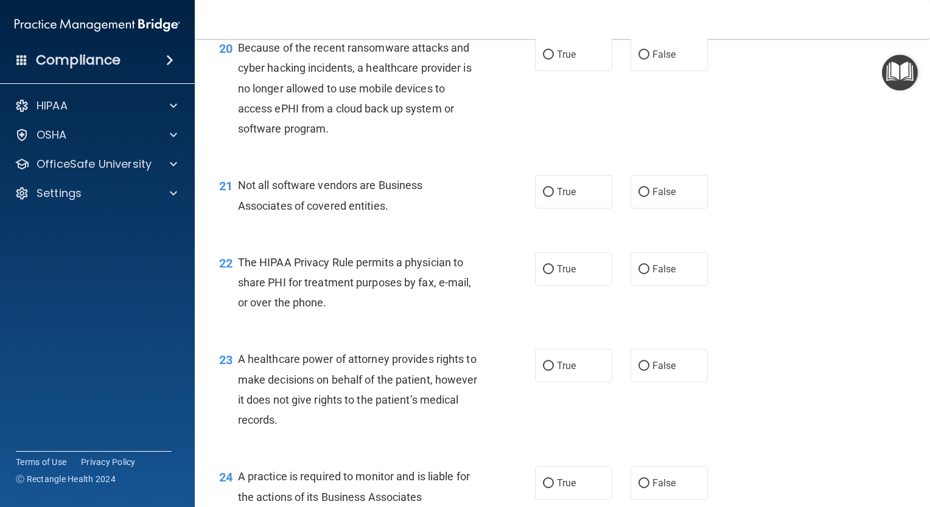
click at [630, 71] on label "False" at bounding box center [668, 54] width 77 height 33
click at [638, 60] on input "False" at bounding box center [643, 55] width 11 height 9
radio input "true"
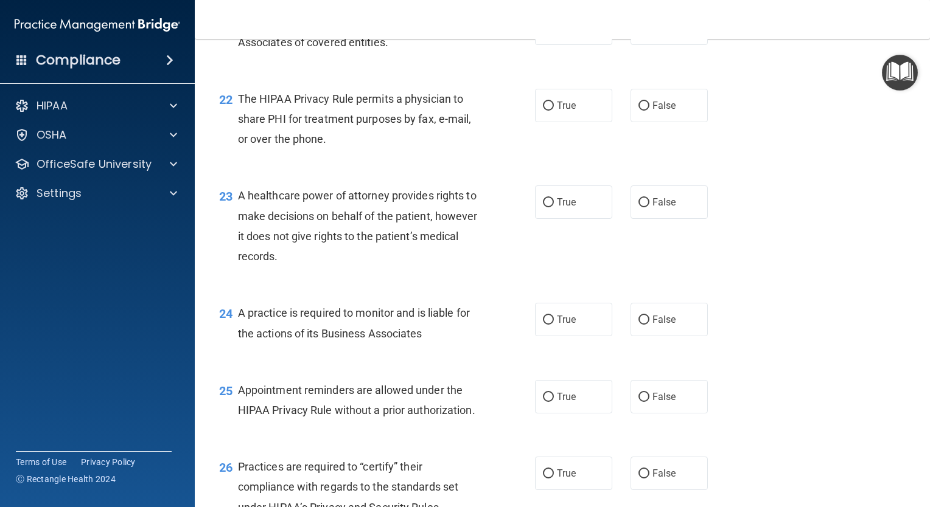
scroll to position [2292, 0]
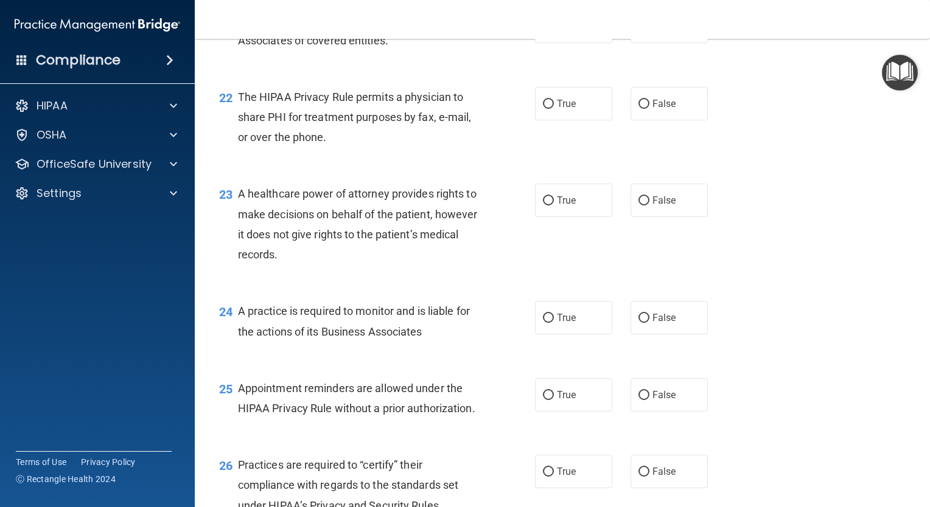
click at [543, 32] on input "True" at bounding box center [548, 27] width 11 height 9
radio input "true"
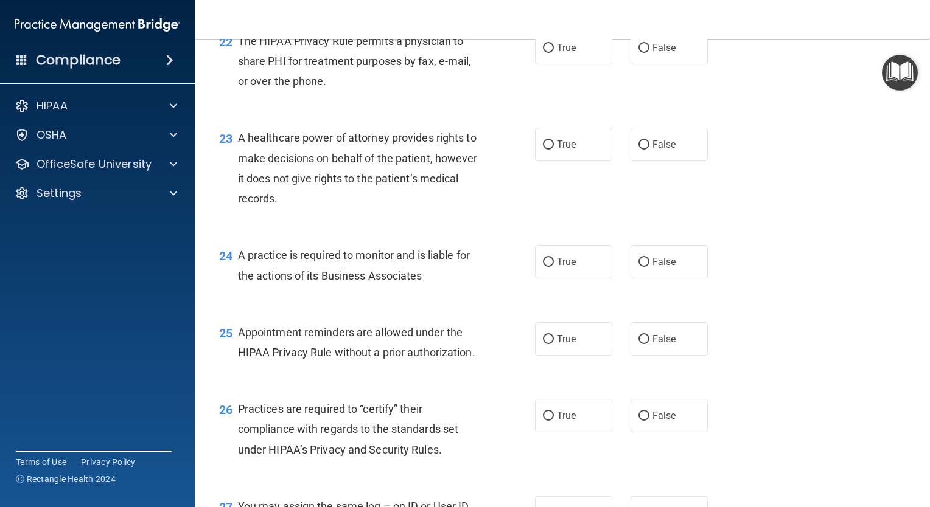
scroll to position [2351, 0]
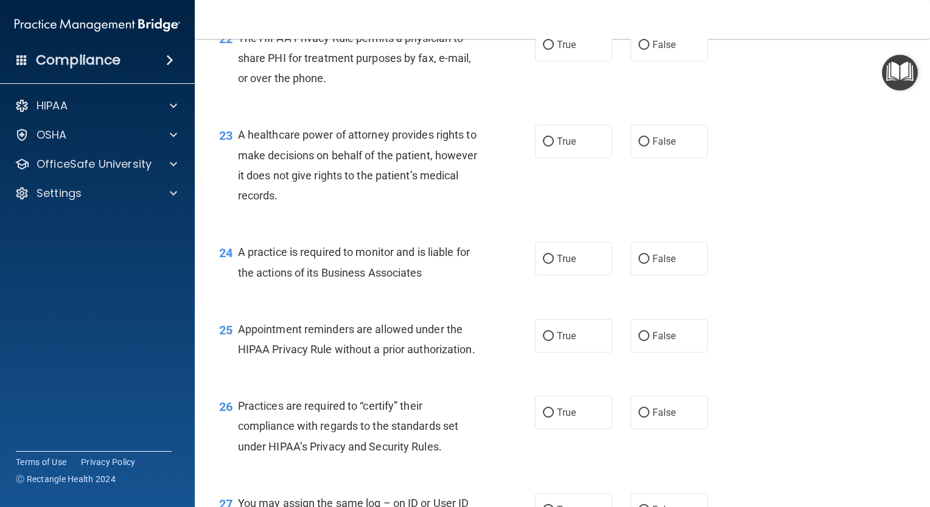
click at [543, 61] on label "True" at bounding box center [573, 44] width 77 height 33
click at [543, 50] on input "True" at bounding box center [548, 45] width 11 height 9
radio input "true"
click at [638, 147] on input "False" at bounding box center [643, 142] width 11 height 9
radio input "true"
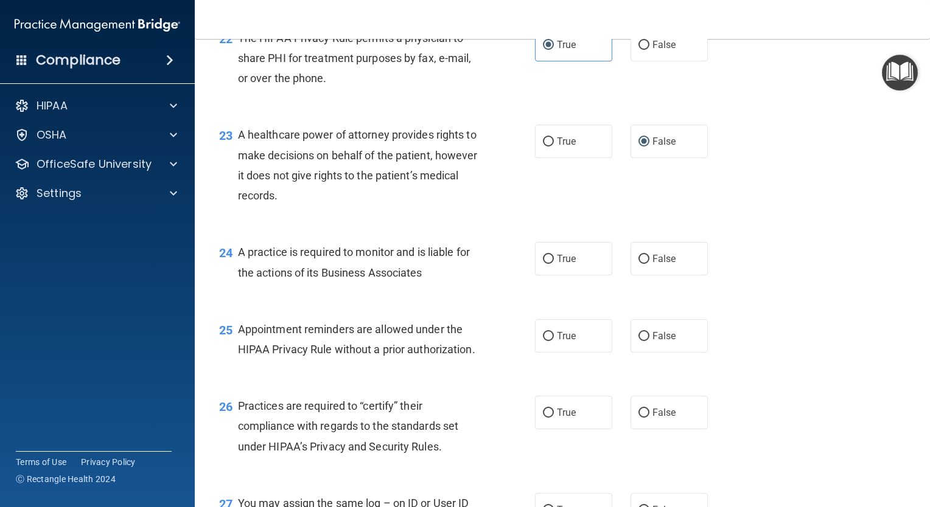
click at [535, 276] on label "True" at bounding box center [573, 258] width 77 height 33
click at [543, 264] on input "True" at bounding box center [548, 259] width 11 height 9
radio input "true"
click at [543, 341] on input "True" at bounding box center [548, 336] width 11 height 9
radio input "true"
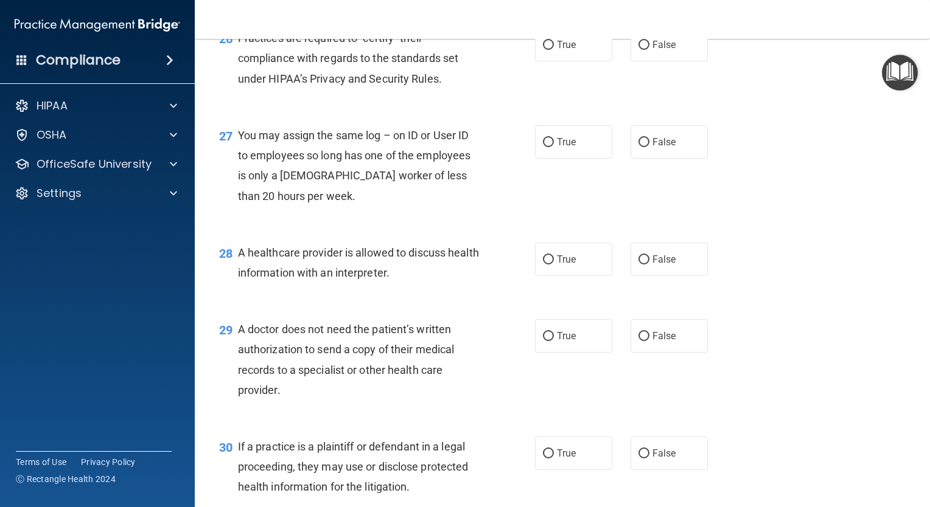
scroll to position [2724, 0]
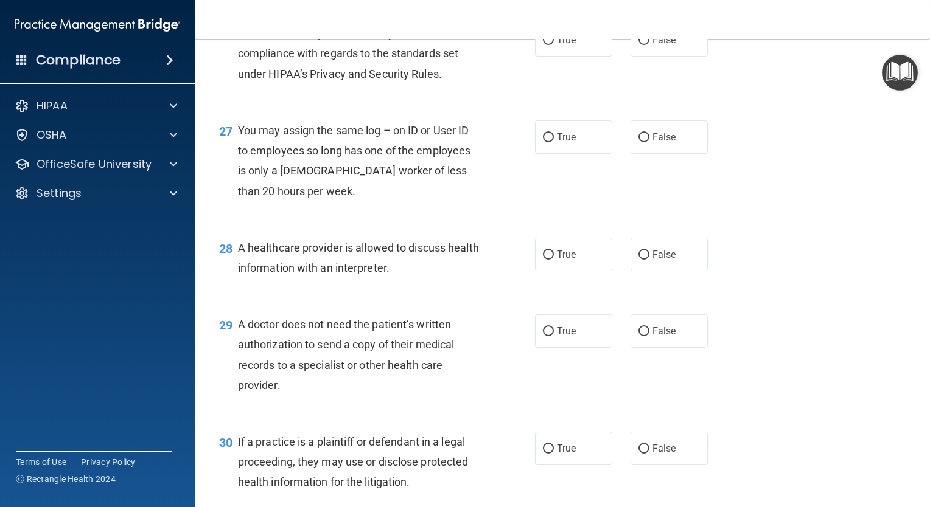
click at [638, 57] on label "False" at bounding box center [668, 39] width 77 height 33
click at [638, 45] on input "False" at bounding box center [643, 40] width 11 height 9
radio input "true"
click at [635, 154] on label "False" at bounding box center [668, 136] width 77 height 33
click at [638, 142] on input "False" at bounding box center [643, 137] width 11 height 9
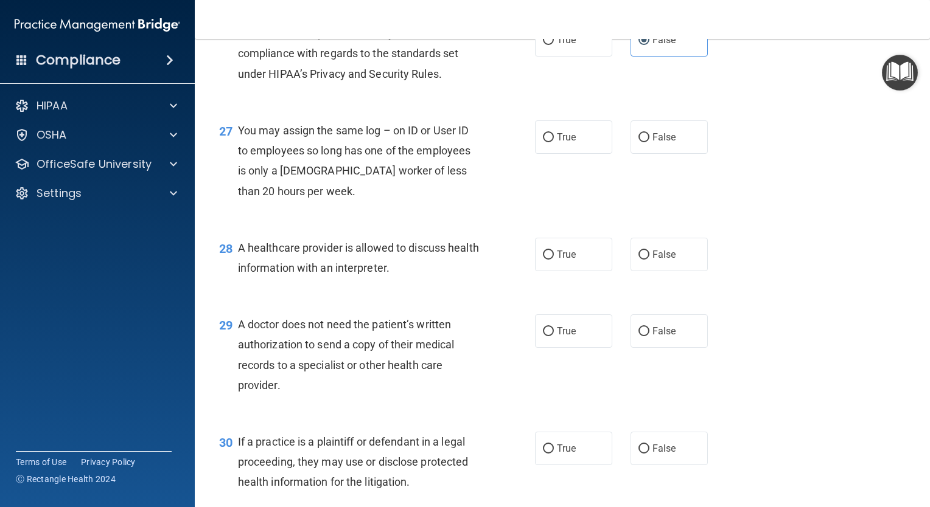
radio input "true"
click at [543, 260] on input "True" at bounding box center [548, 255] width 11 height 9
radio input "true"
click at [543, 336] on input "True" at bounding box center [548, 331] width 11 height 9
radio input "true"
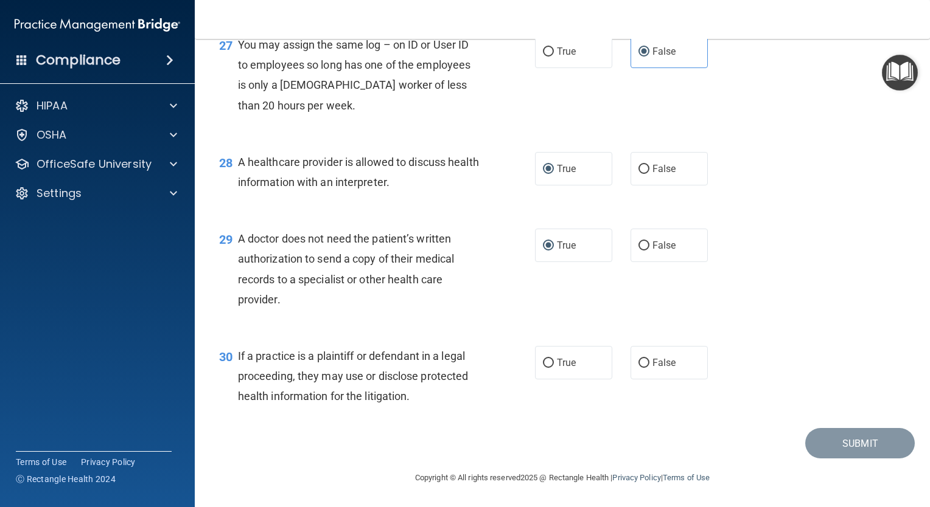
scroll to position [2846, 0]
click at [543, 368] on input "True" at bounding box center [548, 363] width 11 height 9
radio input "true"
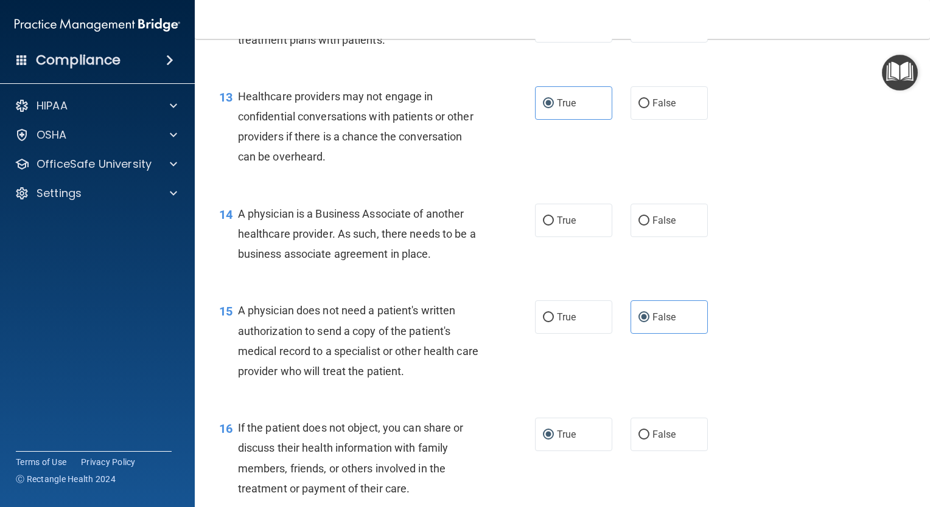
scroll to position [1306, 0]
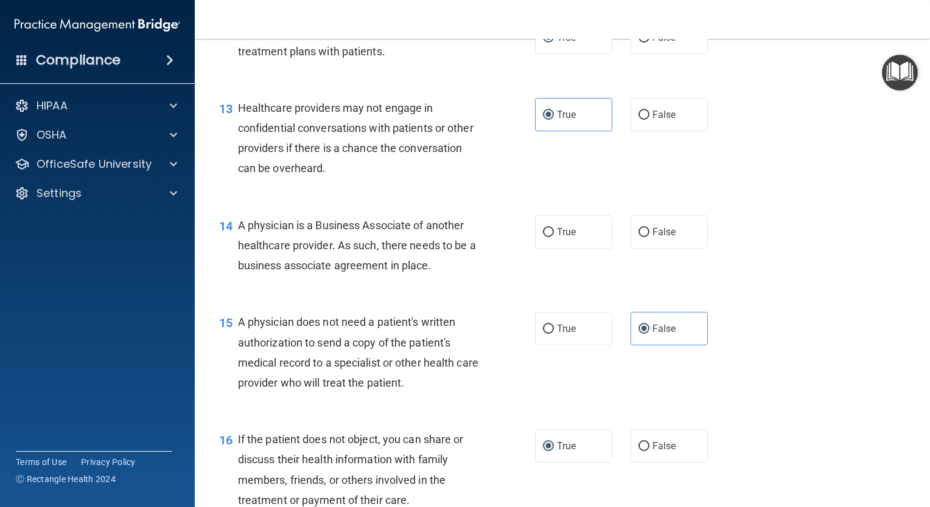
click at [638, 237] on input "False" at bounding box center [643, 232] width 11 height 9
radio input "true"
click at [635, 131] on label "False" at bounding box center [668, 114] width 77 height 33
click at [638, 120] on input "False" at bounding box center [643, 115] width 11 height 9
radio input "true"
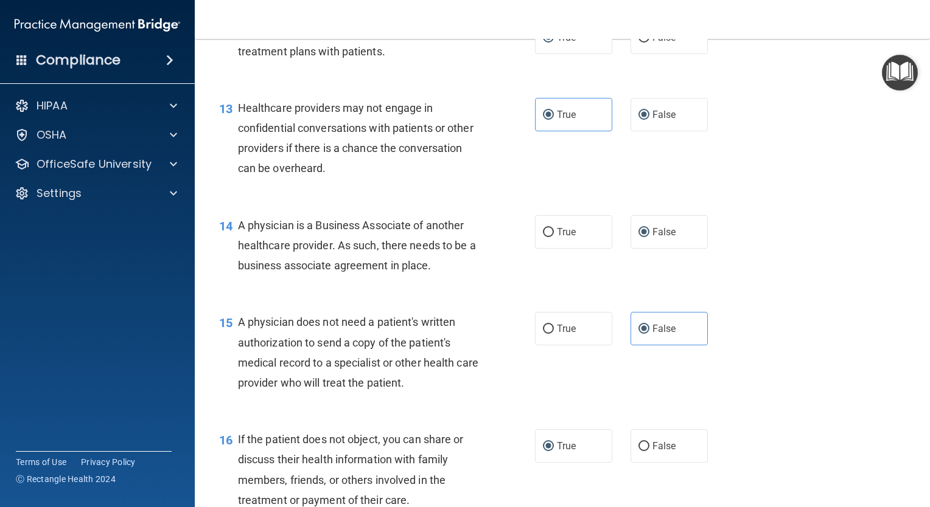
radio input "false"
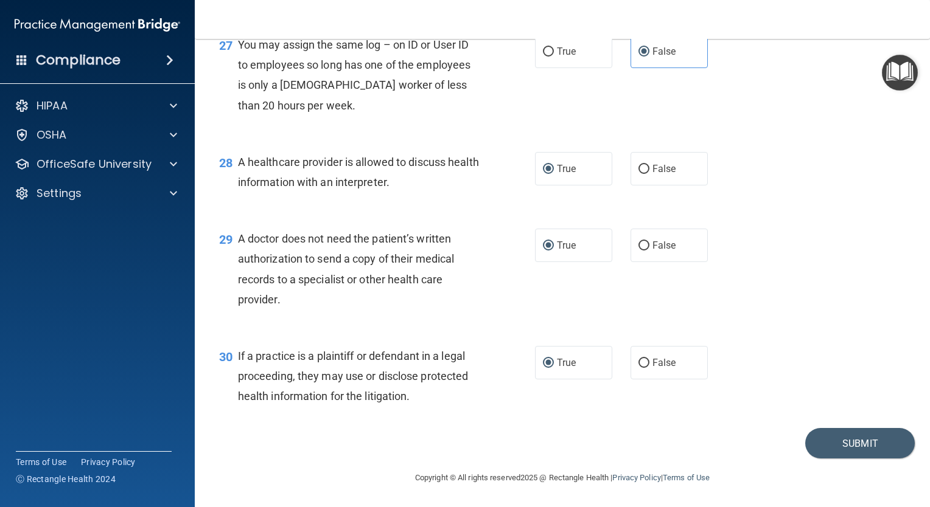
scroll to position [2870, 0]
click at [849, 442] on button "Submit" at bounding box center [860, 443] width 110 height 31
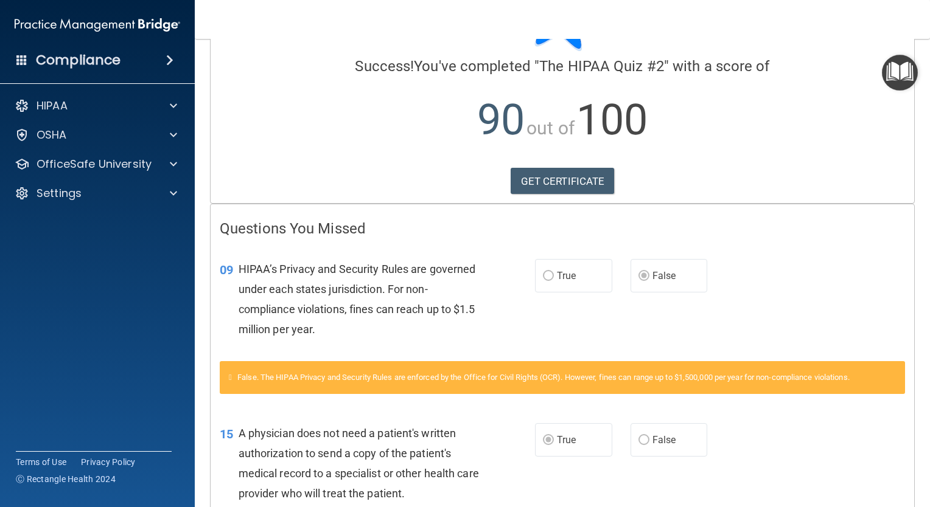
scroll to position [78, 0]
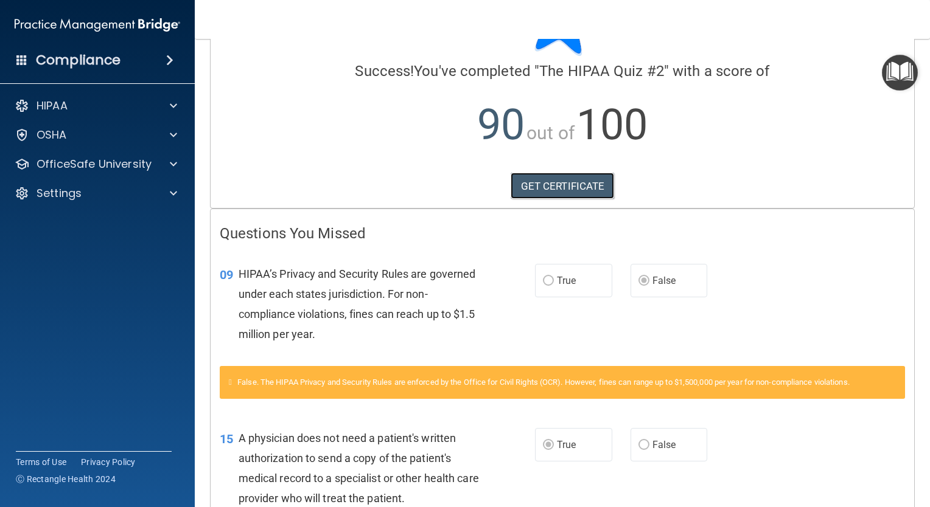
click at [560, 185] on link "GET CERTIFICATE" at bounding box center [563, 186] width 104 height 27
click at [94, 172] on p "OfficeSafe University" at bounding box center [94, 164] width 115 height 15
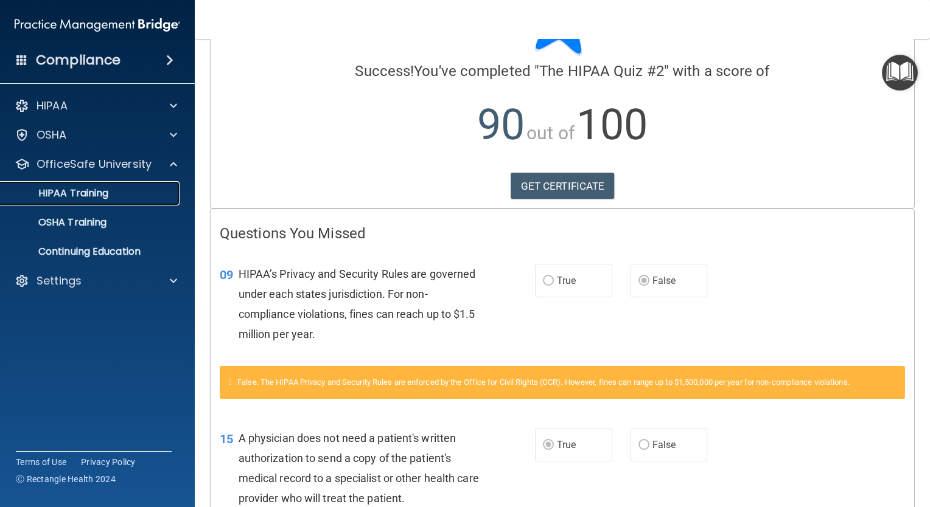
click at [79, 198] on p "HIPAA Training" at bounding box center [58, 193] width 100 height 12
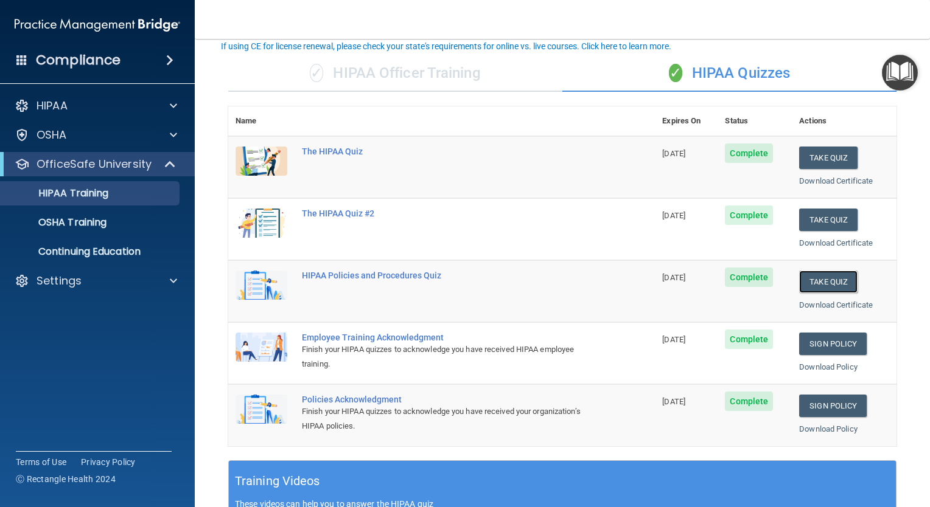
click at [836, 279] on button "Take Quiz" at bounding box center [828, 282] width 58 height 23
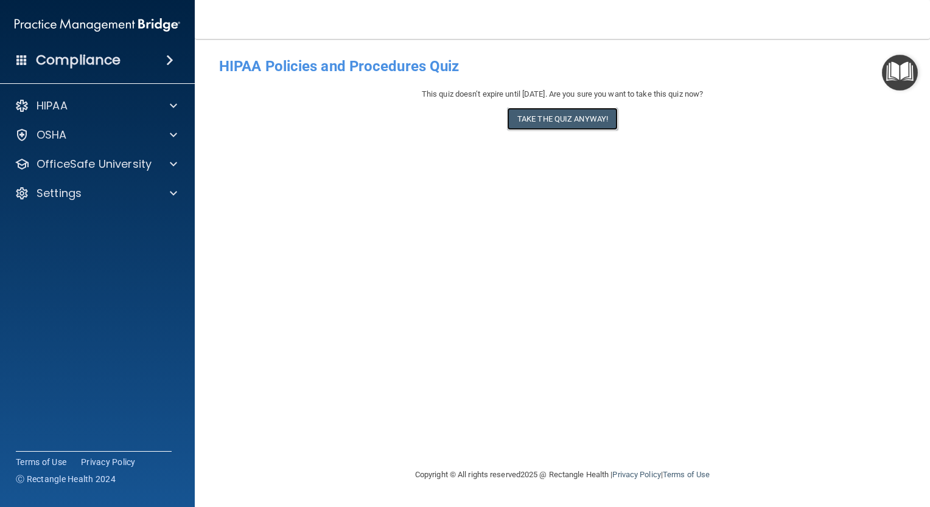
click at [565, 120] on button "Take the quiz anyway!" at bounding box center [562, 119] width 111 height 23
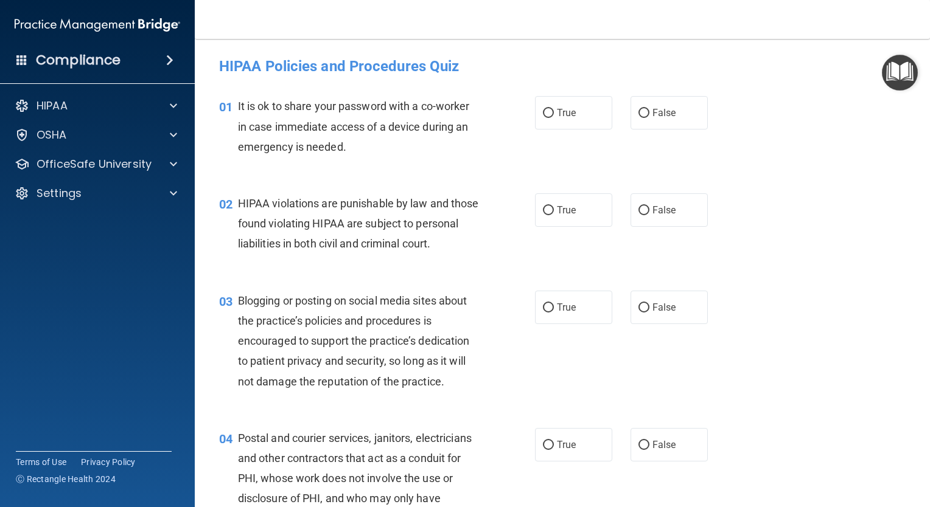
click at [638, 117] on input "False" at bounding box center [643, 113] width 11 height 9
radio input "true"
click at [548, 206] on input "True" at bounding box center [548, 210] width 11 height 9
radio input "true"
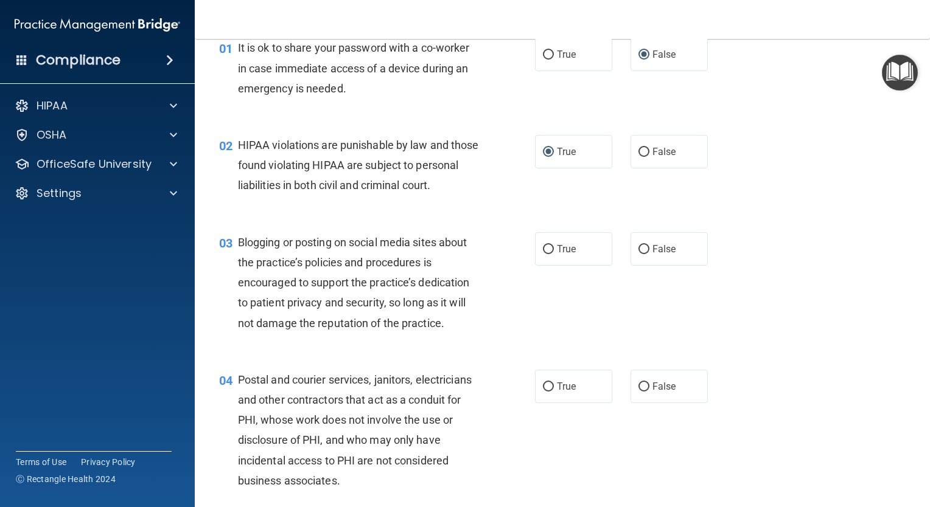
scroll to position [58, 0]
click at [642, 254] on input "False" at bounding box center [643, 249] width 11 height 9
radio input "true"
click at [544, 403] on label "True" at bounding box center [573, 386] width 77 height 33
click at [544, 392] on input "True" at bounding box center [548, 387] width 11 height 9
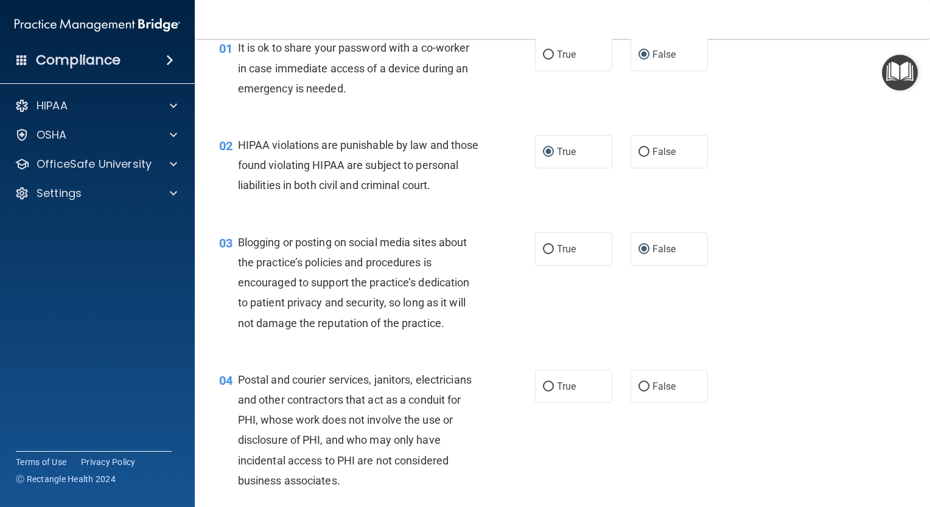
radio input "true"
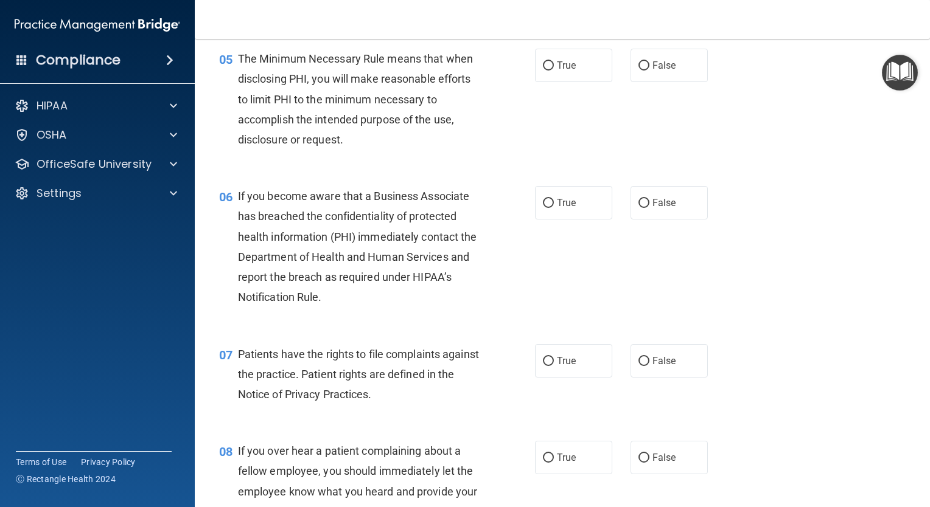
scroll to position [537, 0]
click at [545, 83] on label "True" at bounding box center [573, 65] width 77 height 33
click at [545, 71] on input "True" at bounding box center [548, 66] width 11 height 9
radio input "true"
click at [638, 209] on input "False" at bounding box center [643, 204] width 11 height 9
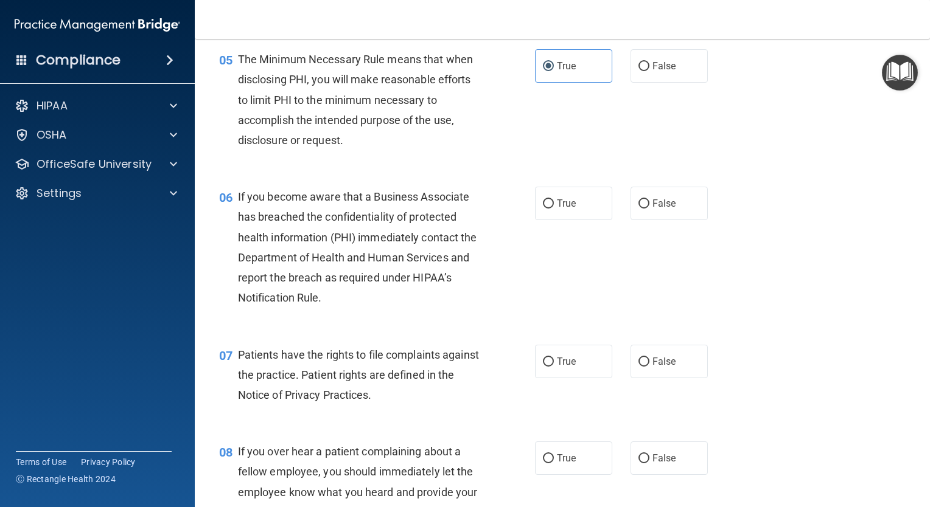
radio input "true"
click at [548, 376] on label "True" at bounding box center [573, 361] width 77 height 33
click at [548, 367] on input "True" at bounding box center [548, 362] width 11 height 9
radio input "true"
click at [543, 464] on input "True" at bounding box center [548, 459] width 11 height 9
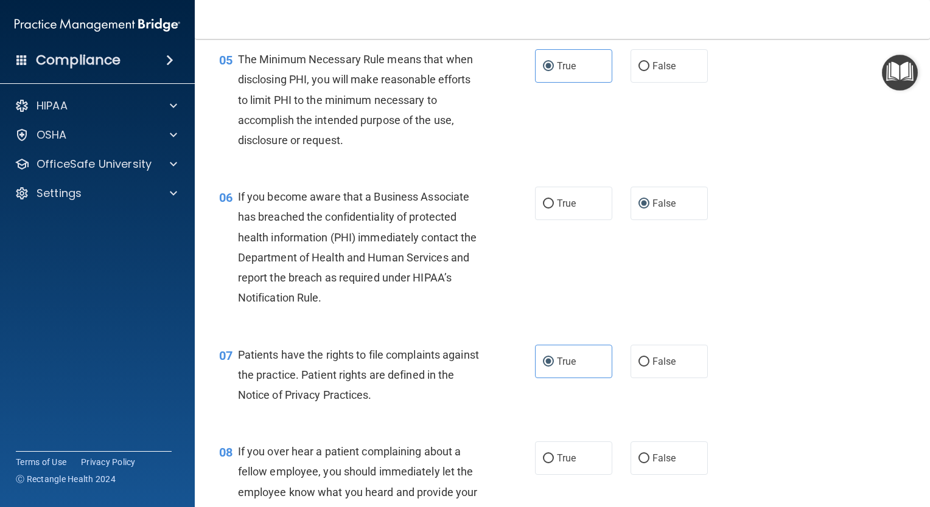
radio input "true"
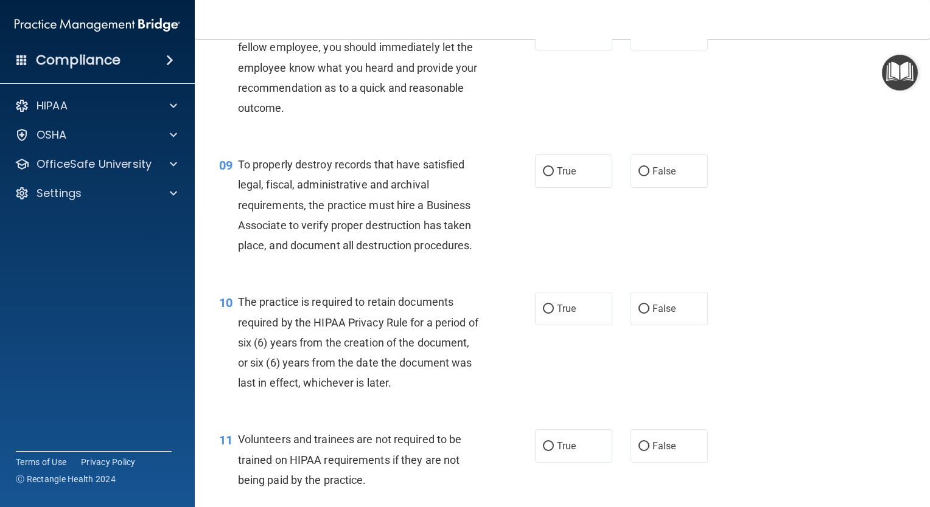
scroll to position [961, 0]
click at [641, 176] on input "False" at bounding box center [643, 171] width 11 height 9
radio input "true"
click at [543, 314] on input "True" at bounding box center [548, 309] width 11 height 9
radio input "true"
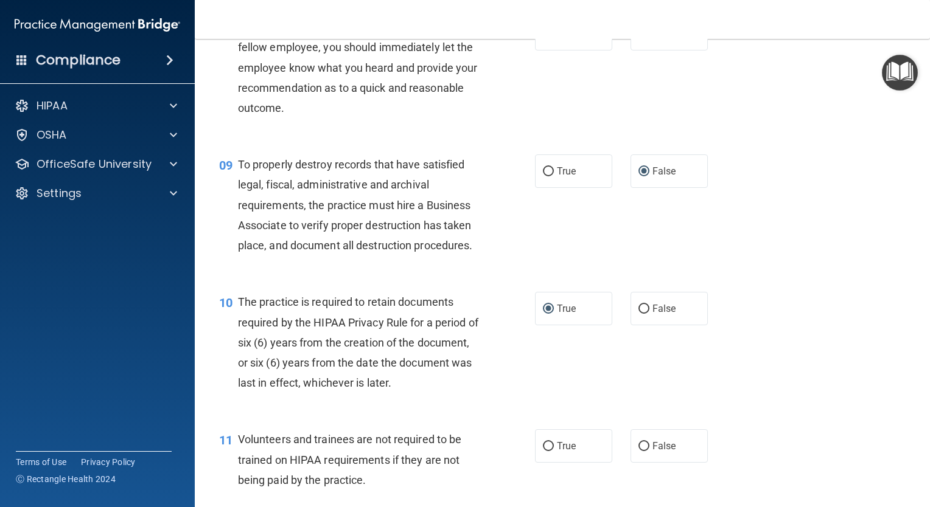
click at [635, 457] on label "False" at bounding box center [668, 446] width 77 height 33
click at [638, 451] on input "False" at bounding box center [643, 446] width 11 height 9
radio input "true"
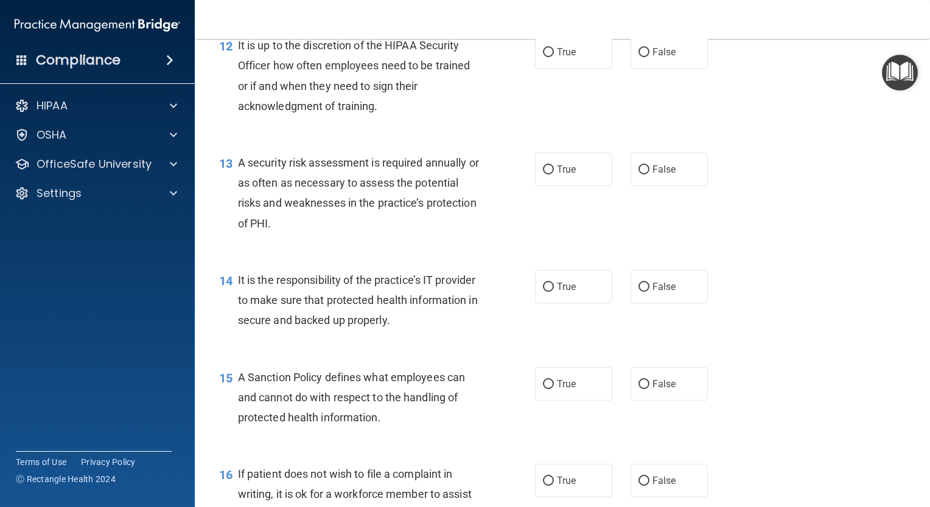
scroll to position [1451, 0]
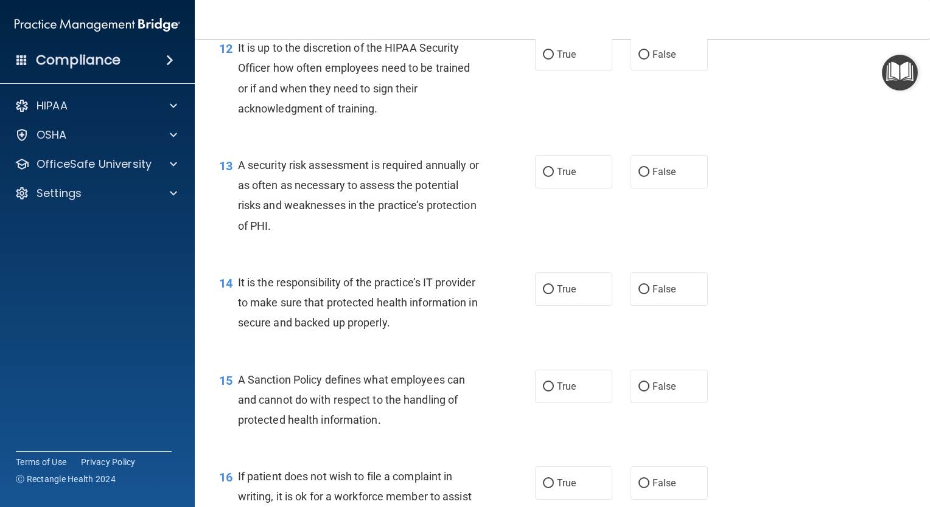
click at [638, 60] on input "False" at bounding box center [643, 55] width 11 height 9
radio input "true"
click at [543, 177] on input "True" at bounding box center [548, 172] width 11 height 9
radio input "true"
click at [640, 295] on input "False" at bounding box center [643, 289] width 11 height 9
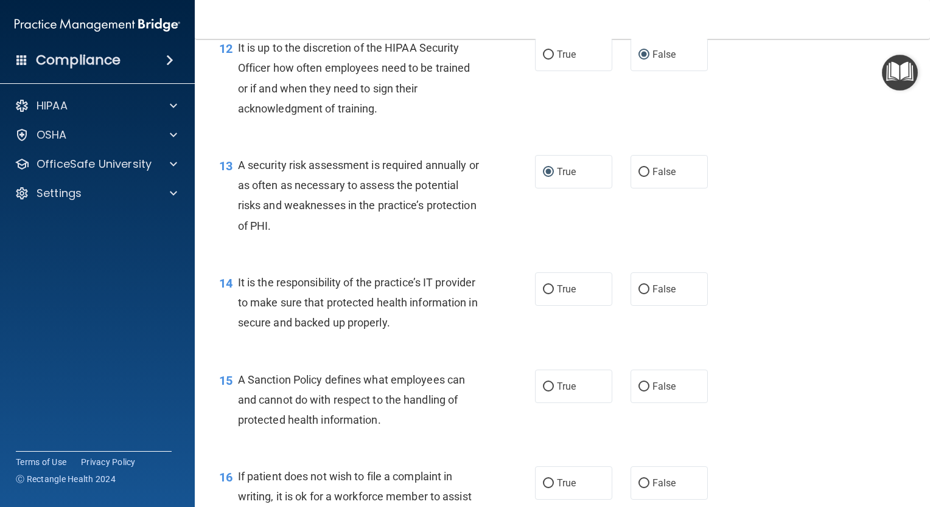
radio input "true"
click at [540, 396] on label "True" at bounding box center [573, 386] width 77 height 33
click at [543, 392] on input "True" at bounding box center [548, 387] width 11 height 9
radio input "true"
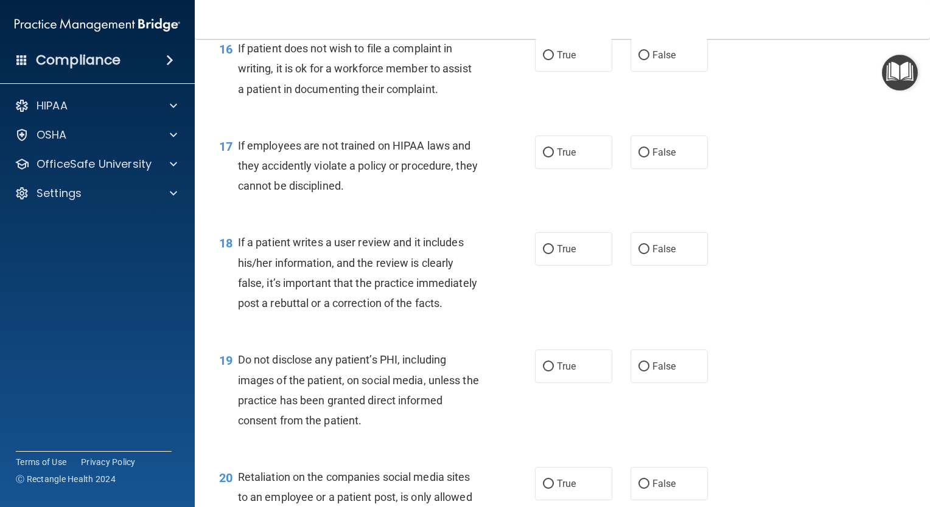
scroll to position [1877, 0]
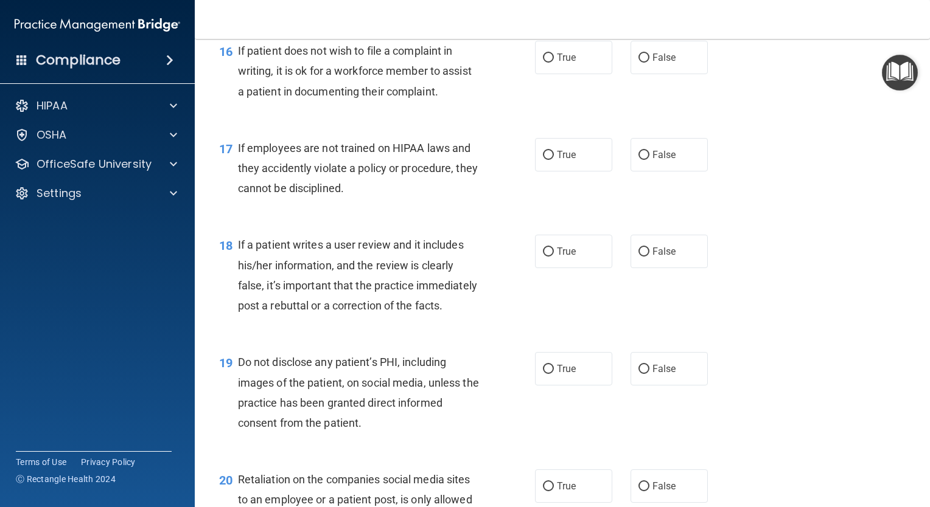
click at [543, 63] on input "True" at bounding box center [548, 58] width 11 height 9
radio input "true"
click at [638, 160] on input "False" at bounding box center [643, 155] width 11 height 9
radio input "true"
click at [638, 257] on input "False" at bounding box center [643, 252] width 11 height 9
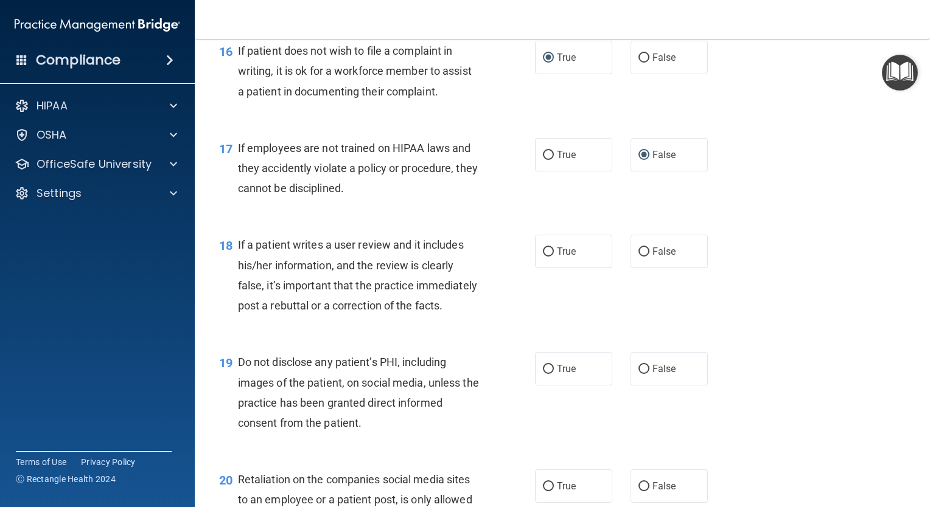
radio input "true"
click at [543, 257] on input "True" at bounding box center [548, 252] width 11 height 9
radio input "true"
radio input "false"
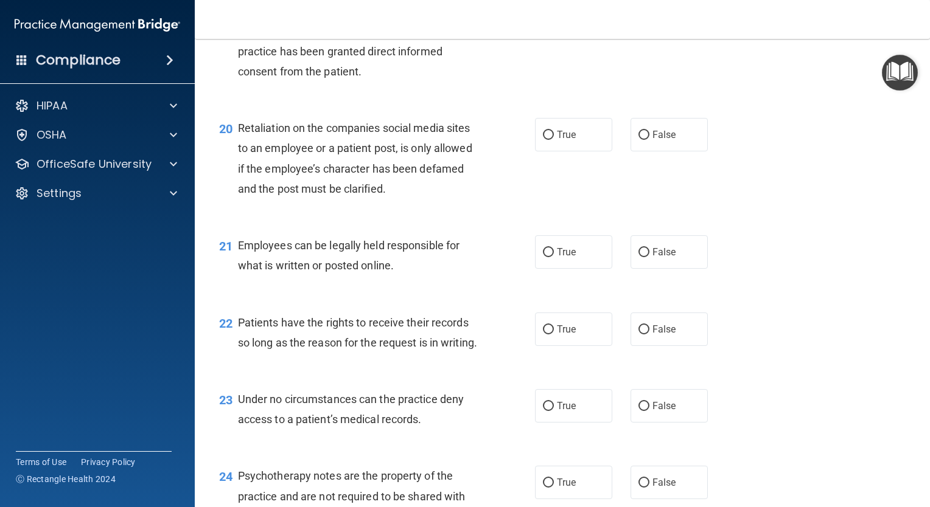
scroll to position [2229, 0]
click at [535, 422] on label "True" at bounding box center [573, 405] width 77 height 33
click at [543, 411] on input "True" at bounding box center [548, 406] width 11 height 9
radio input "true"
click at [543, 22] on input "True" at bounding box center [548, 17] width 11 height 9
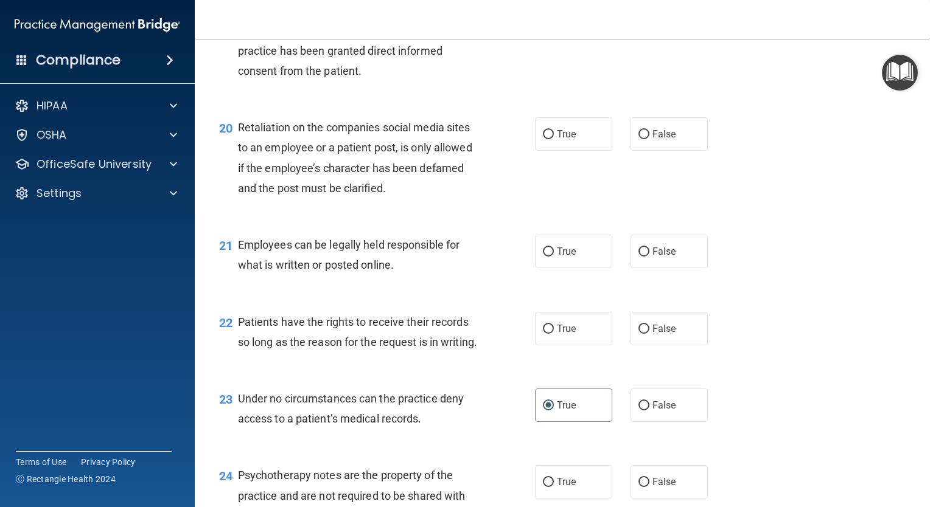
radio input "true"
click at [638, 139] on input "False" at bounding box center [643, 134] width 11 height 9
radio input "true"
click at [543, 257] on input "True" at bounding box center [548, 252] width 11 height 9
radio input "true"
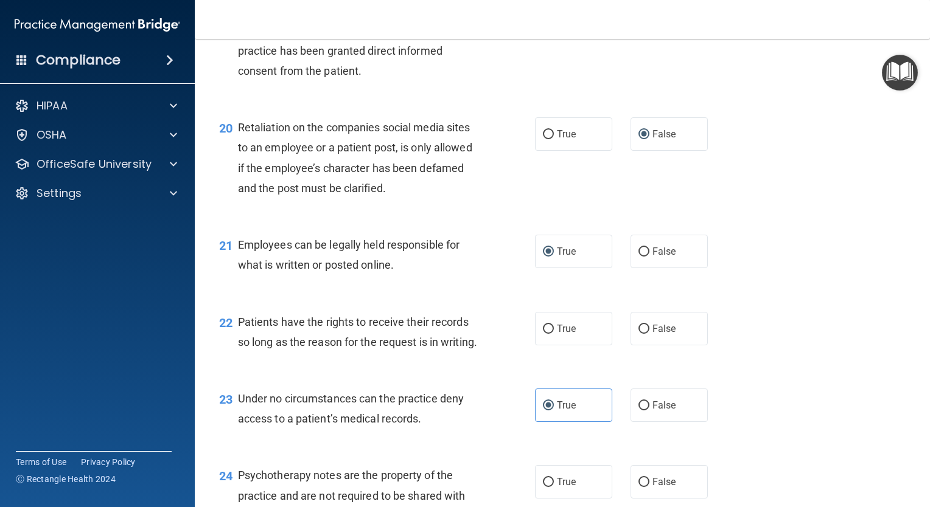
click at [639, 334] on input "False" at bounding box center [643, 329] width 11 height 9
radio input "true"
click at [543, 334] on input "True" at bounding box center [548, 329] width 11 height 9
radio input "true"
radio input "false"
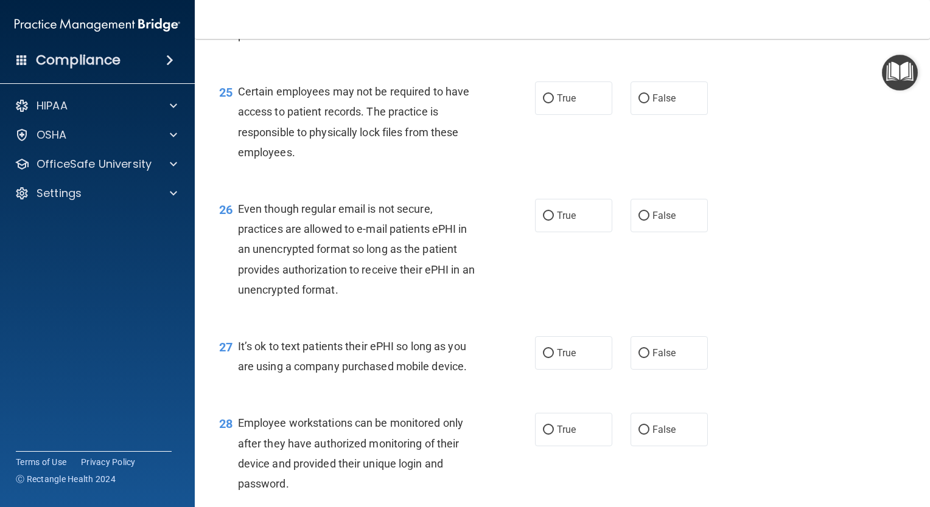
scroll to position [2711, 0]
click at [543, 16] on label "True" at bounding box center [573, -1] width 77 height 33
click at [543, 5] on input "True" at bounding box center [548, 0] width 11 height 9
radio input "true"
click at [548, 102] on input "True" at bounding box center [548, 97] width 11 height 9
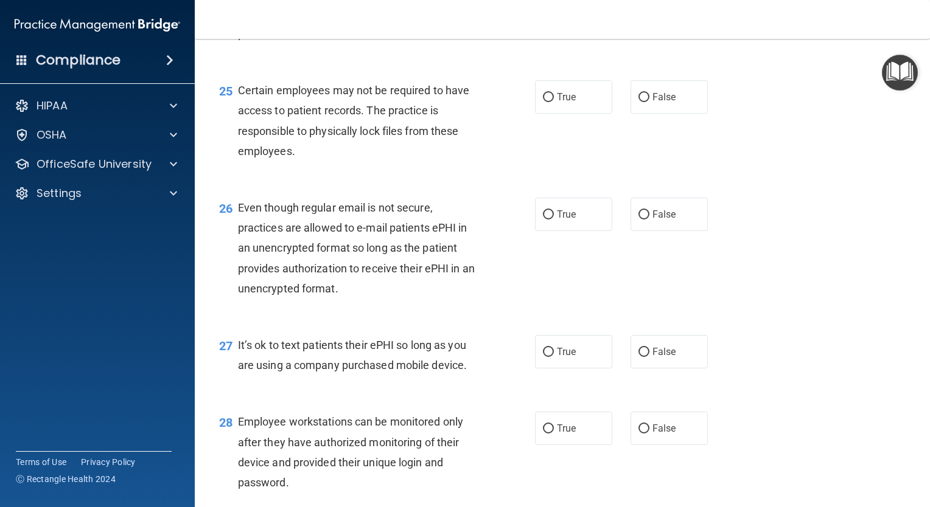
radio input "true"
click at [543, 220] on input "True" at bounding box center [548, 215] width 11 height 9
radio input "true"
click at [645, 369] on label "False" at bounding box center [668, 351] width 77 height 33
click at [645, 357] on input "False" at bounding box center [643, 352] width 11 height 9
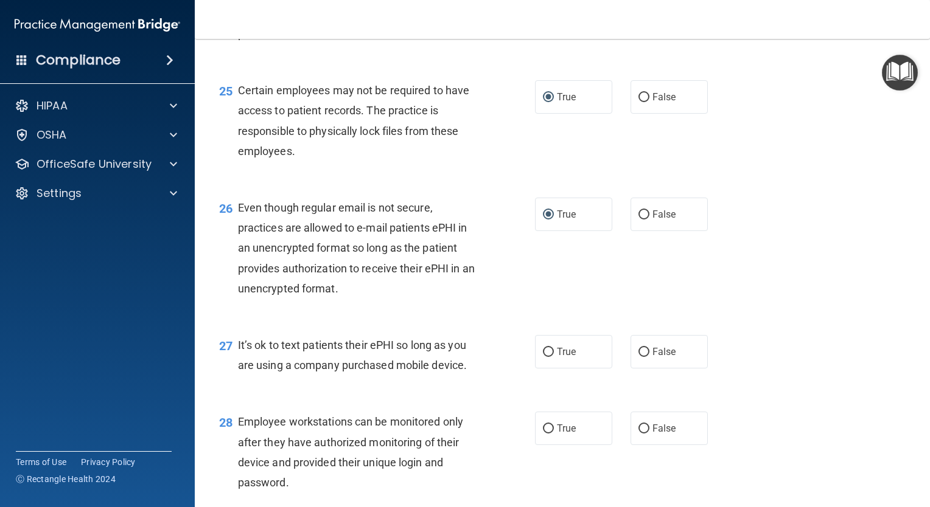
radio input "true"
click at [638, 434] on input "False" at bounding box center [643, 429] width 11 height 9
radio input "true"
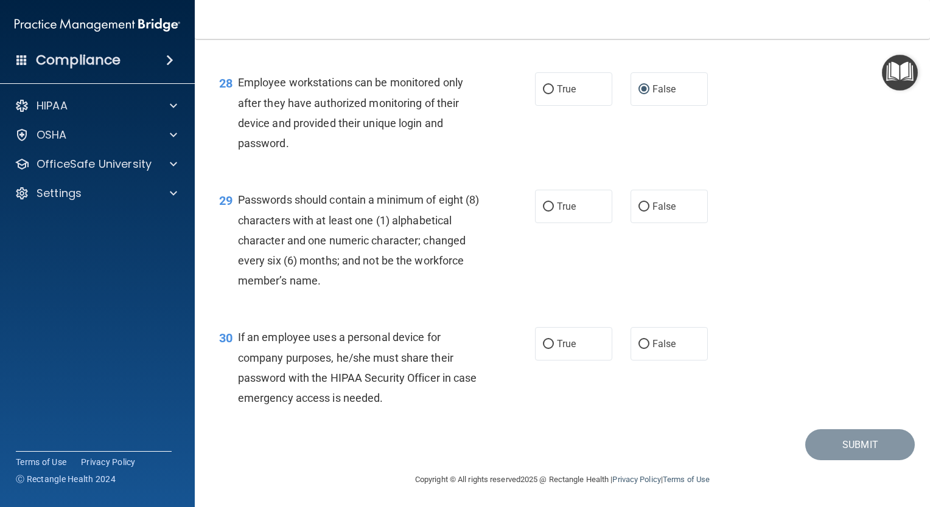
scroll to position [3113, 0]
click at [543, 206] on input "True" at bounding box center [548, 205] width 11 height 9
radio input "true"
click at [638, 344] on input "False" at bounding box center [643, 342] width 11 height 9
radio input "true"
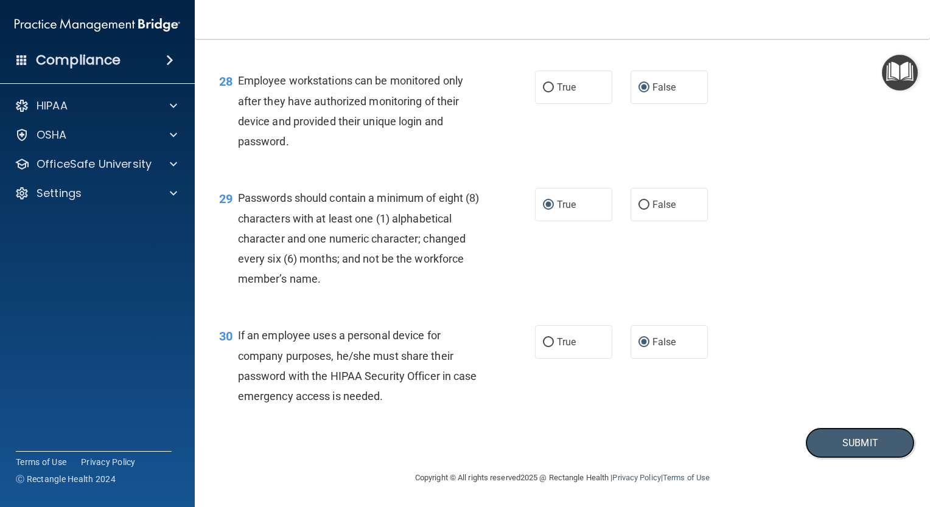
click at [842, 442] on button "Submit" at bounding box center [860, 443] width 110 height 31
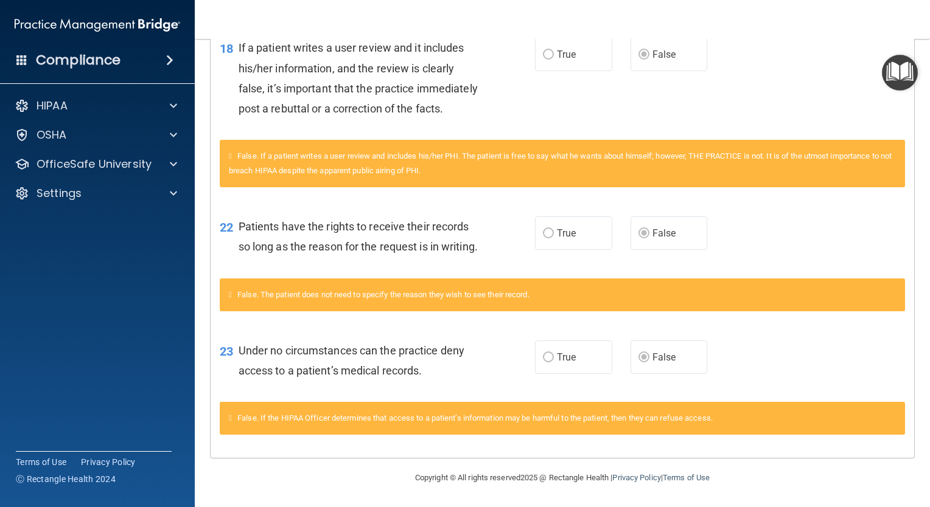
scroll to position [686, 0]
click at [72, 97] on div "HIPAA" at bounding box center [97, 106] width 195 height 24
click at [58, 131] on p "OSHA" at bounding box center [52, 135] width 30 height 15
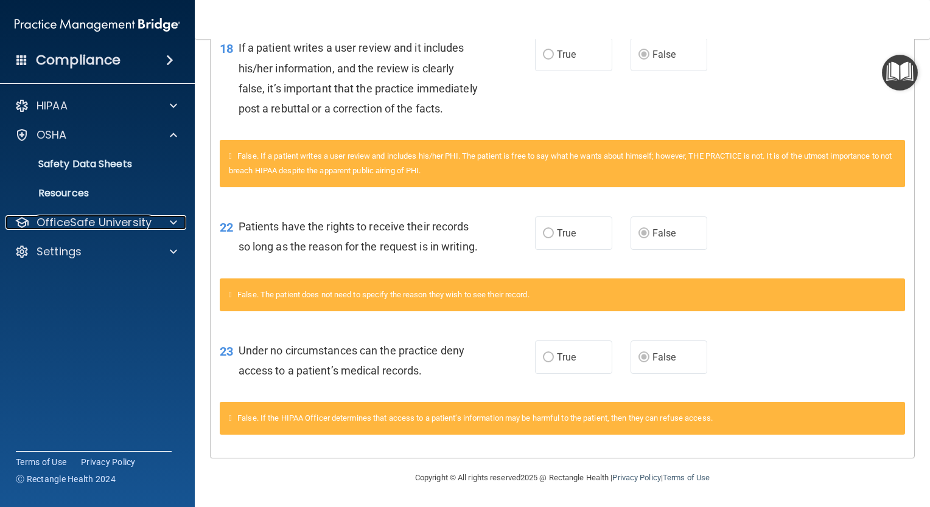
click at [64, 222] on p "OfficeSafe University" at bounding box center [94, 222] width 115 height 15
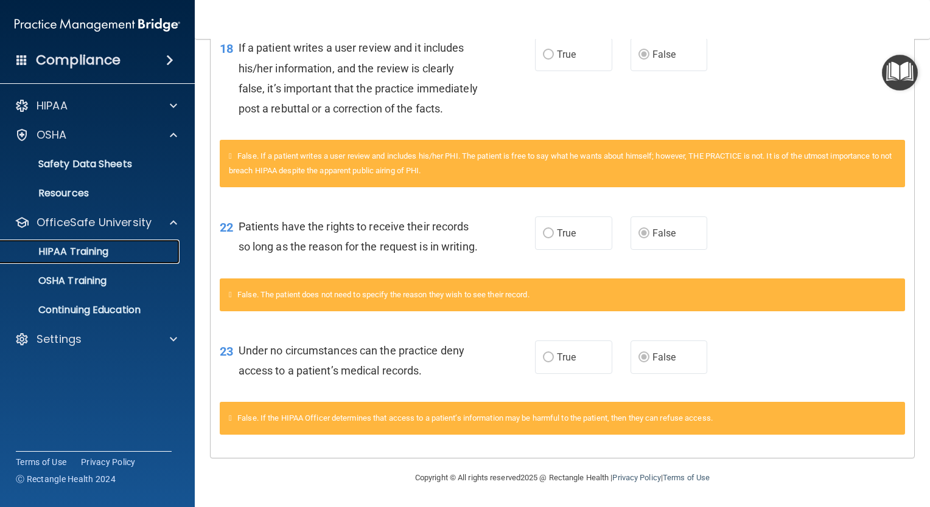
click at [83, 251] on p "HIPAA Training" at bounding box center [58, 252] width 100 height 12
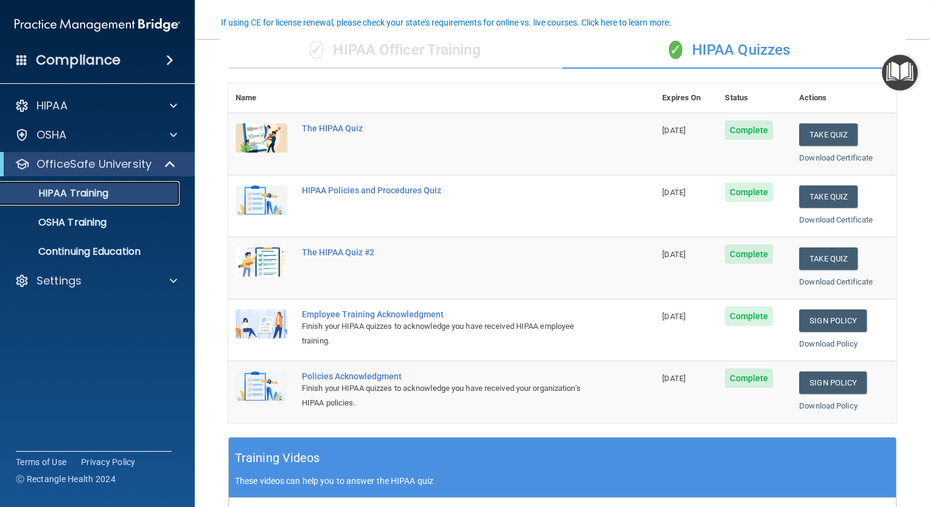
scroll to position [100, 0]
click at [823, 197] on button "Take Quiz" at bounding box center [828, 197] width 58 height 23
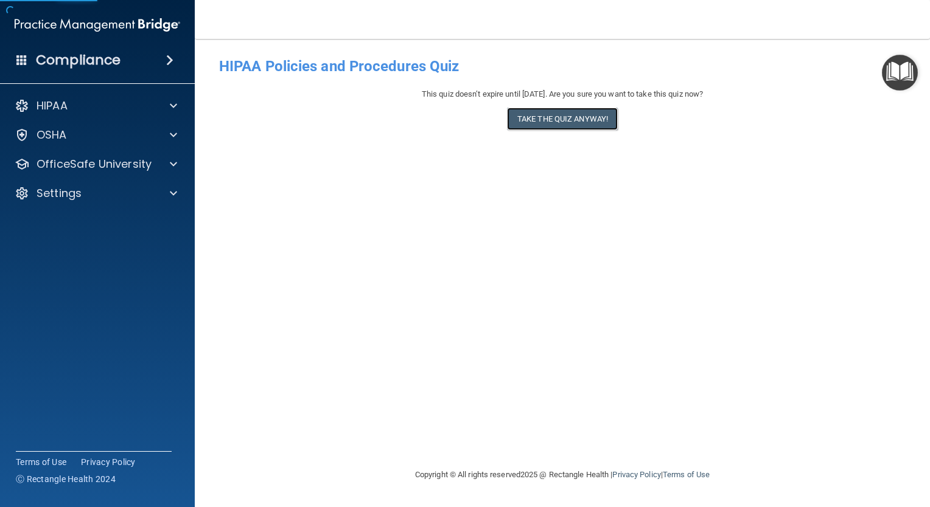
click at [577, 120] on button "Take the quiz anyway!" at bounding box center [562, 119] width 111 height 23
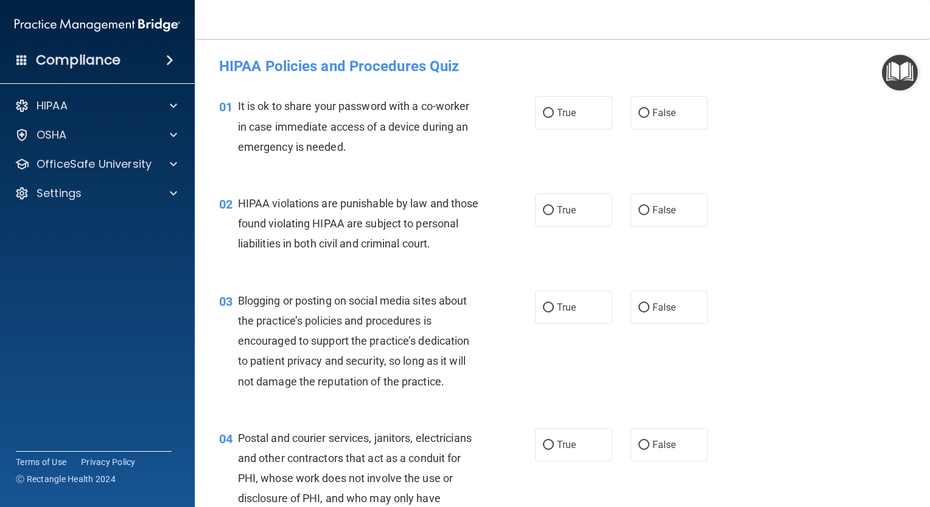
click at [638, 113] on input "False" at bounding box center [643, 113] width 11 height 9
radio input "true"
click at [545, 211] on input "True" at bounding box center [548, 210] width 11 height 9
radio input "true"
click at [638, 313] on input "False" at bounding box center [643, 308] width 11 height 9
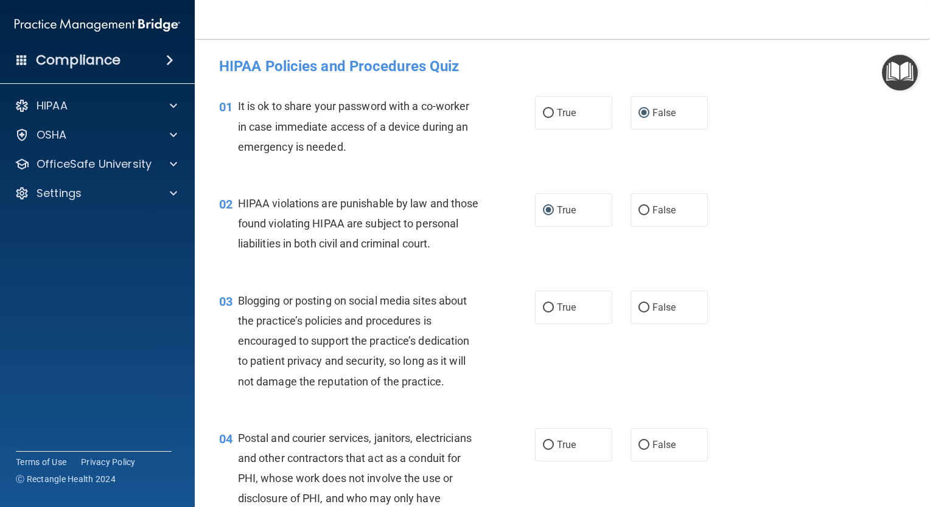
radio input "true"
click at [543, 462] on label "True" at bounding box center [573, 444] width 77 height 33
click at [543, 450] on input "True" at bounding box center [548, 445] width 11 height 9
radio input "true"
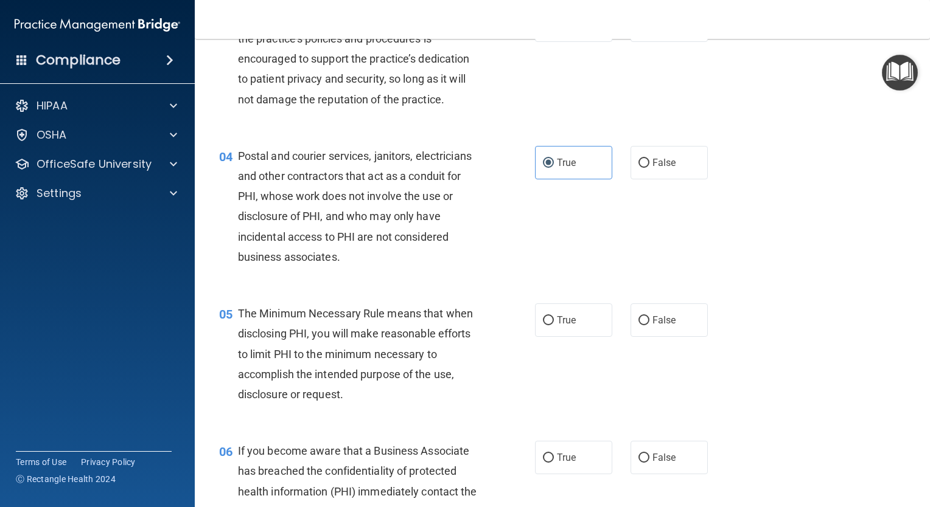
scroll to position [285, 0]
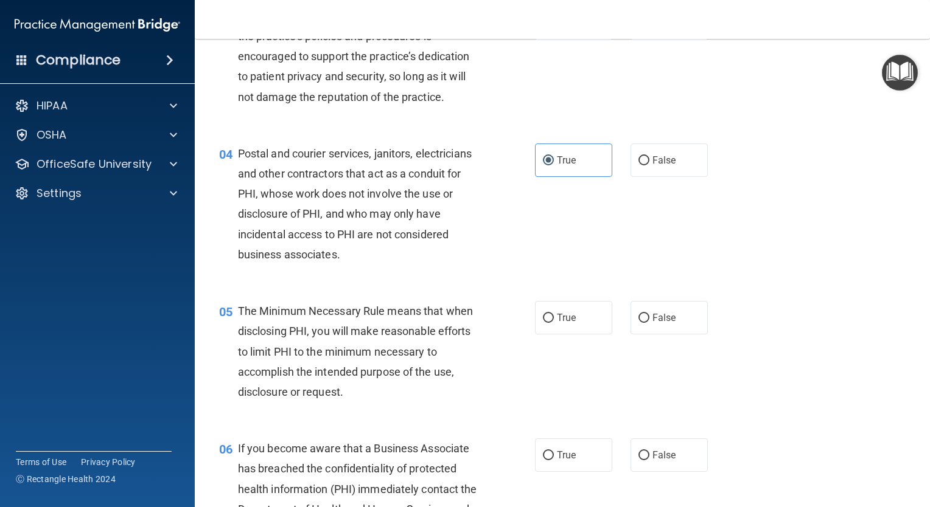
click at [543, 323] on input "True" at bounding box center [548, 318] width 11 height 9
radio input "true"
click at [638, 461] on input "False" at bounding box center [643, 455] width 11 height 9
radio input "true"
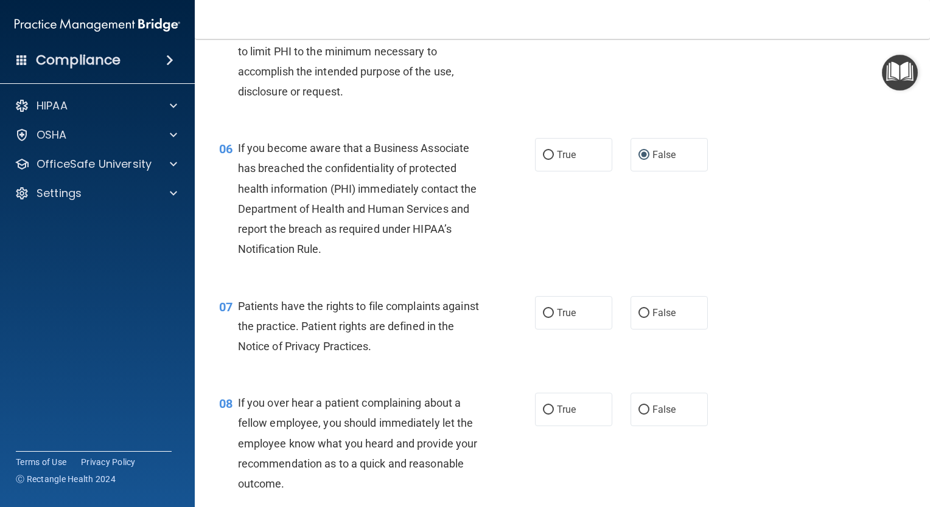
scroll to position [587, 0]
click at [543, 317] on input "True" at bounding box center [548, 312] width 11 height 9
radio input "true"
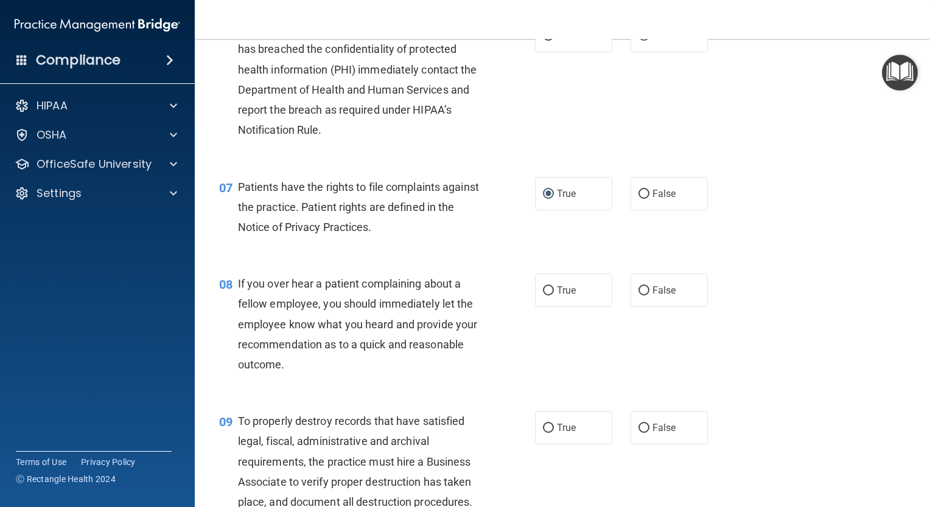
scroll to position [722, 0]
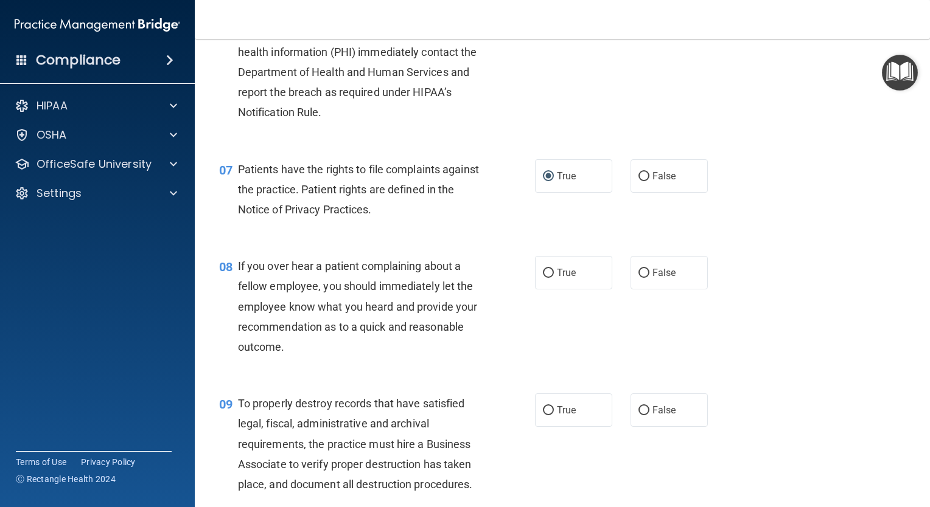
click at [543, 278] on input "True" at bounding box center [548, 273] width 11 height 9
radio input "true"
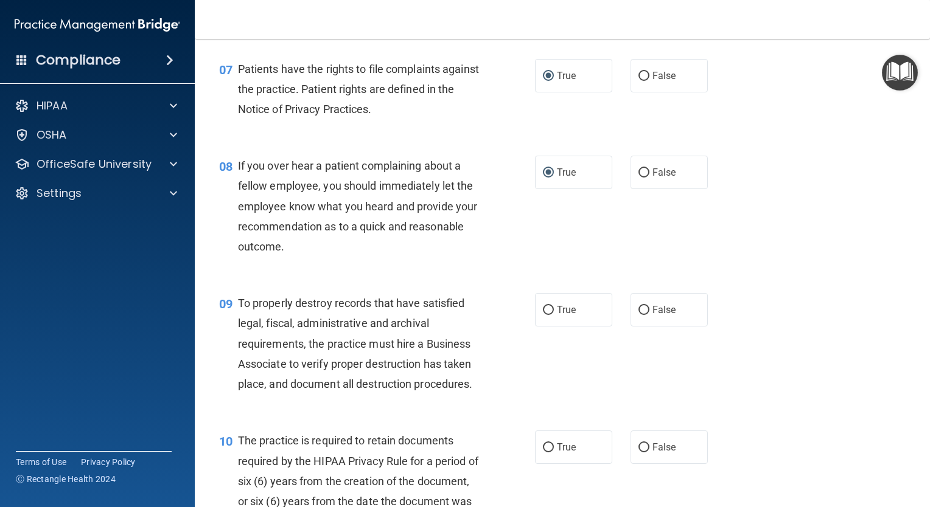
scroll to position [822, 0]
click at [638, 316] on input "False" at bounding box center [643, 311] width 11 height 9
radio input "true"
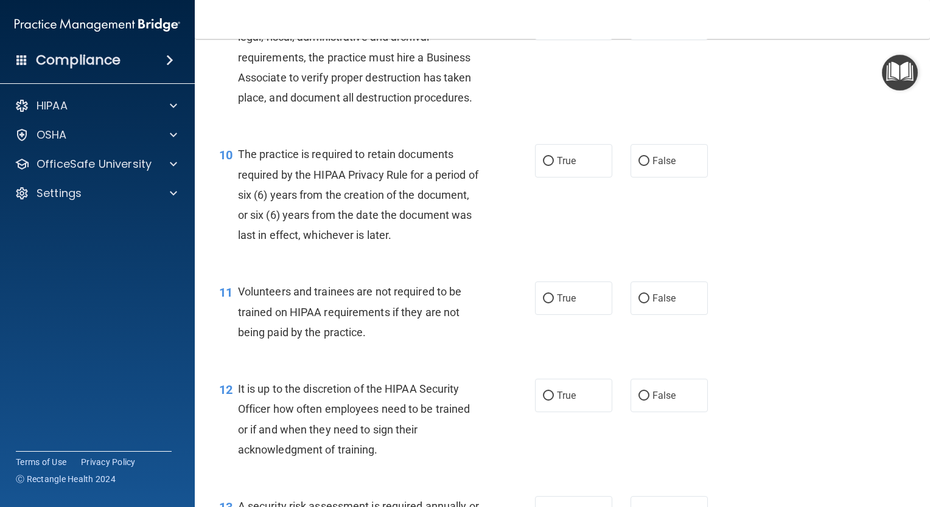
scroll to position [1109, 0]
click at [545, 175] on label "True" at bounding box center [573, 161] width 77 height 33
click at [545, 167] on input "True" at bounding box center [548, 162] width 11 height 9
radio input "true"
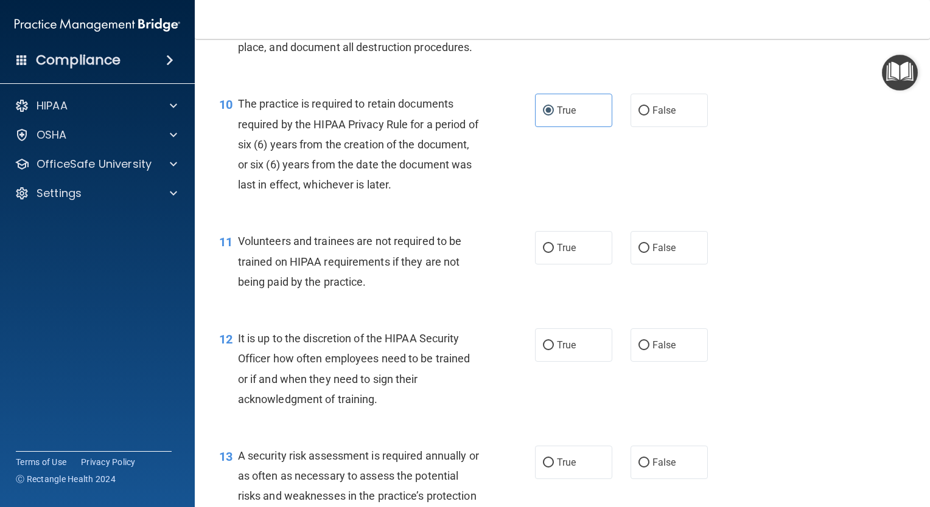
scroll to position [1182, 0]
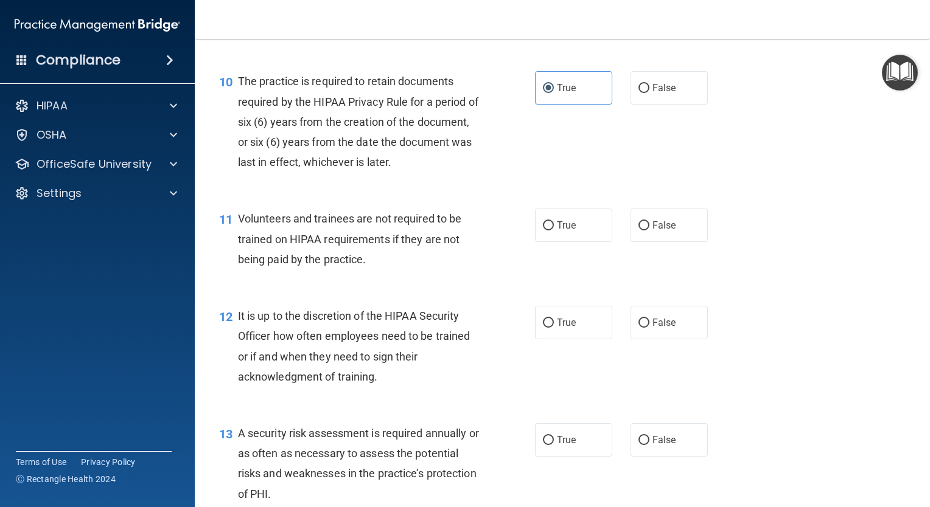
click at [652, 231] on span "False" at bounding box center [664, 226] width 24 height 12
click at [649, 231] on input "False" at bounding box center [643, 225] width 11 height 9
radio input "true"
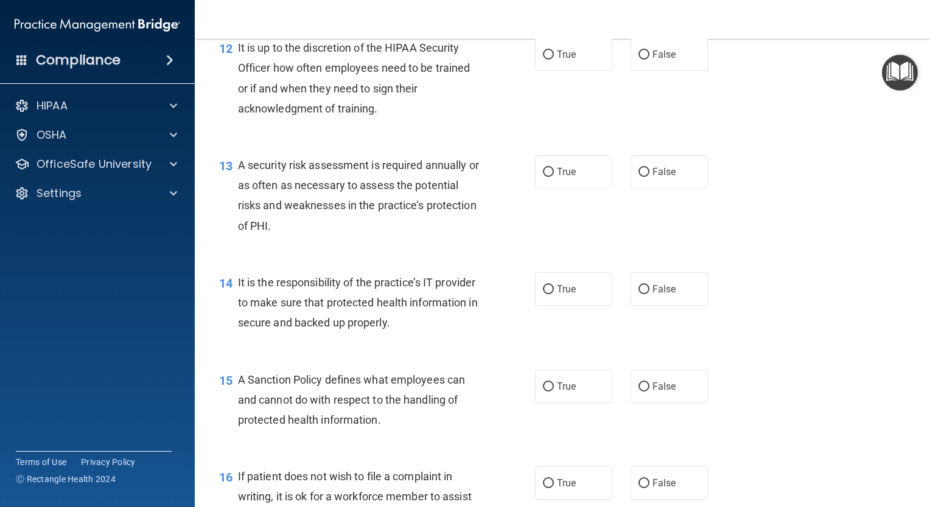
scroll to position [1452, 0]
click at [638, 58] on input "False" at bounding box center [643, 53] width 11 height 9
radio input "true"
click at [536, 187] on label "True" at bounding box center [573, 169] width 77 height 33
click at [543, 175] on input "True" at bounding box center [548, 170] width 11 height 9
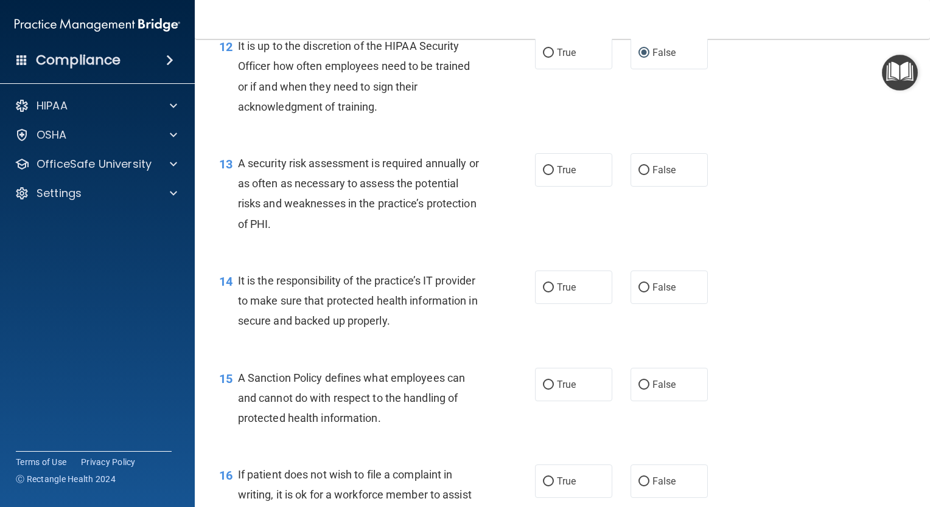
radio input "true"
click at [638, 293] on input "False" at bounding box center [643, 288] width 11 height 9
radio input "true"
click at [543, 390] on input "True" at bounding box center [548, 385] width 11 height 9
radio input "true"
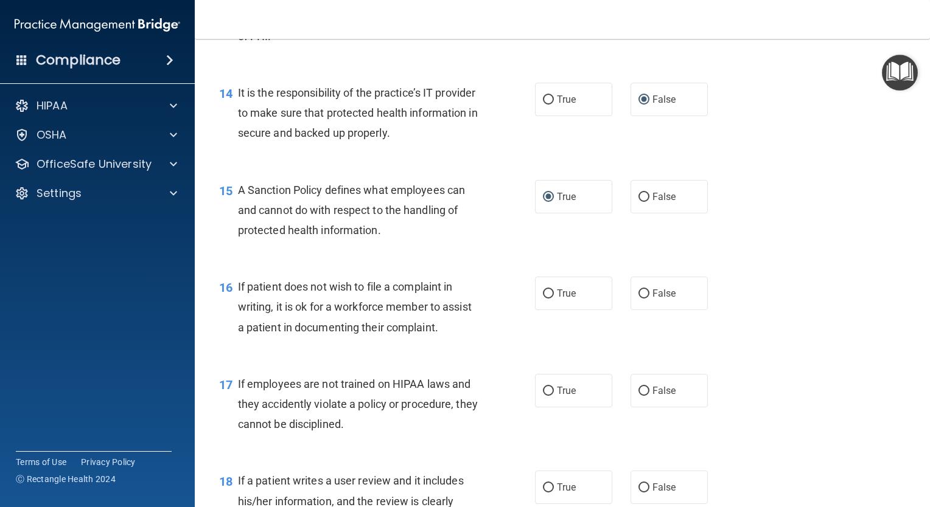
scroll to position [1659, 0]
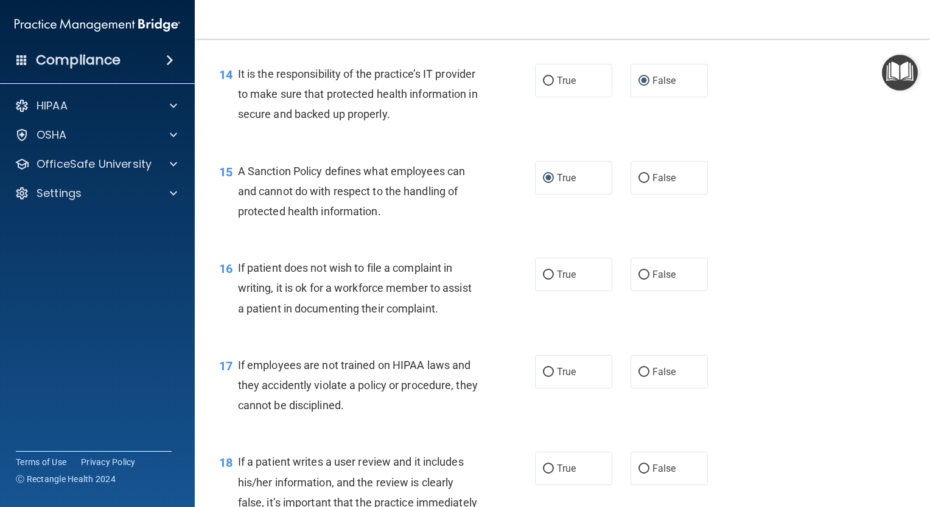
click at [545, 280] on input "True" at bounding box center [548, 275] width 11 height 9
radio input "true"
click at [638, 377] on input "False" at bounding box center [643, 372] width 11 height 9
radio input "true"
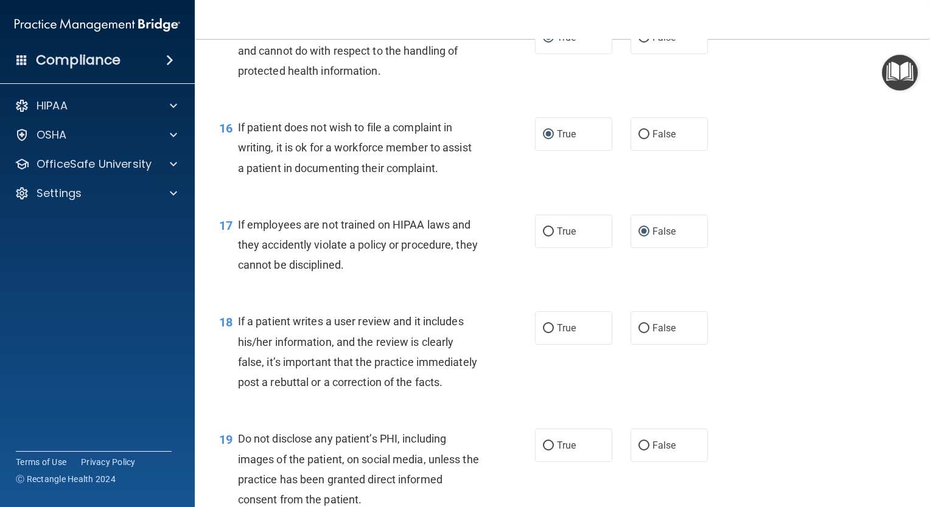
scroll to position [1808, 0]
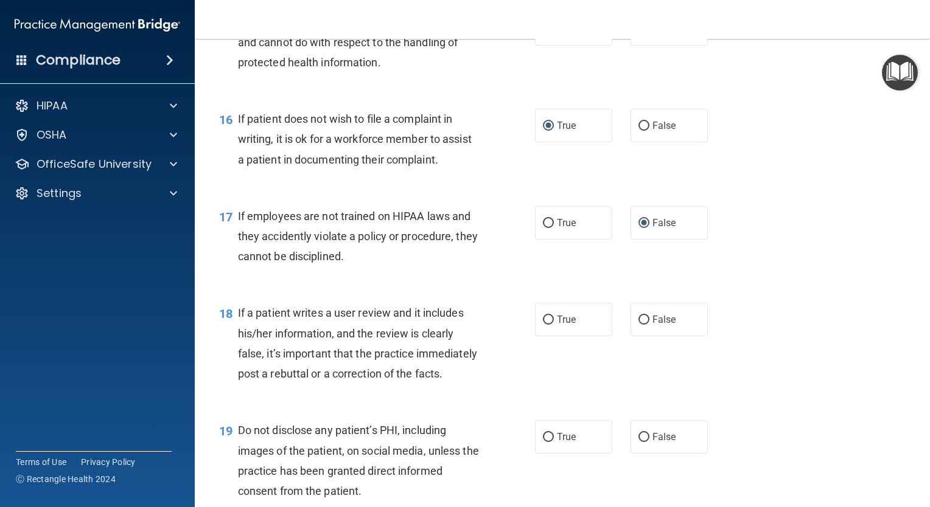
click at [545, 325] on input "True" at bounding box center [548, 320] width 11 height 9
radio input "true"
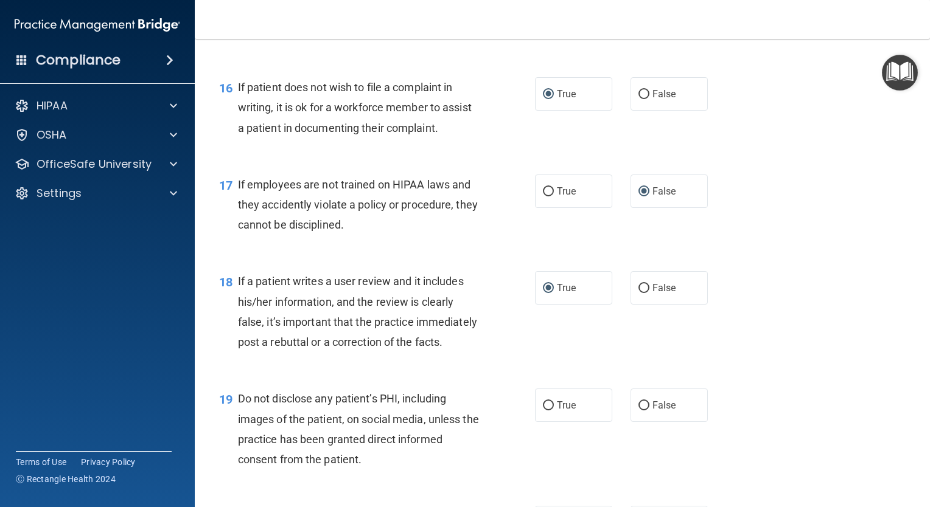
scroll to position [1853, 0]
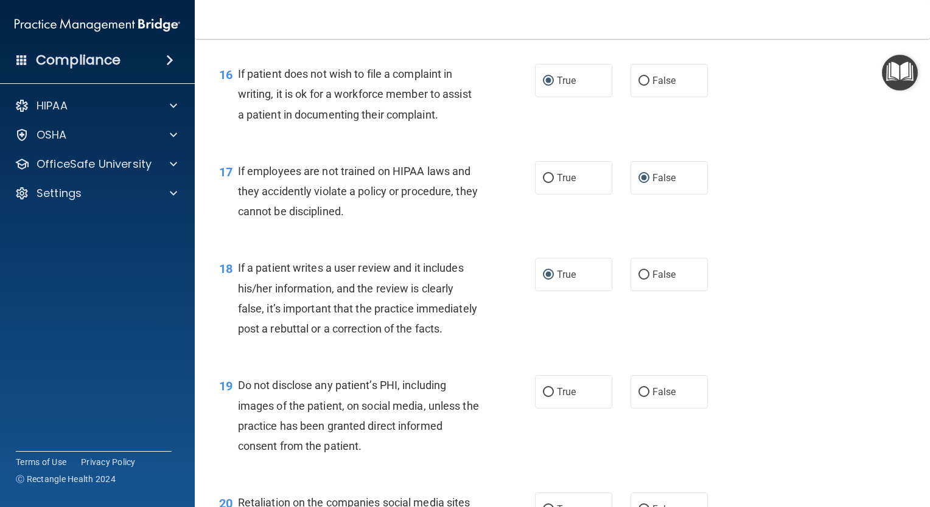
click at [543, 397] on input "True" at bounding box center [548, 392] width 11 height 9
radio input "true"
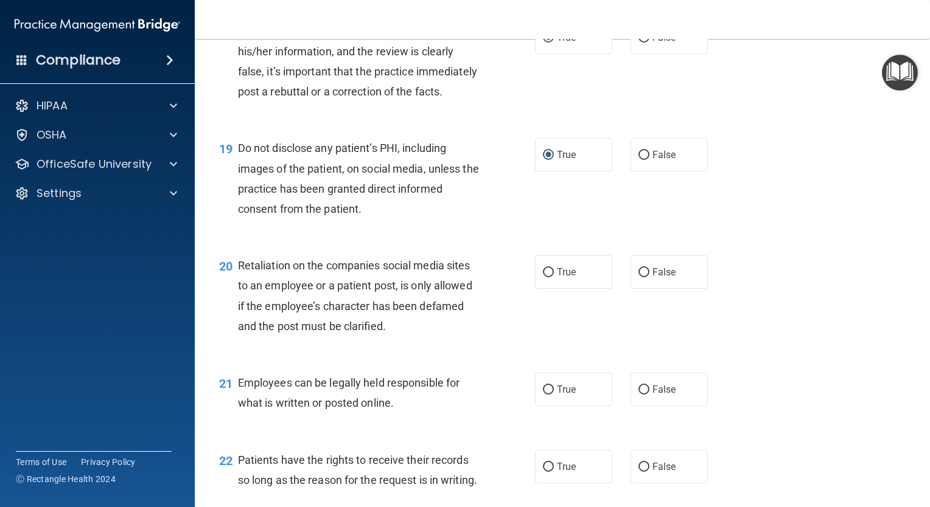
scroll to position [2091, 0]
click at [631, 289] on label "False" at bounding box center [668, 272] width 77 height 33
click at [638, 277] on input "False" at bounding box center [643, 272] width 11 height 9
radio input "true"
click at [543, 395] on input "True" at bounding box center [548, 390] width 11 height 9
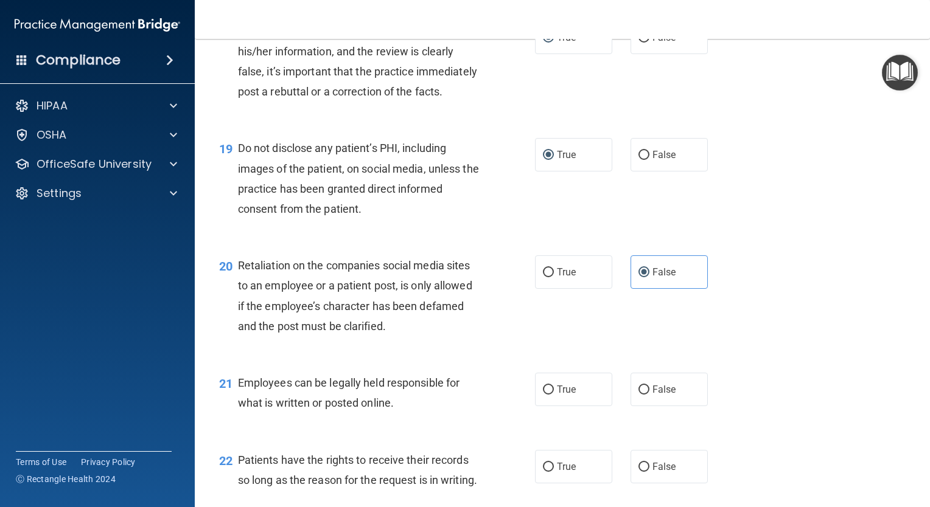
radio input "true"
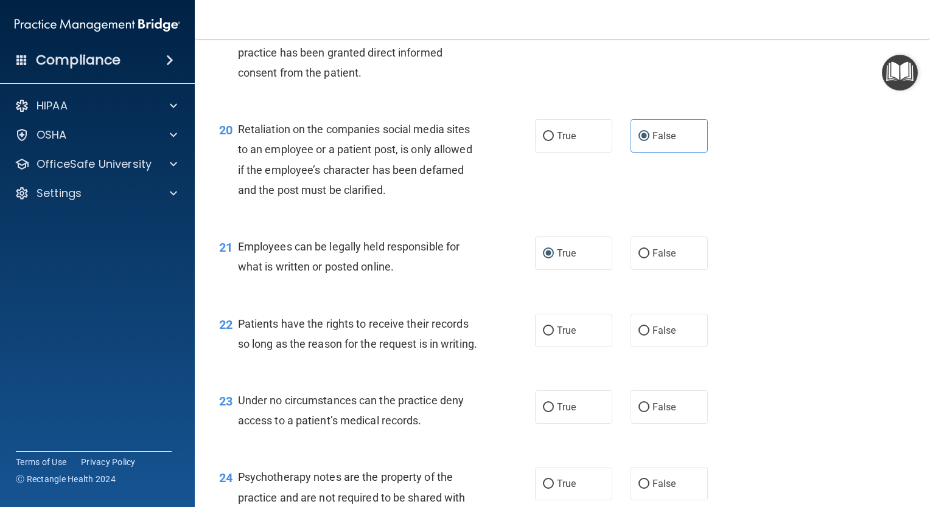
scroll to position [2228, 0]
click at [544, 335] on input "True" at bounding box center [548, 330] width 11 height 9
radio input "true"
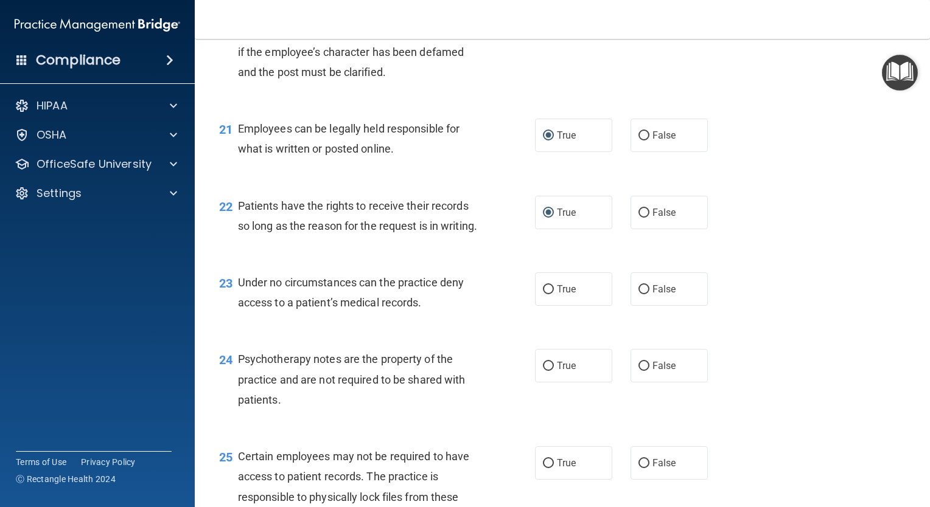
scroll to position [2346, 0]
click at [540, 305] on label "True" at bounding box center [573, 287] width 77 height 33
click at [543, 293] on input "True" at bounding box center [548, 288] width 11 height 9
radio input "true"
click at [543, 370] on input "True" at bounding box center [548, 365] width 11 height 9
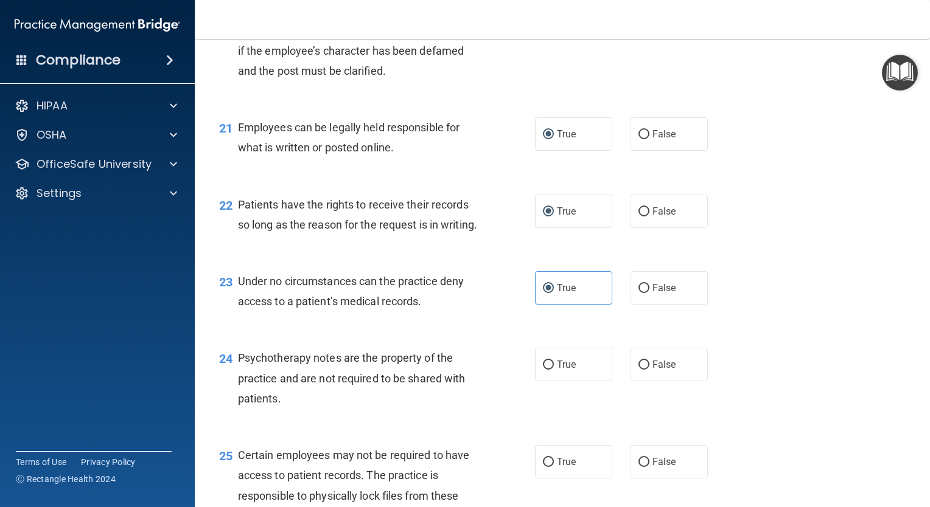
radio input "true"
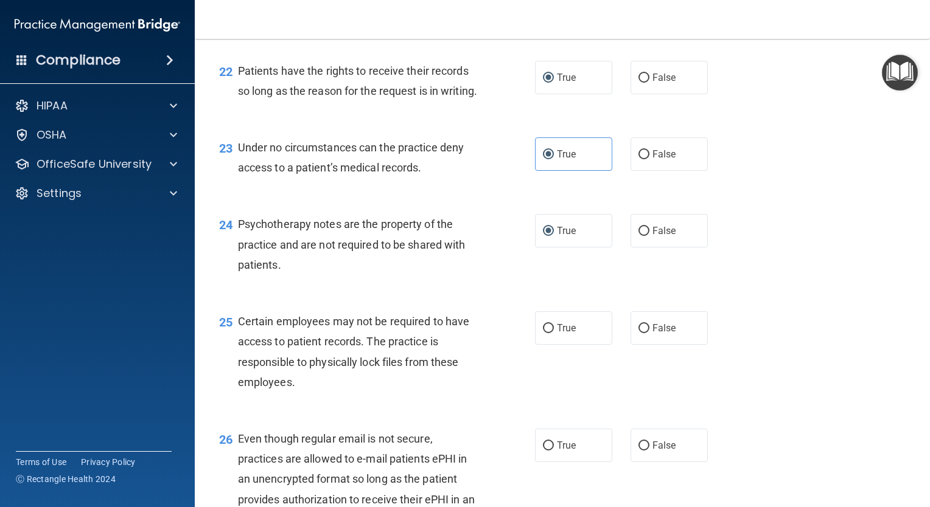
scroll to position [2492, 0]
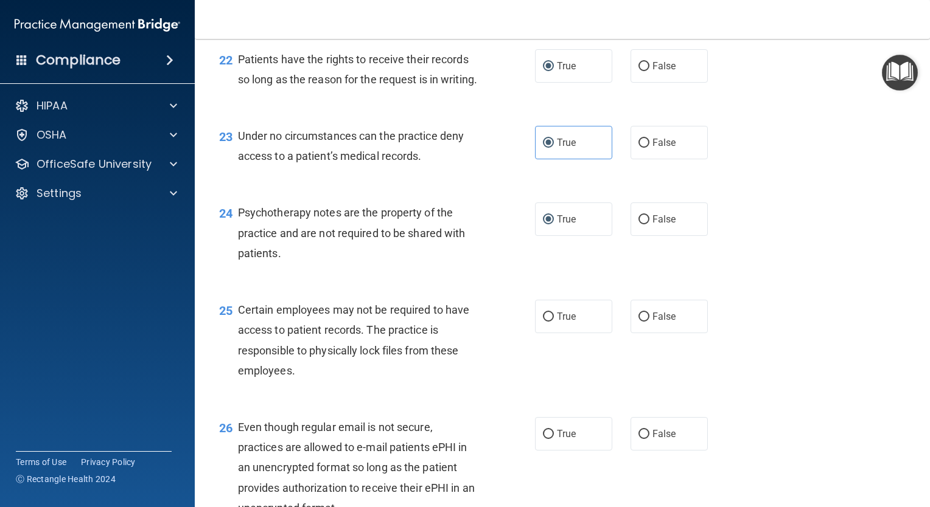
click at [543, 322] on input "True" at bounding box center [548, 317] width 11 height 9
radio input "true"
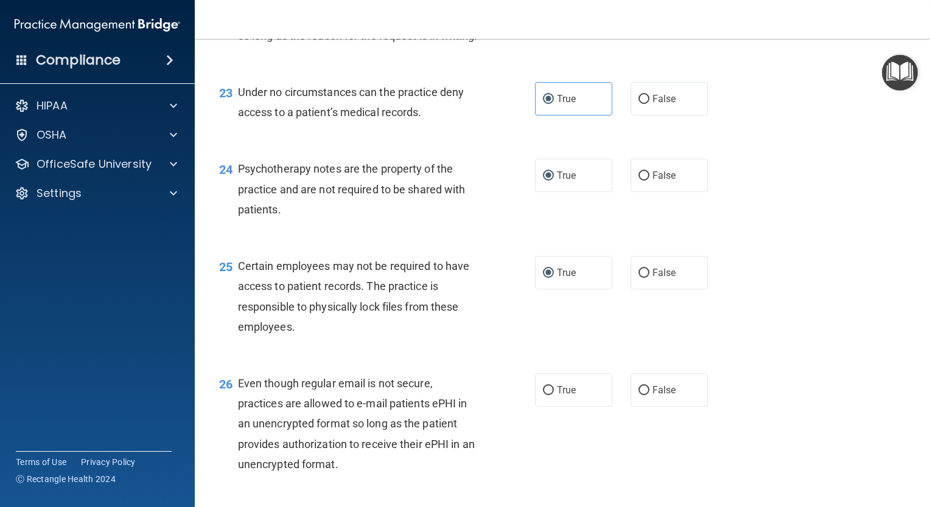
scroll to position [2536, 0]
click at [543, 395] on input "True" at bounding box center [548, 390] width 11 height 9
radio input "true"
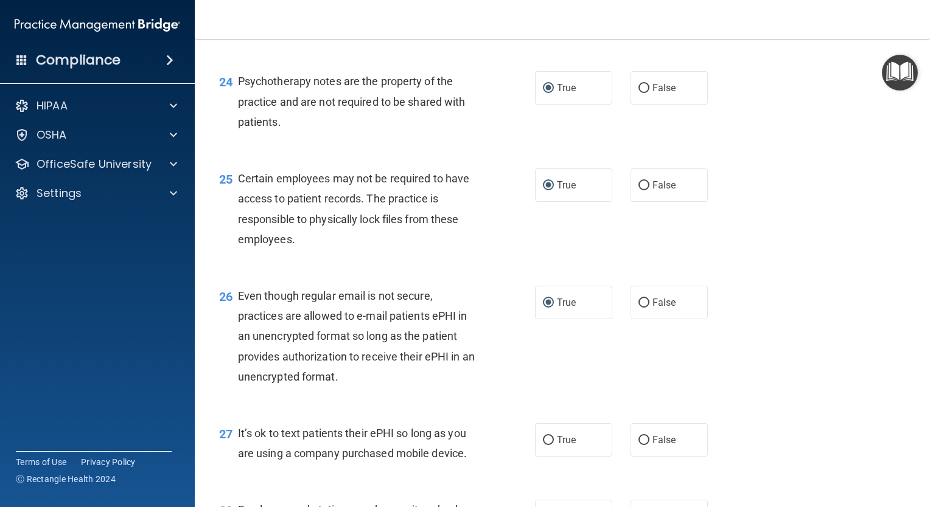
scroll to position [2636, 0]
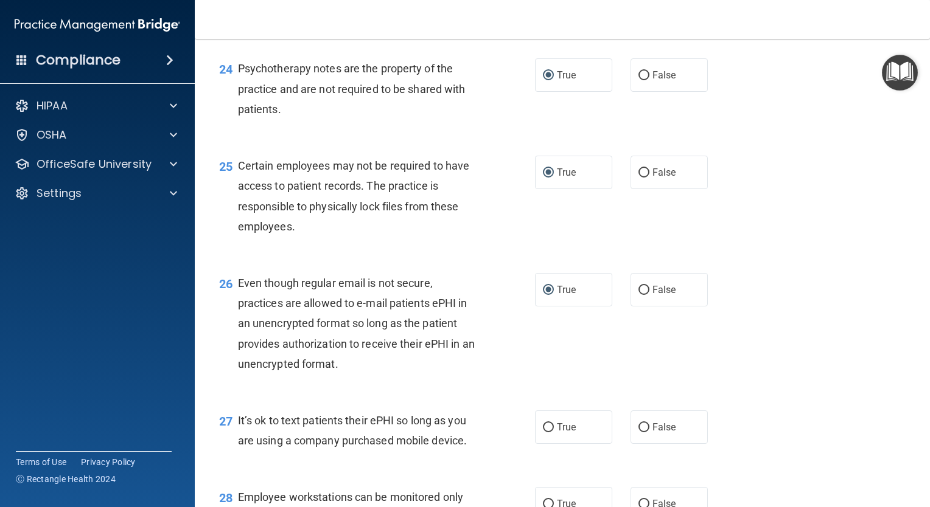
click at [638, 433] on input "False" at bounding box center [643, 428] width 11 height 9
radio input "true"
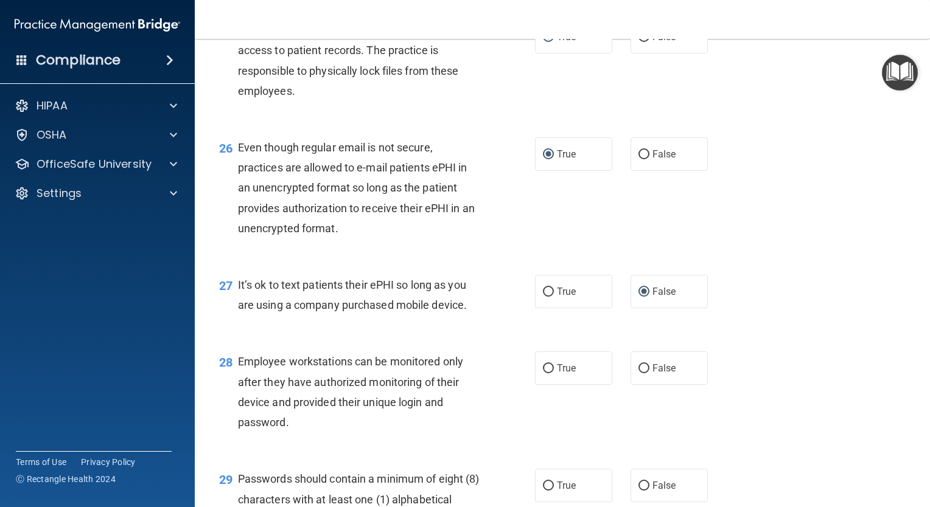
scroll to position [2772, 0]
click at [638, 373] on input "False" at bounding box center [643, 368] width 11 height 9
radio input "true"
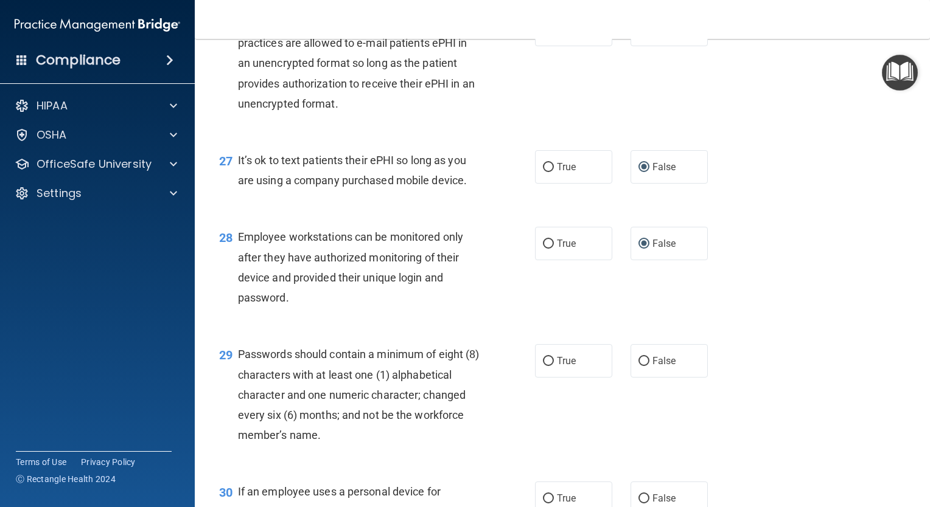
scroll to position [2898, 0]
click at [548, 377] on label "True" at bounding box center [573, 359] width 77 height 33
click at [548, 365] on input "True" at bounding box center [548, 360] width 11 height 9
radio input "true"
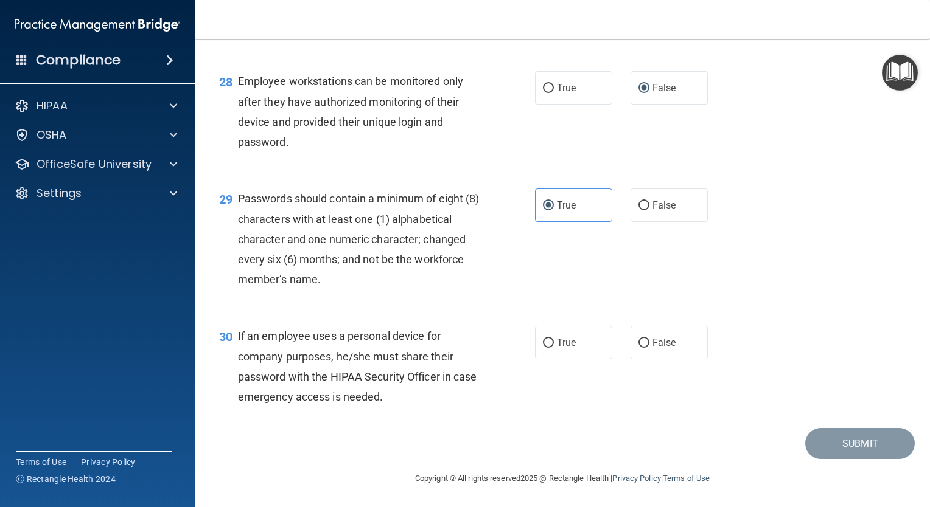
scroll to position [3055, 0]
click at [638, 347] on input "False" at bounding box center [643, 342] width 11 height 9
radio input "true"
click at [837, 428] on div "30 If an employee uses a personal device for company purposes, he/she must shar…" at bounding box center [562, 368] width 705 height 117
click at [834, 459] on button "Submit" at bounding box center [860, 443] width 110 height 31
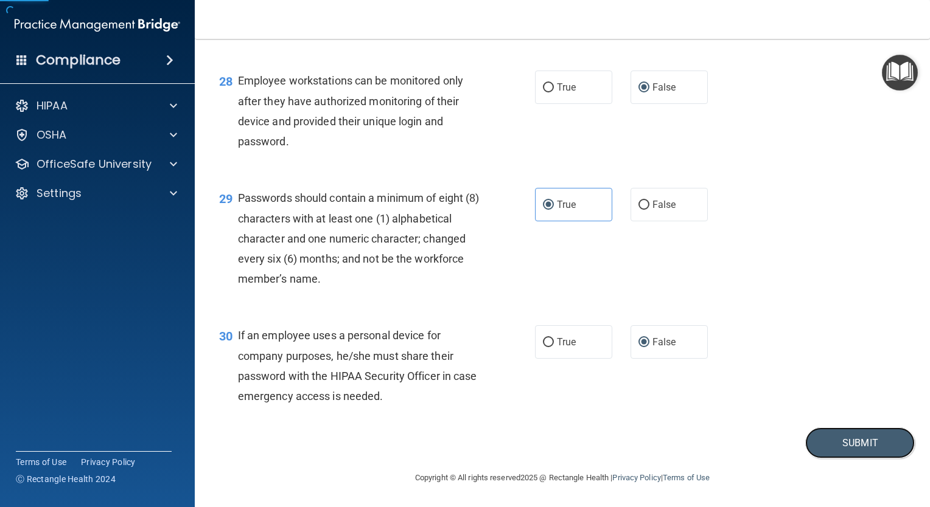
click at [834, 459] on button "Submit" at bounding box center [860, 443] width 110 height 31
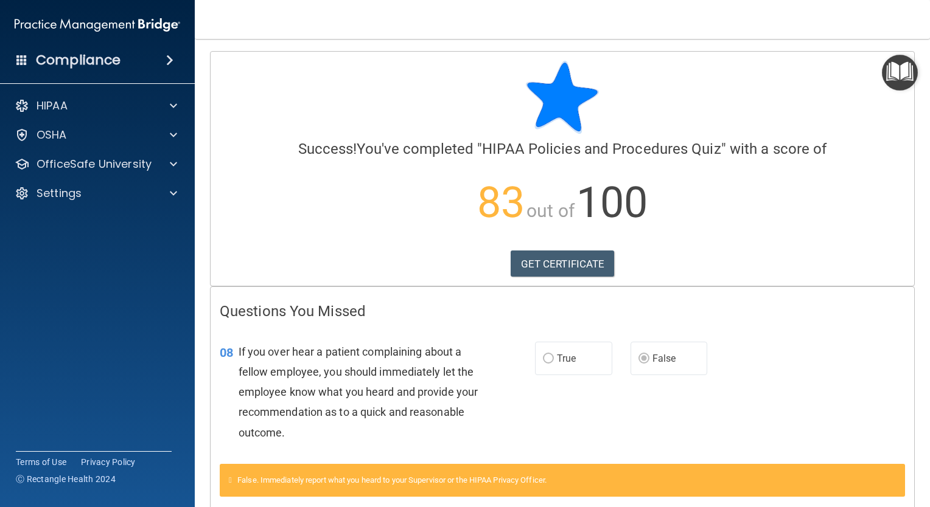
click at [82, 143] on div "OSHA" at bounding box center [97, 135] width 195 height 24
click at [77, 165] on p "OfficeSafe University" at bounding box center [94, 164] width 115 height 15
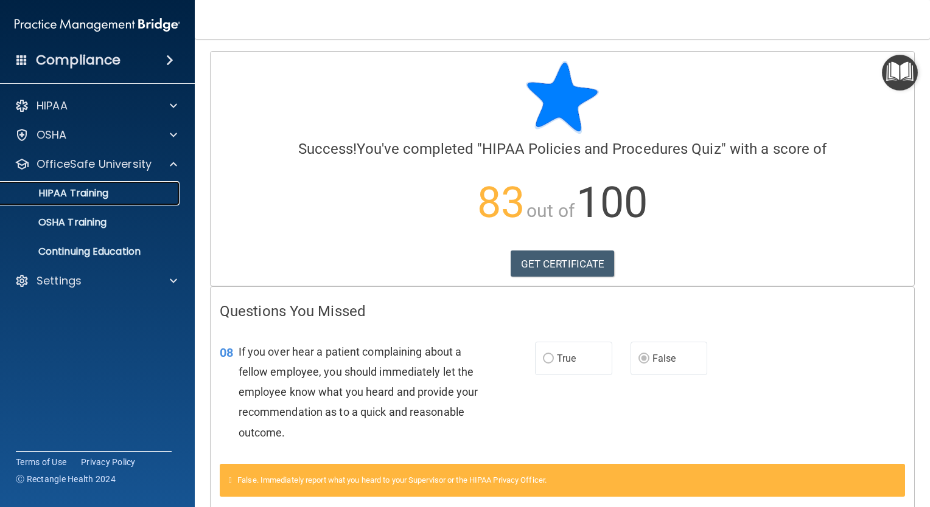
click at [78, 201] on link "HIPAA Training" at bounding box center [84, 193] width 192 height 24
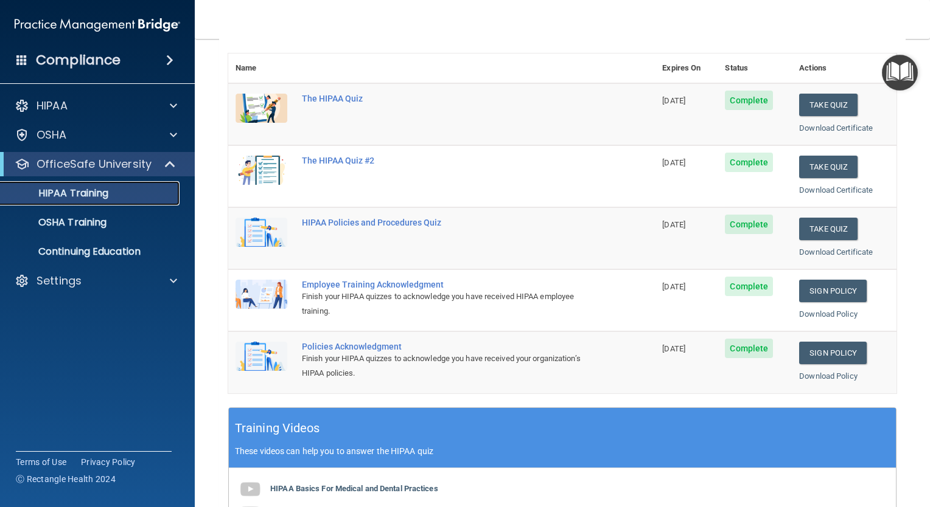
scroll to position [131, 0]
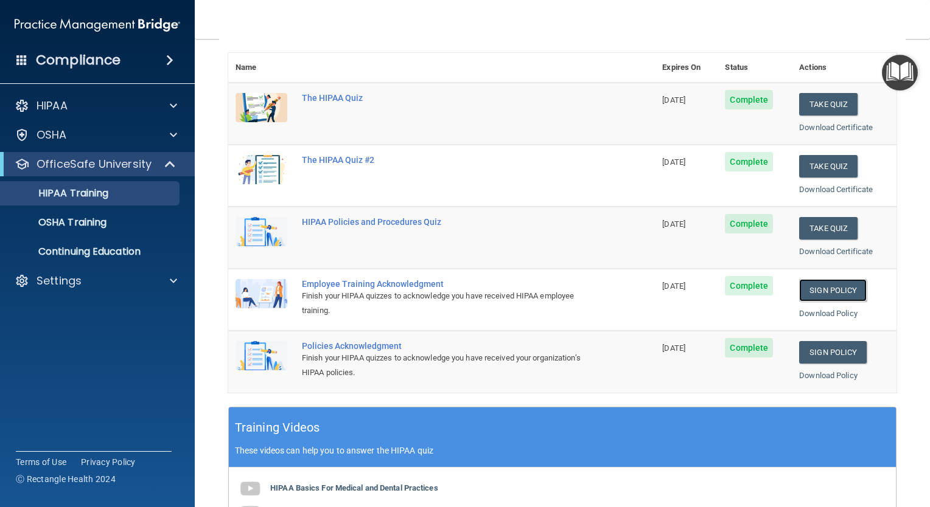
click at [808, 294] on link "Sign Policy" at bounding box center [833, 290] width 68 height 23
click at [56, 225] on p "OSHA Training" at bounding box center [57, 223] width 99 height 12
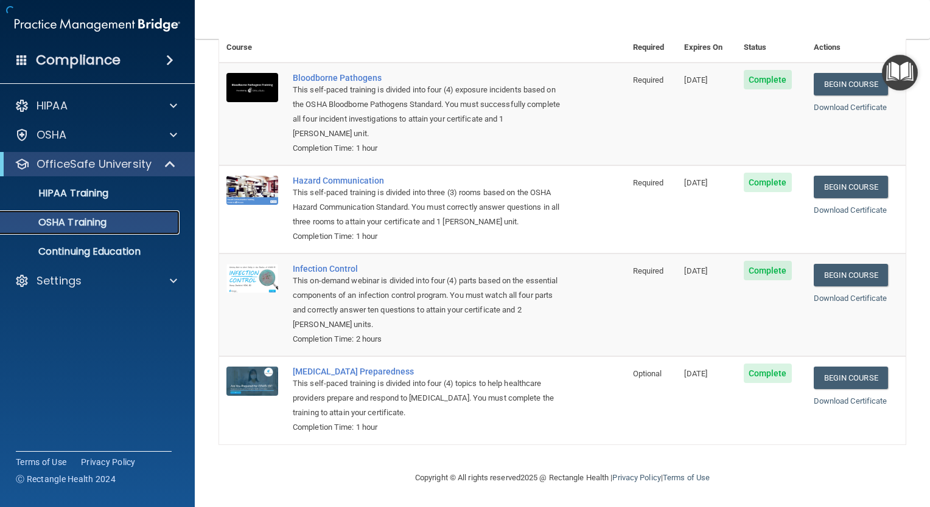
scroll to position [75, 0]
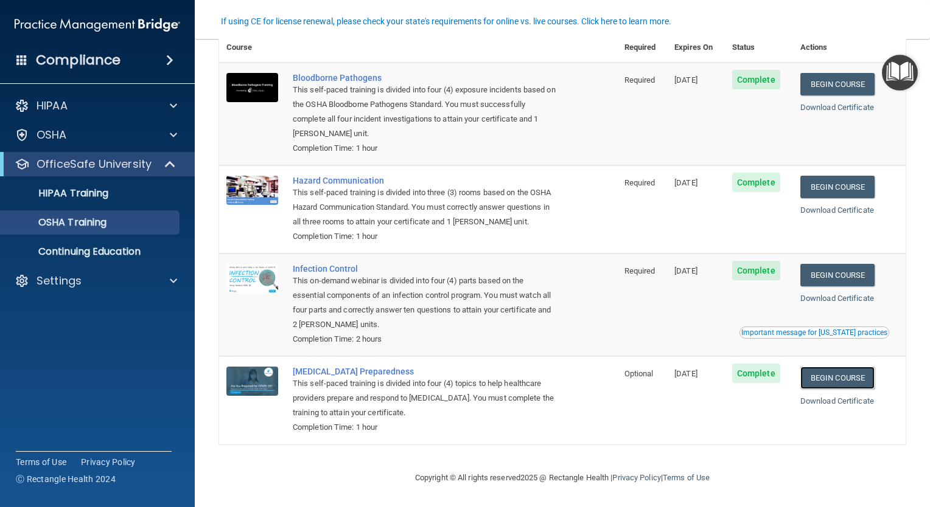
click at [806, 377] on link "Begin Course" at bounding box center [837, 378] width 74 height 23
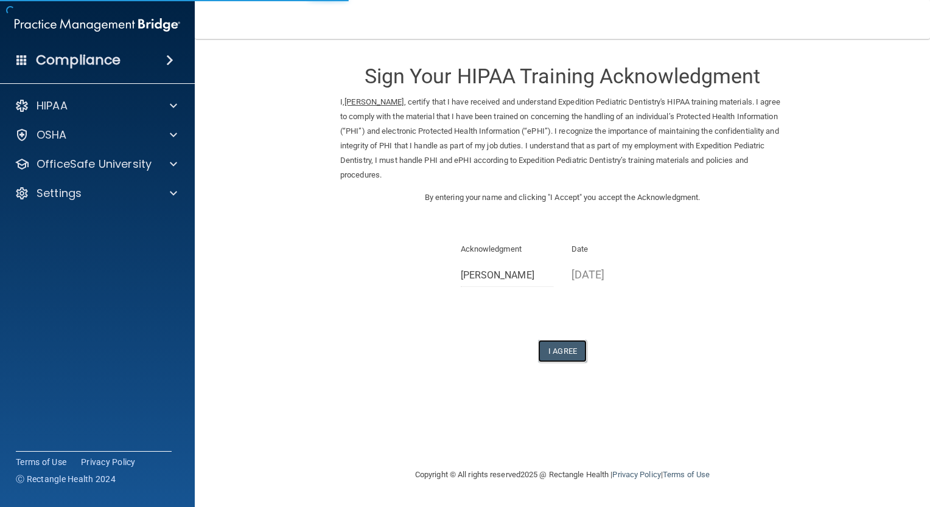
click at [560, 340] on button "I Agree" at bounding box center [562, 351] width 49 height 23
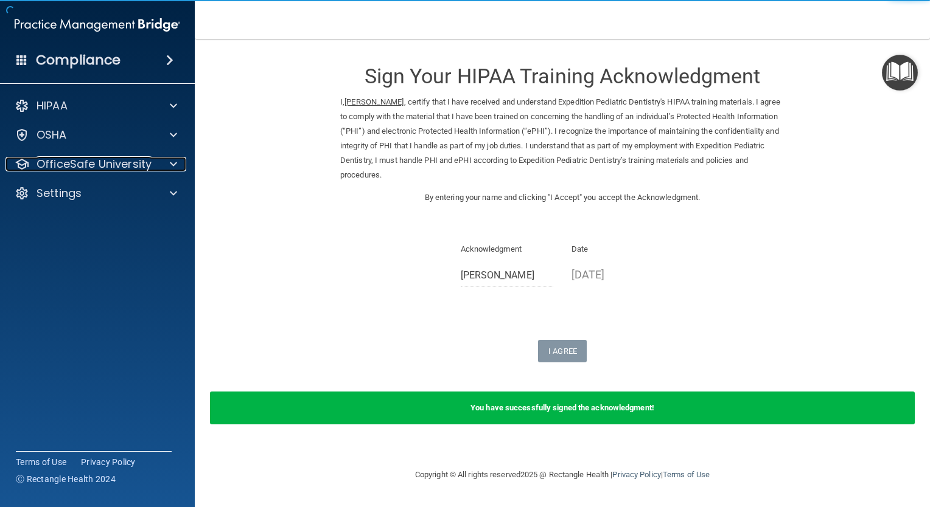
click at [39, 165] on p "OfficeSafe University" at bounding box center [94, 164] width 115 height 15
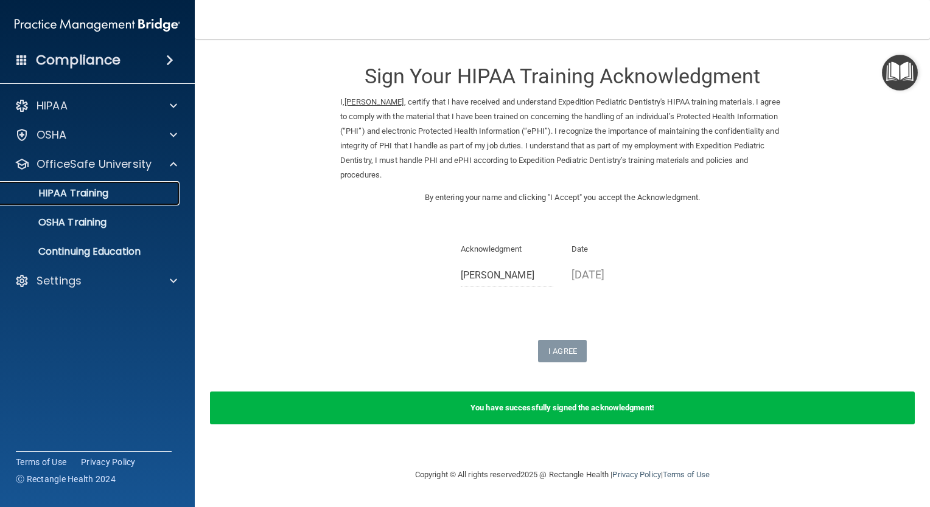
click at [85, 200] on link "HIPAA Training" at bounding box center [84, 193] width 192 height 24
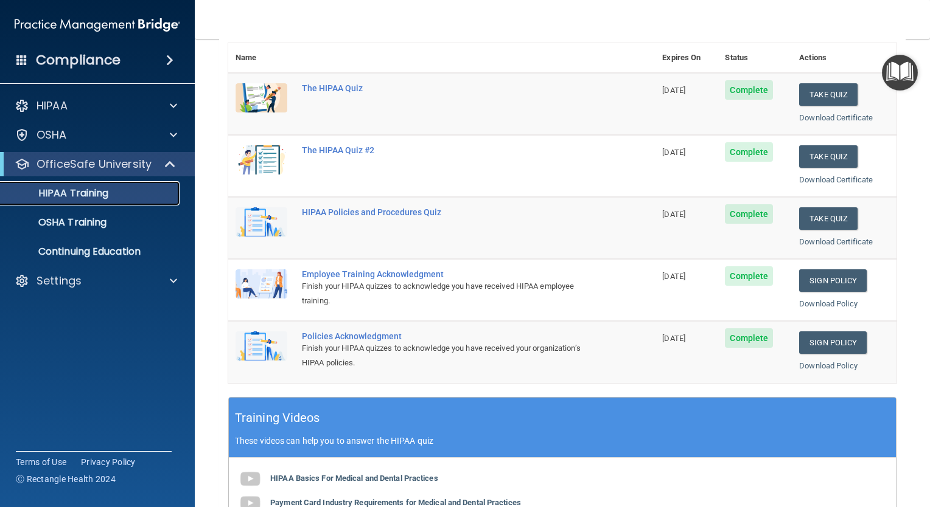
scroll to position [141, 0]
click at [827, 288] on link "Sign Policy" at bounding box center [833, 281] width 68 height 23
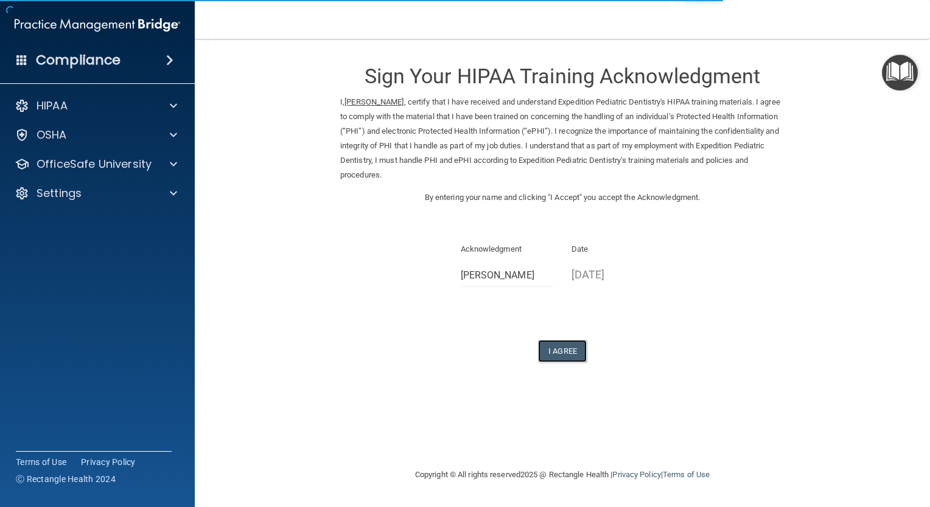
click at [556, 350] on button "I Agree" at bounding box center [562, 351] width 49 height 23
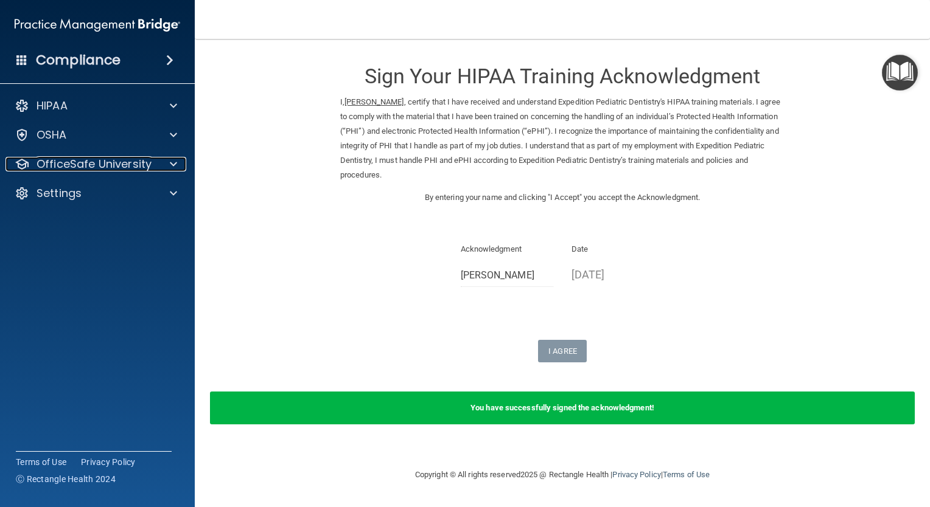
click at [85, 163] on p "OfficeSafe University" at bounding box center [94, 164] width 115 height 15
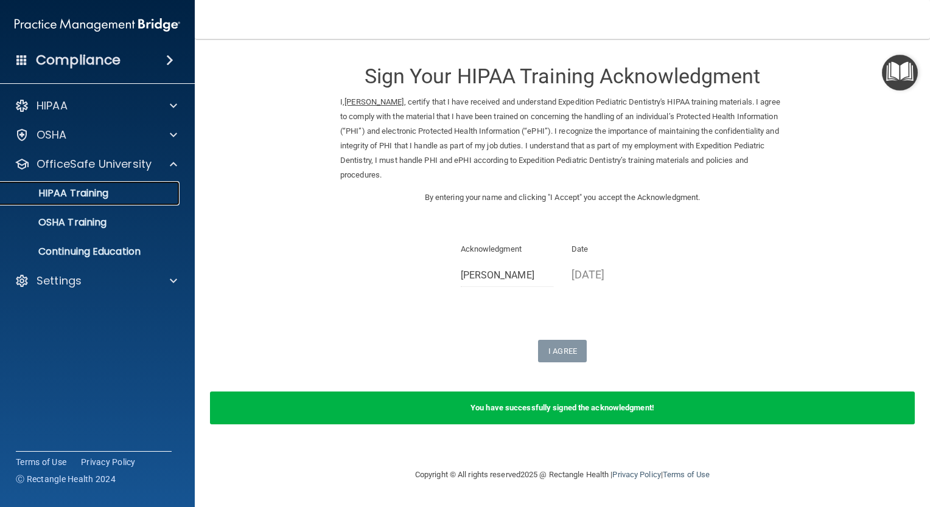
click at [79, 197] on p "HIPAA Training" at bounding box center [58, 193] width 100 height 12
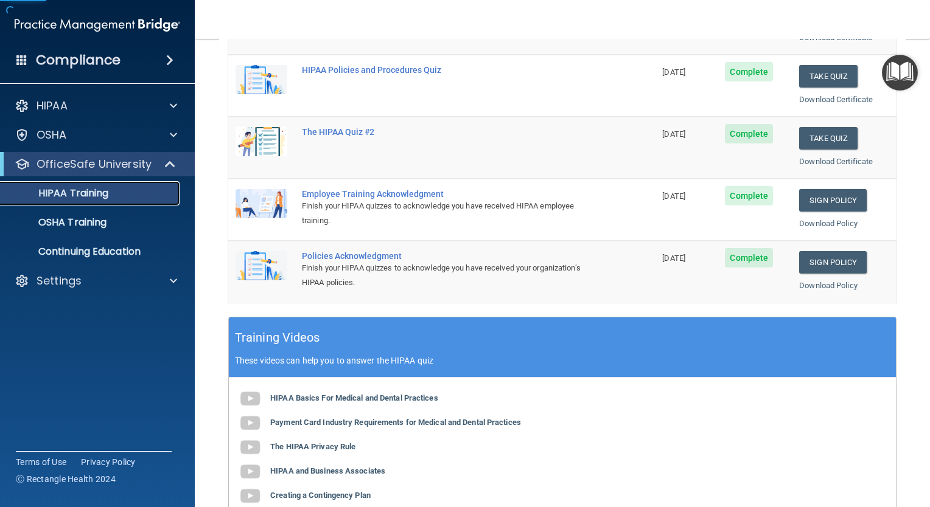
scroll to position [223, 0]
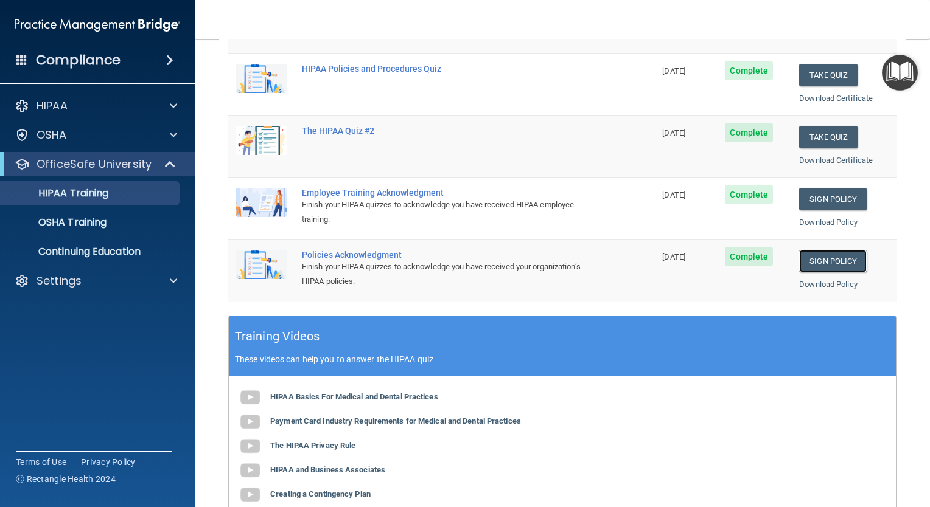
click at [828, 254] on link "Sign Policy" at bounding box center [833, 261] width 68 height 23
click at [816, 260] on link "Sign Policy" at bounding box center [833, 261] width 68 height 23
click at [806, 257] on link "Sign Policy" at bounding box center [833, 261] width 68 height 23
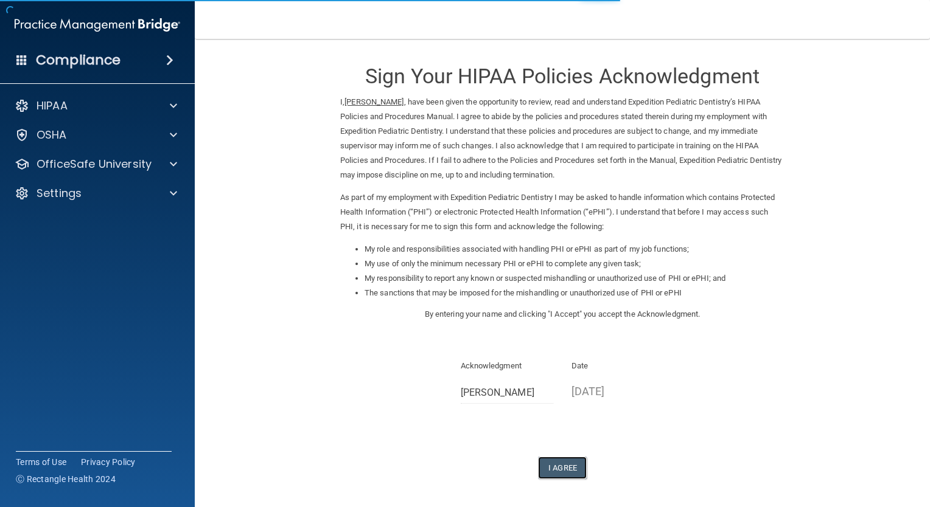
click at [550, 473] on button "I Agree" at bounding box center [562, 468] width 49 height 23
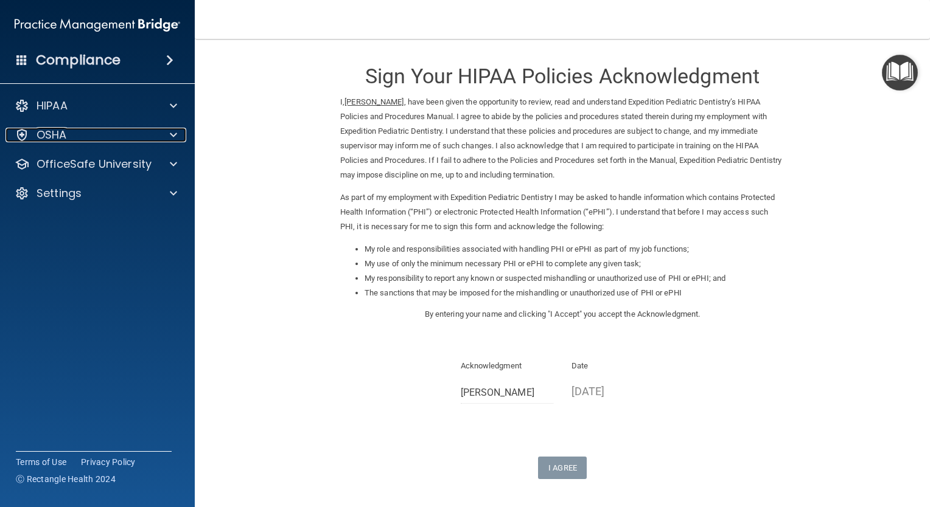
click at [64, 137] on p "OSHA" at bounding box center [52, 135] width 30 height 15
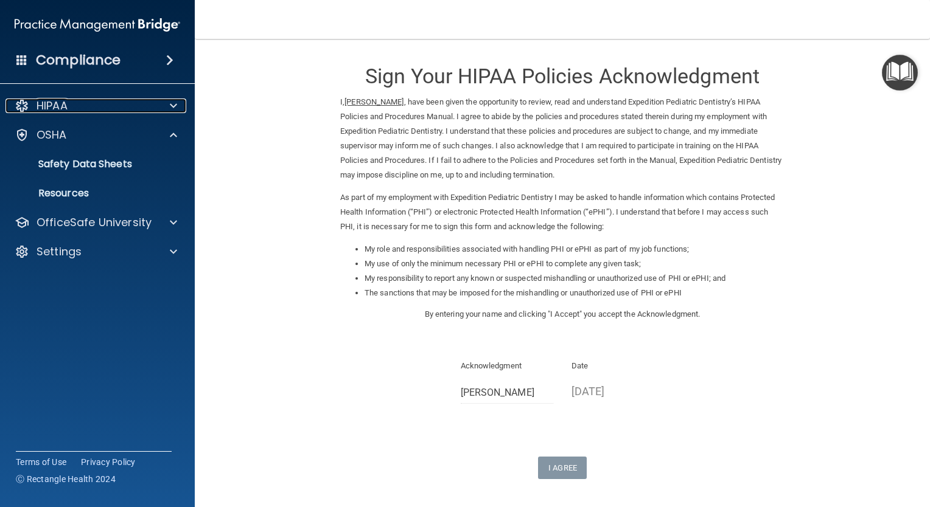
click at [78, 110] on div "HIPAA" at bounding box center [80, 106] width 151 height 15
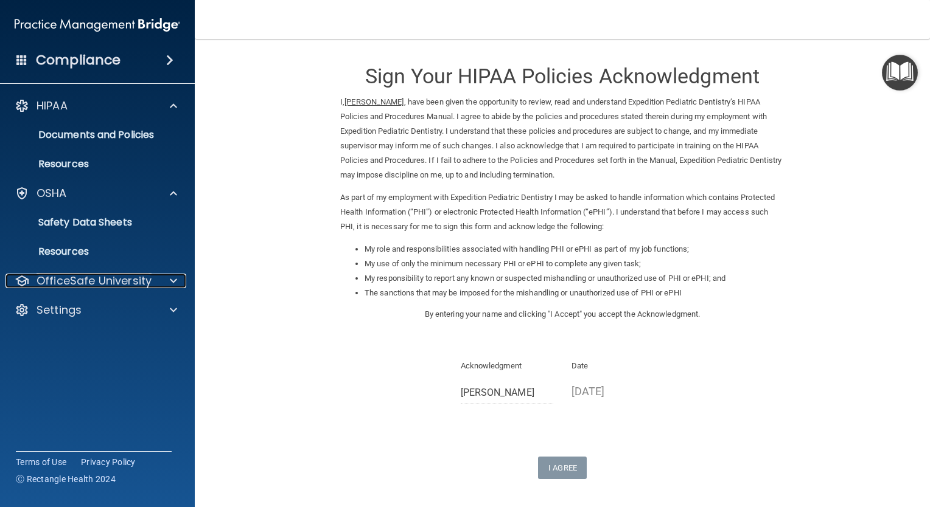
click at [97, 281] on p "OfficeSafe University" at bounding box center [94, 281] width 115 height 15
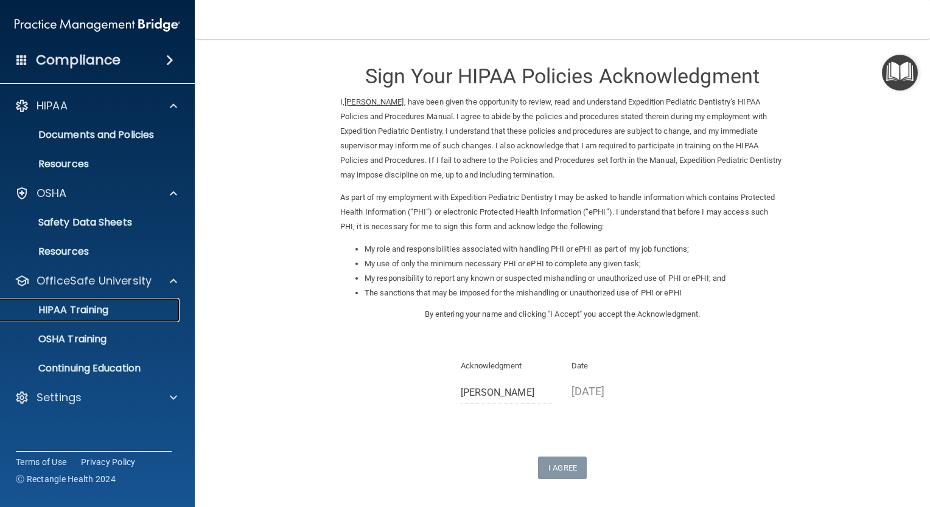
click at [99, 318] on link "HIPAA Training" at bounding box center [84, 310] width 192 height 24
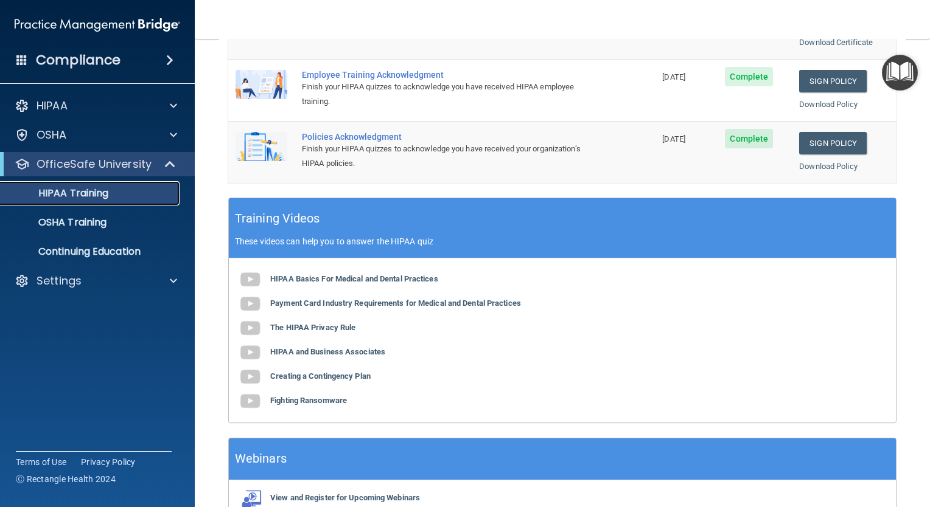
scroll to position [406, 0]
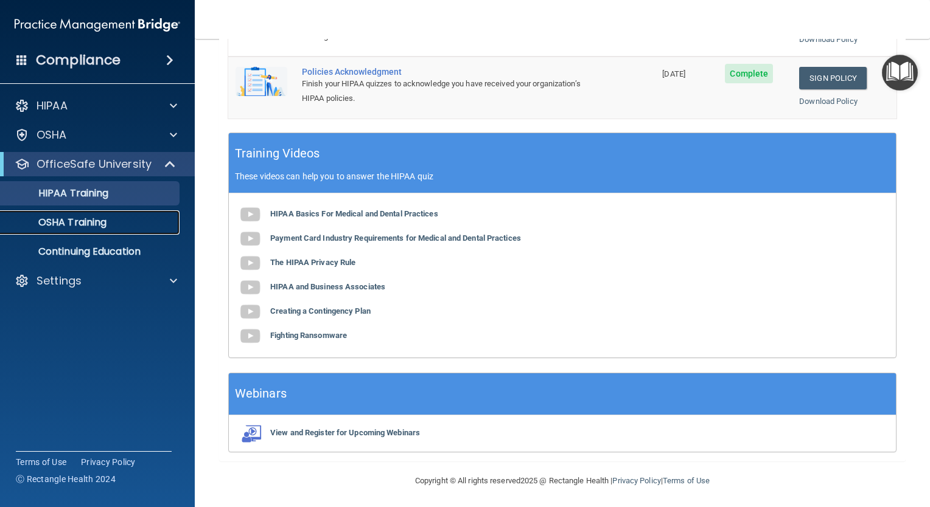
click at [97, 219] on p "OSHA Training" at bounding box center [57, 223] width 99 height 12
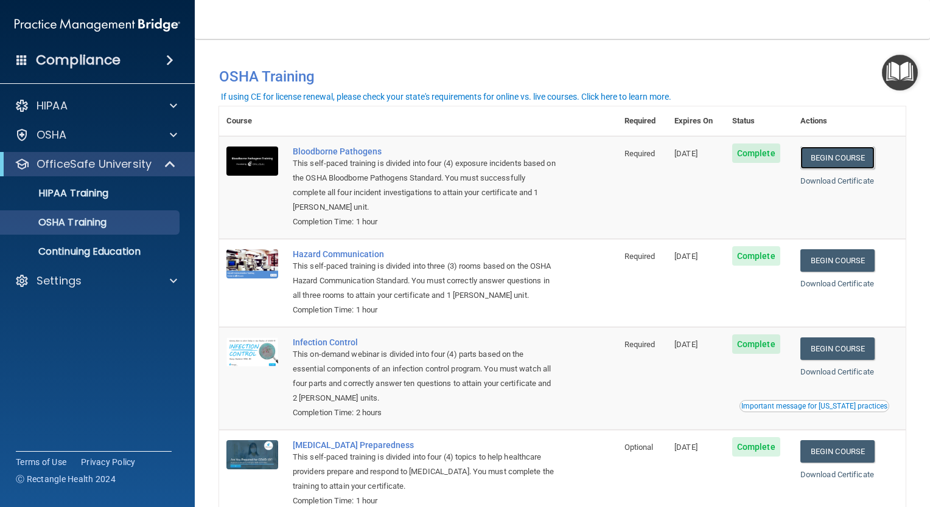
click at [819, 164] on link "Begin Course" at bounding box center [837, 158] width 74 height 23
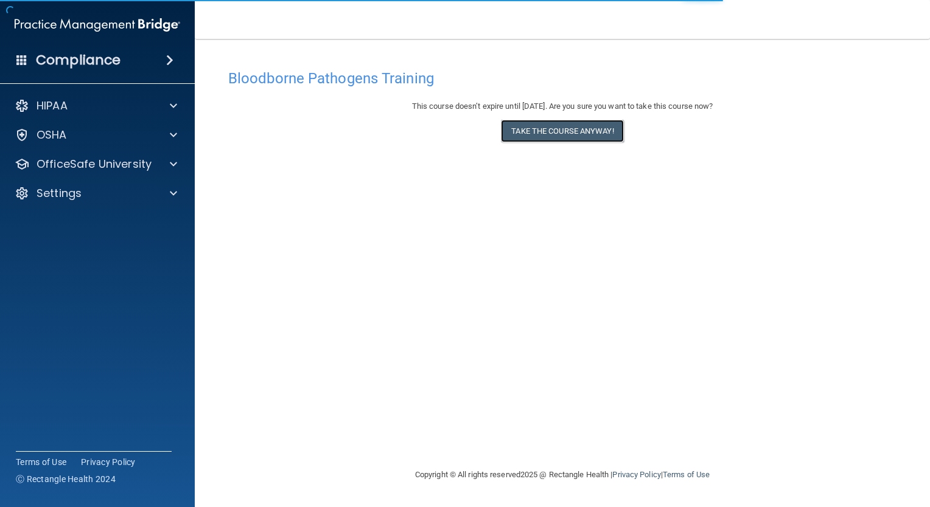
click at [584, 125] on button "Take the course anyway!" at bounding box center [562, 131] width 122 height 23
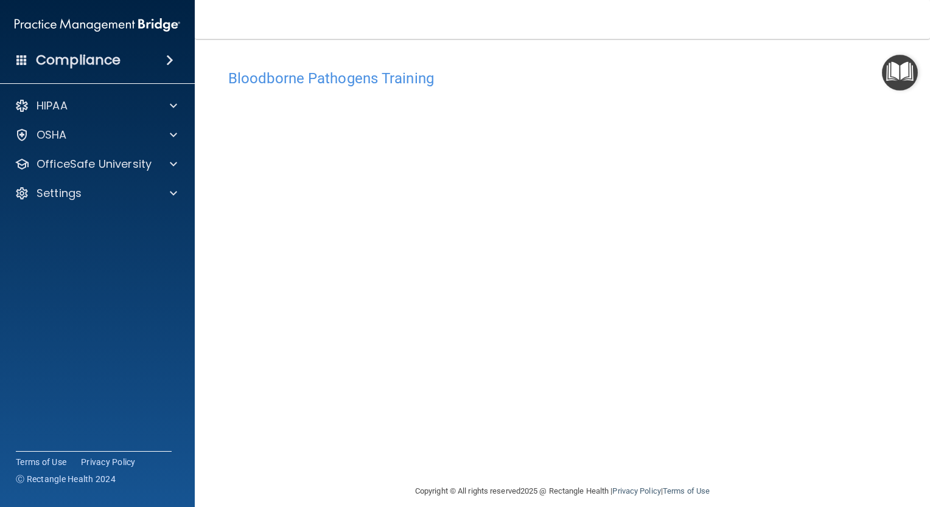
scroll to position [13, 0]
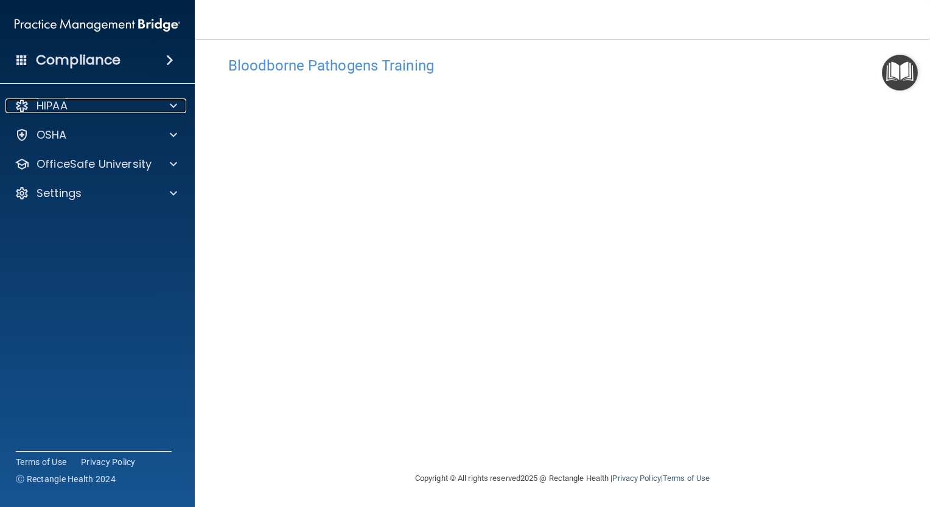
click at [147, 102] on div "HIPAA" at bounding box center [80, 106] width 151 height 15
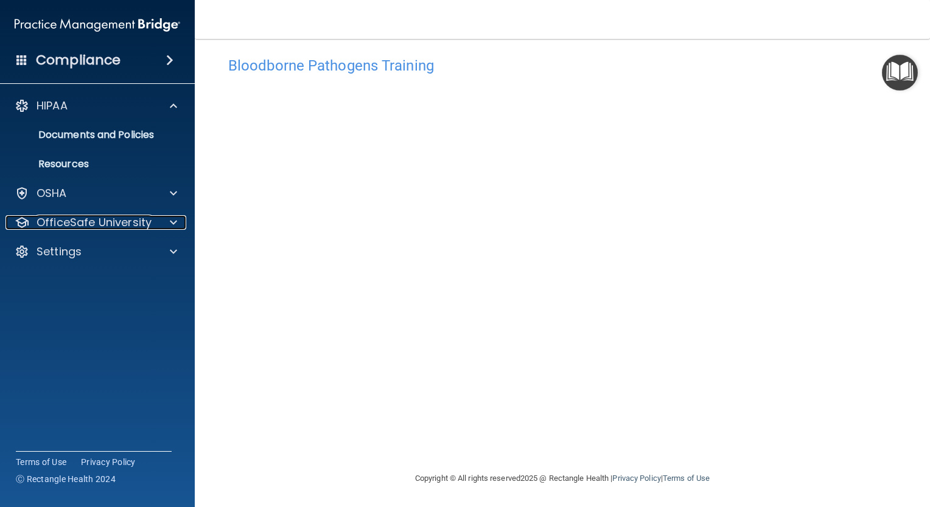
click at [114, 229] on p "OfficeSafe University" at bounding box center [94, 222] width 115 height 15
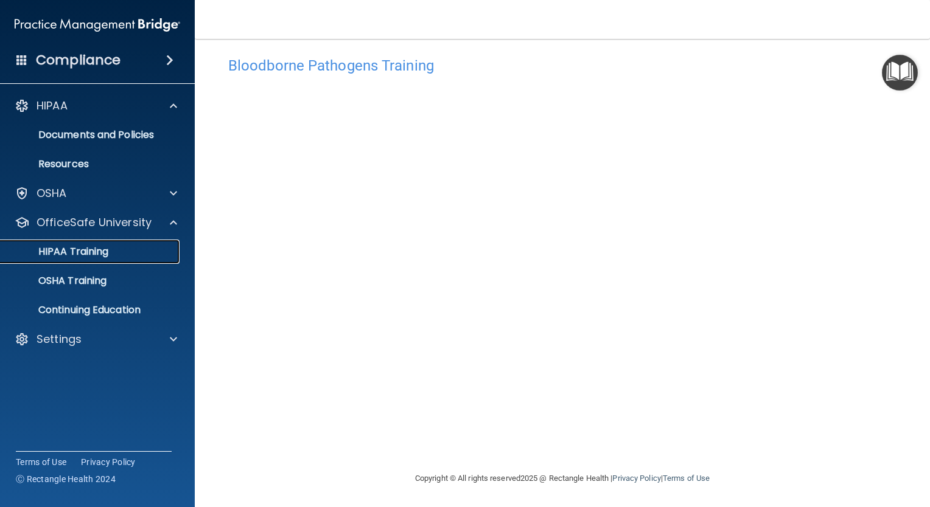
click at [114, 246] on div "HIPAA Training" at bounding box center [91, 252] width 166 height 12
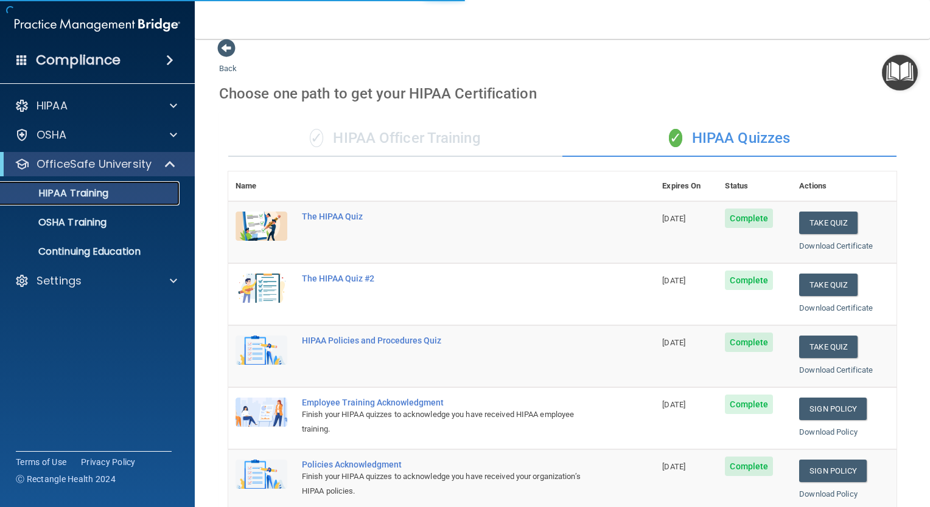
scroll to position [406, 0]
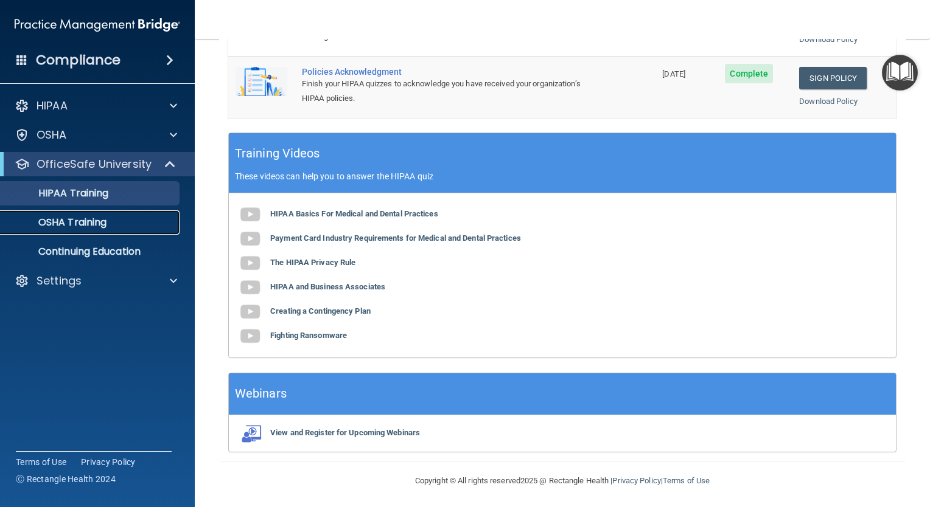
click at [119, 225] on div "OSHA Training" at bounding box center [91, 223] width 166 height 12
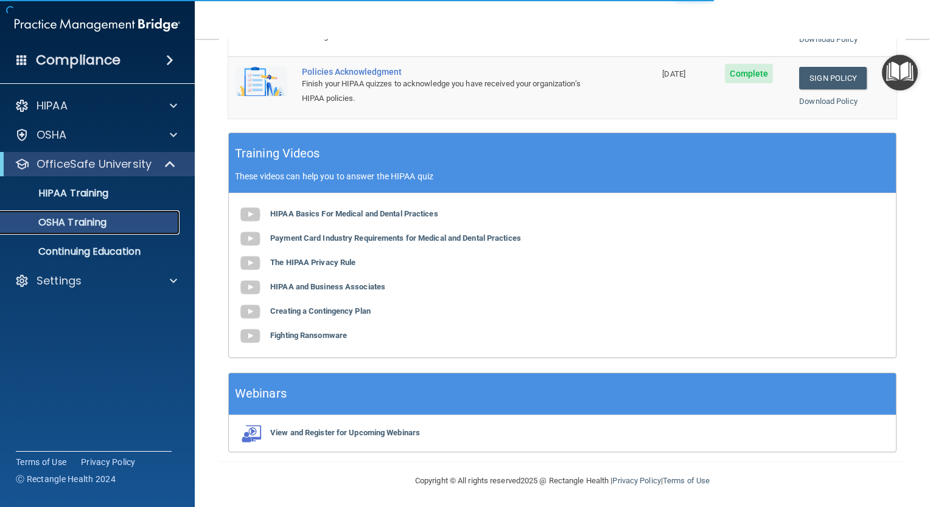
scroll to position [75, 0]
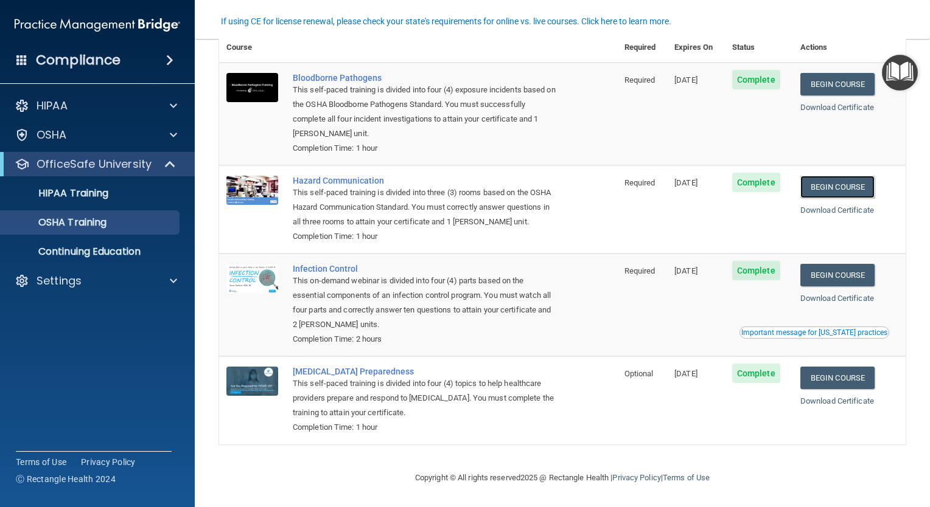
click at [814, 183] on link "Begin Course" at bounding box center [837, 187] width 74 height 23
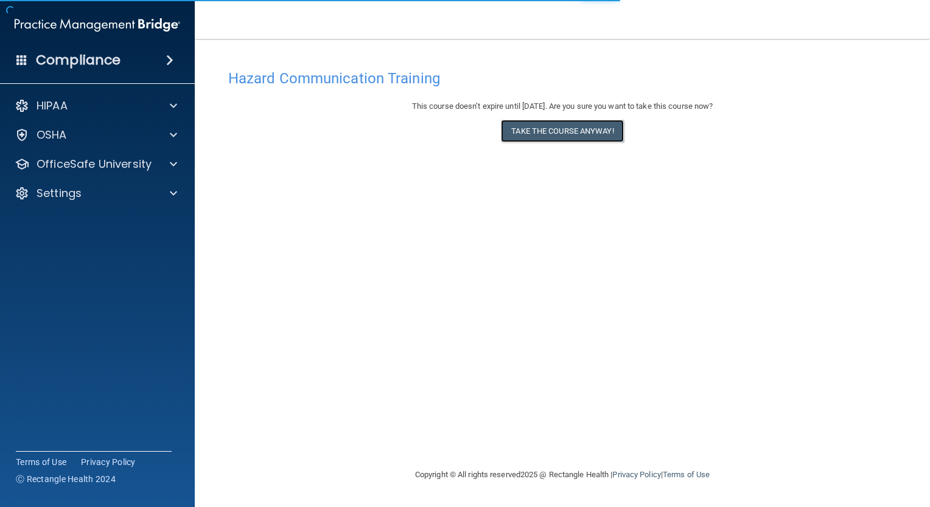
click at [587, 127] on button "Take the course anyway!" at bounding box center [562, 131] width 122 height 23
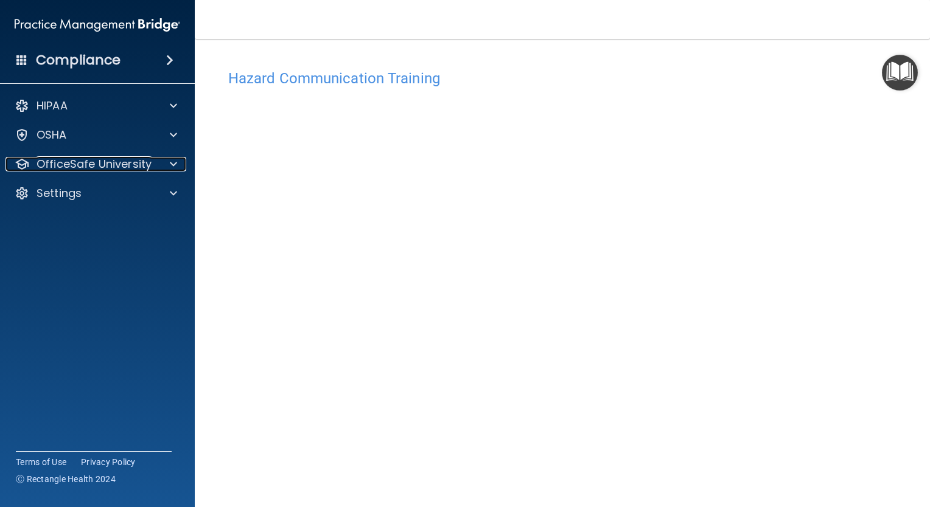
click at [85, 160] on p "OfficeSafe University" at bounding box center [94, 164] width 115 height 15
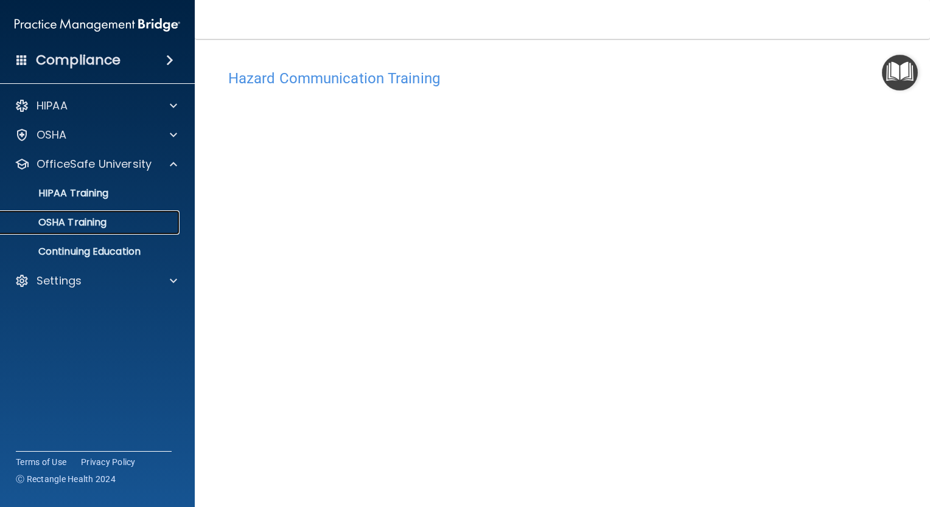
click at [89, 224] on p "OSHA Training" at bounding box center [57, 223] width 99 height 12
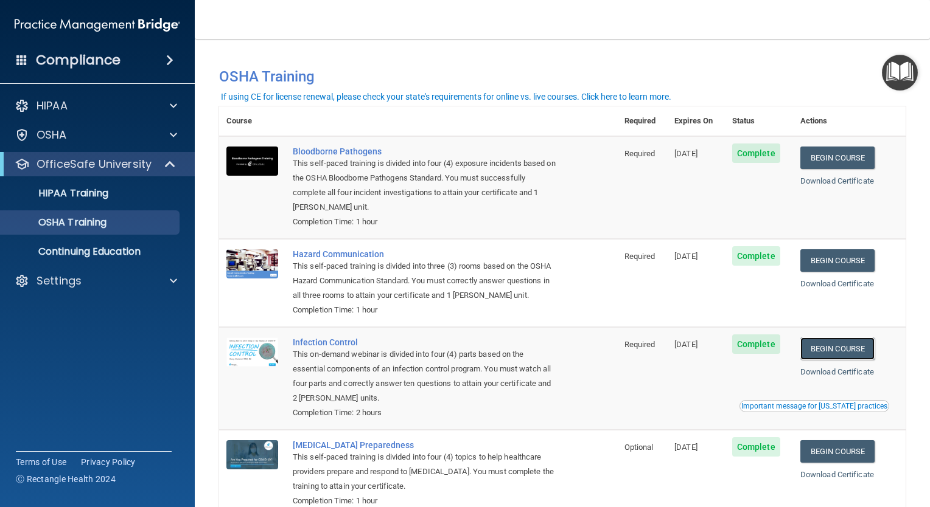
click at [828, 351] on link "Begin Course" at bounding box center [837, 349] width 74 height 23
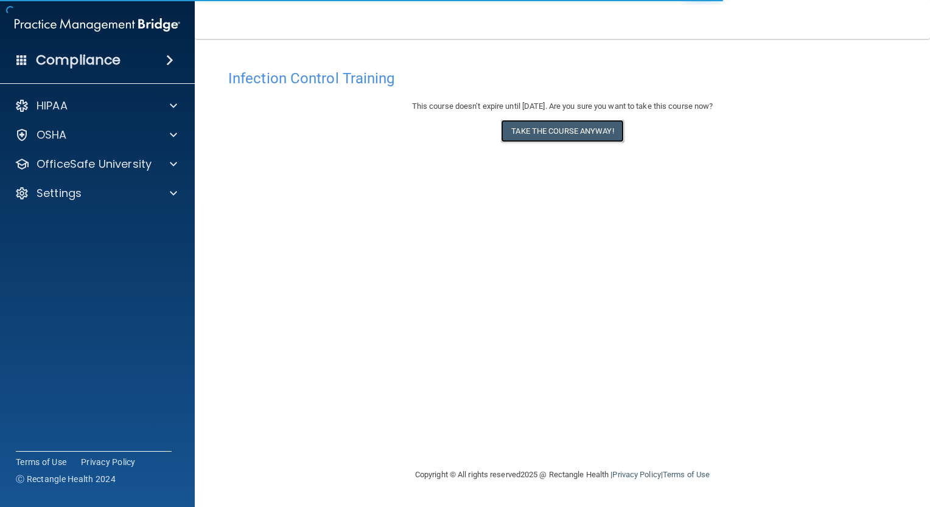
click at [602, 134] on button "Take the course anyway!" at bounding box center [562, 131] width 122 height 23
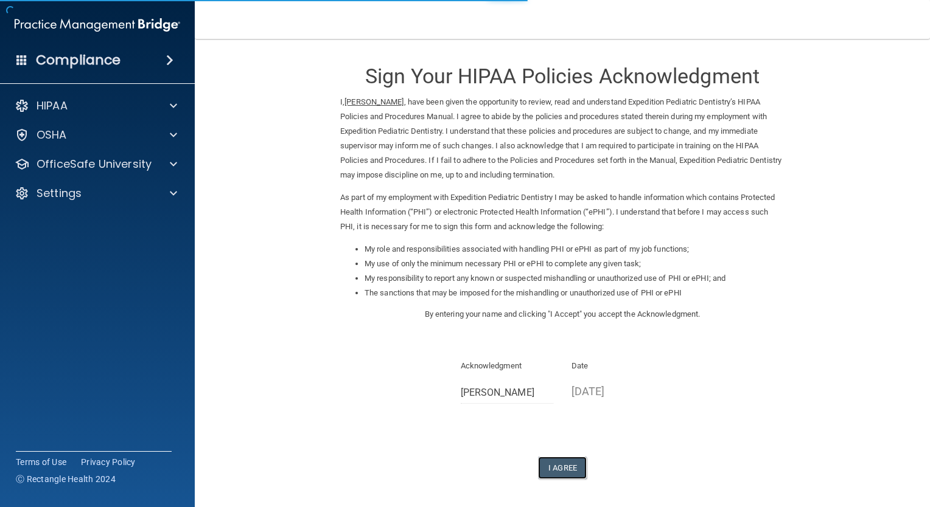
click at [552, 465] on button "I Agree" at bounding box center [562, 468] width 49 height 23
click at [565, 470] on button "I Agree" at bounding box center [562, 468] width 49 height 23
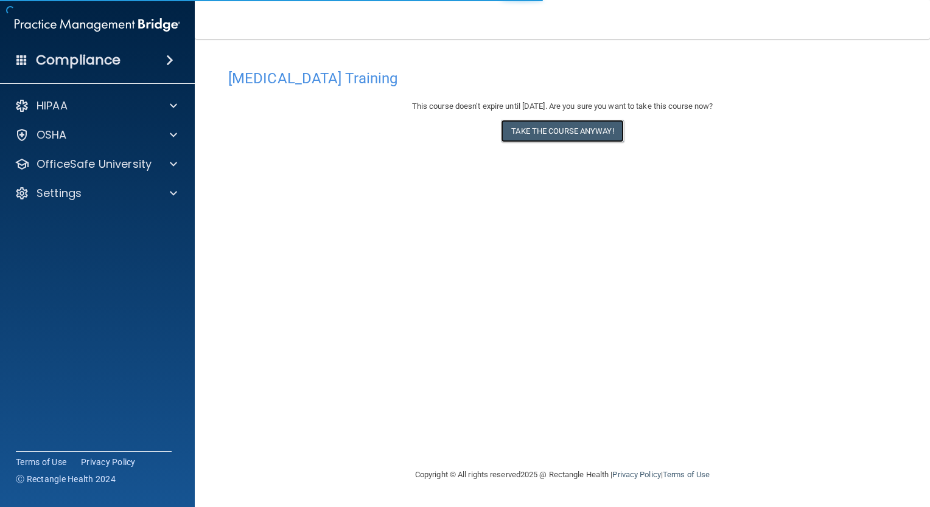
click at [572, 128] on button "Take the course anyway!" at bounding box center [562, 131] width 122 height 23
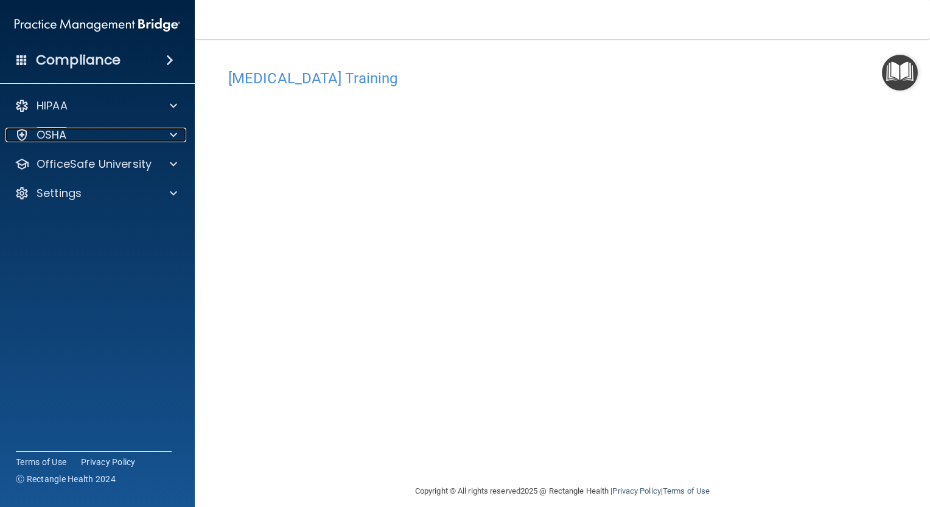
click at [129, 136] on div "OSHA" at bounding box center [80, 135] width 151 height 15
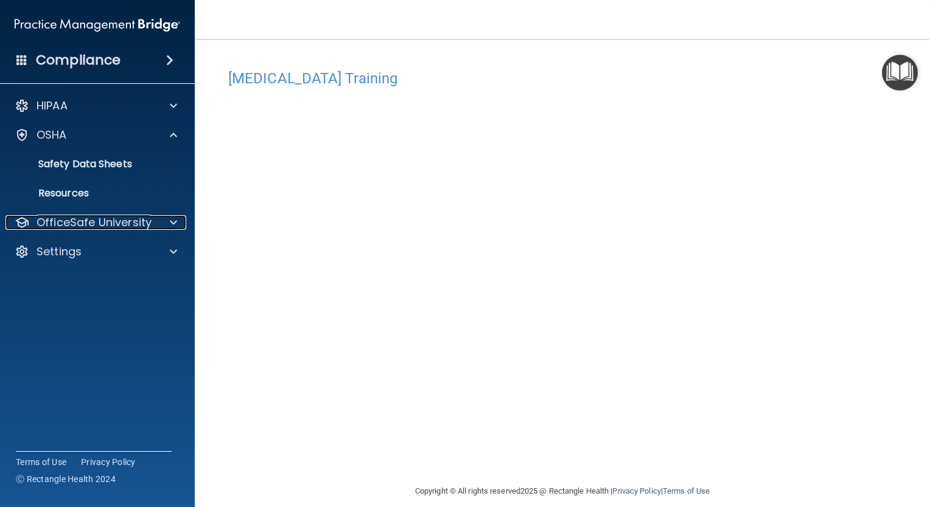
click at [102, 227] on p "OfficeSafe University" at bounding box center [94, 222] width 115 height 15
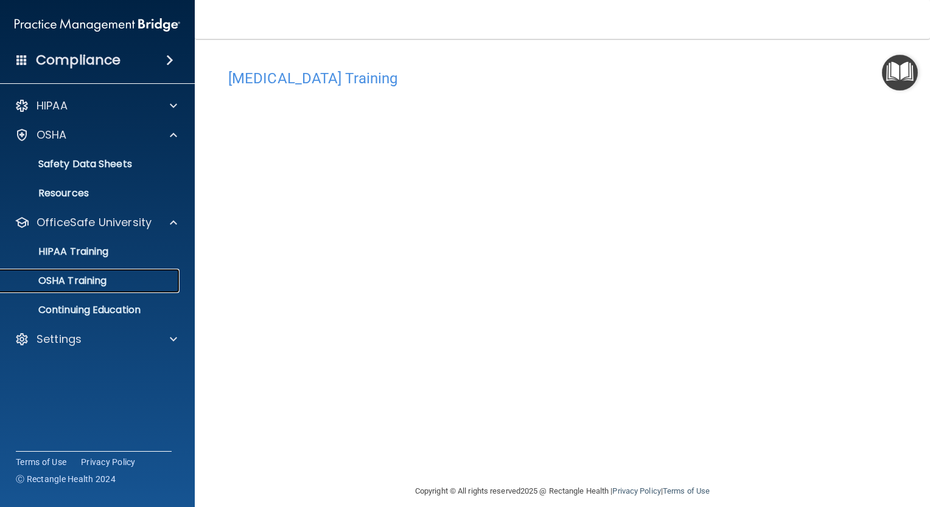
click at [97, 276] on p "OSHA Training" at bounding box center [57, 281] width 99 height 12
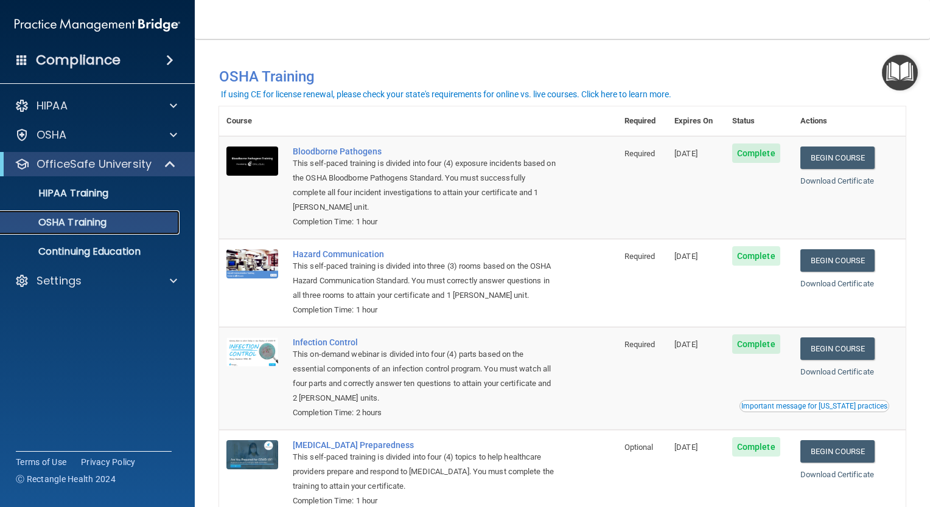
scroll to position [75, 0]
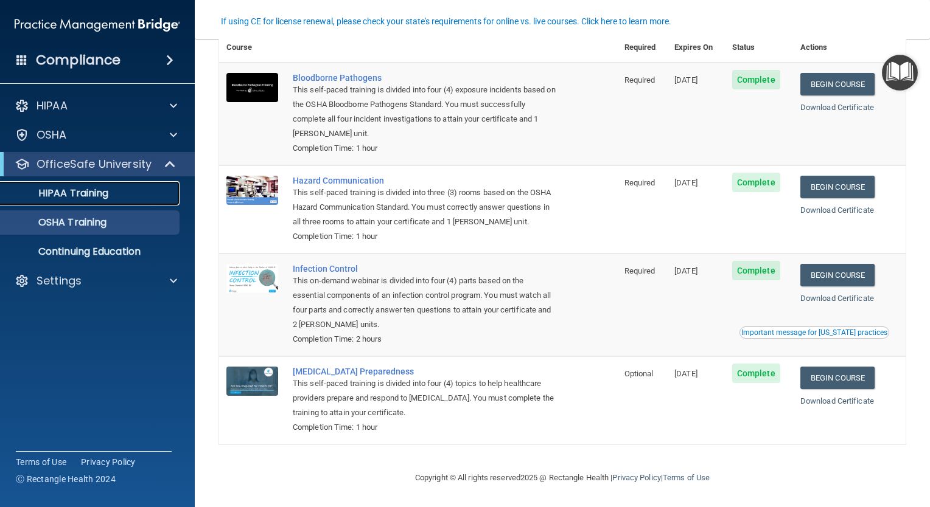
click at [55, 196] on p "HIPAA Training" at bounding box center [58, 193] width 100 height 12
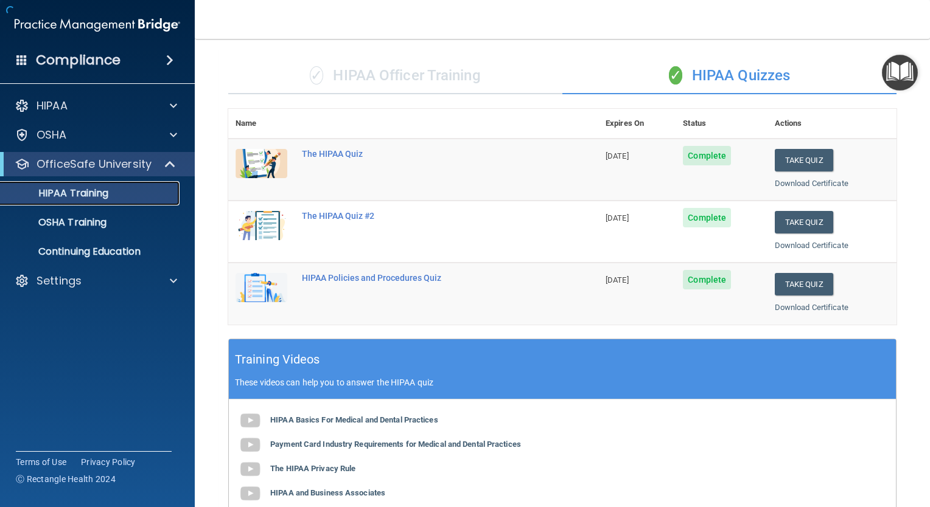
scroll to position [406, 0]
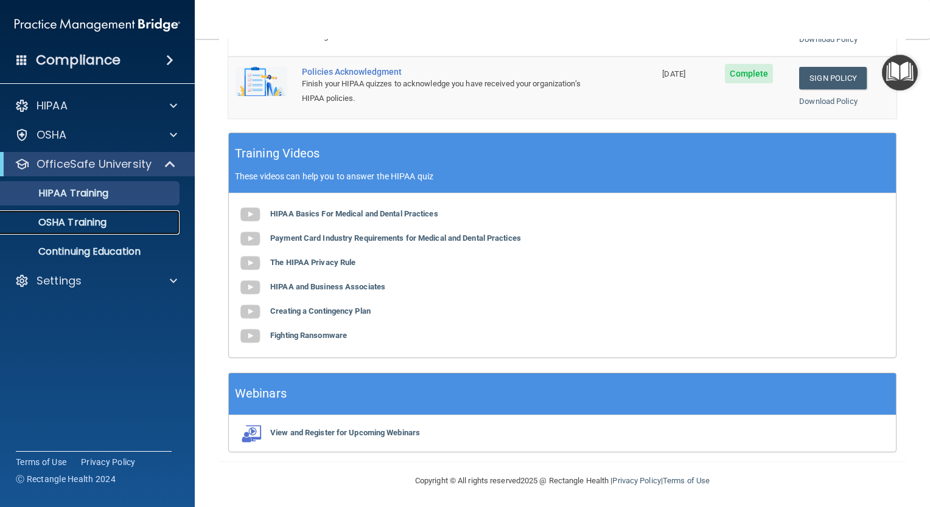
click at [63, 232] on link "OSHA Training" at bounding box center [84, 223] width 192 height 24
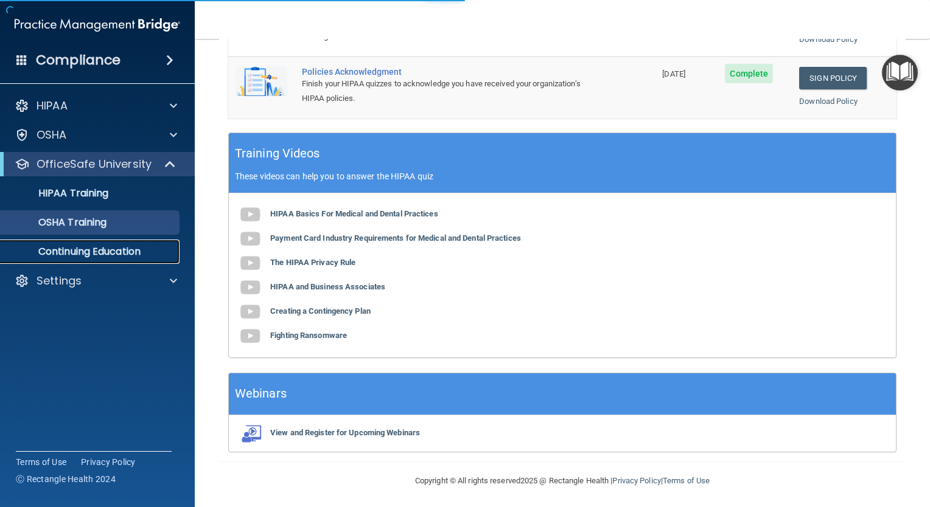
click at [64, 249] on p "Continuing Education" at bounding box center [91, 252] width 166 height 12
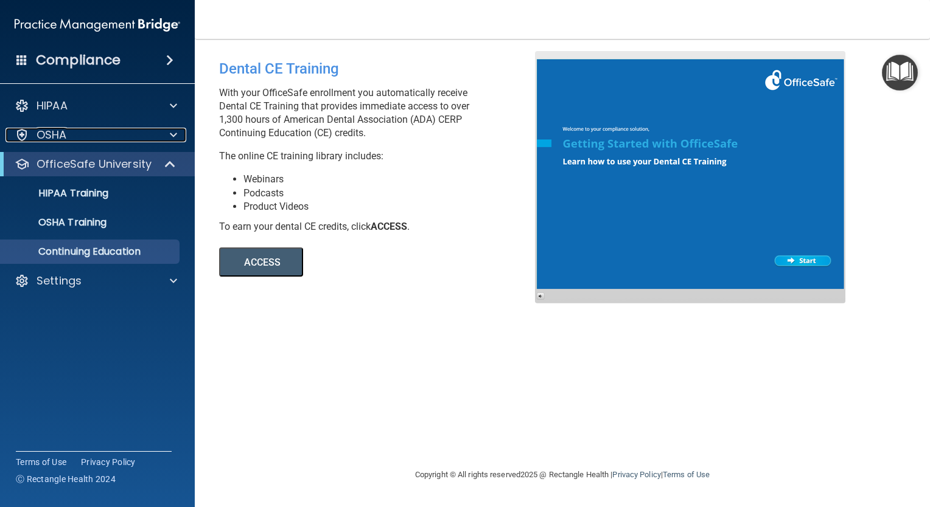
click at [108, 131] on div "OSHA" at bounding box center [80, 135] width 151 height 15
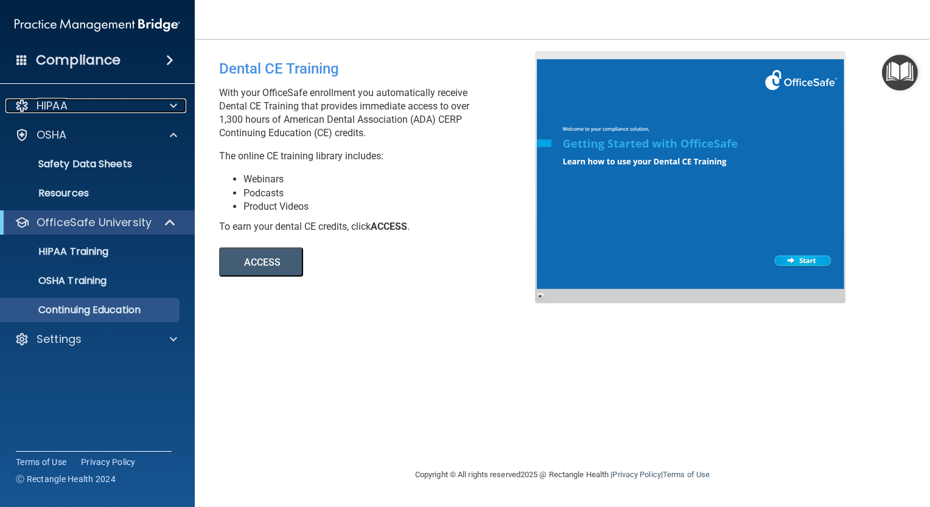
click at [92, 100] on div "HIPAA" at bounding box center [80, 106] width 151 height 15
